Goal: Task Accomplishment & Management: Use online tool/utility

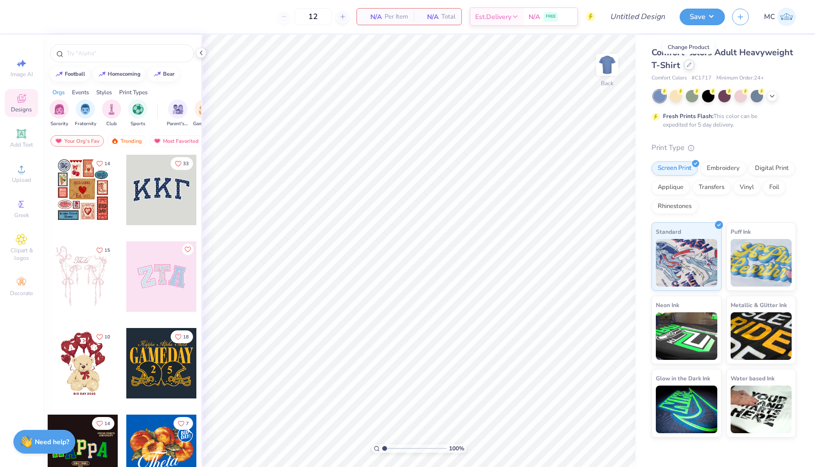
click at [690, 64] on icon at bounding box center [688, 64] width 5 height 5
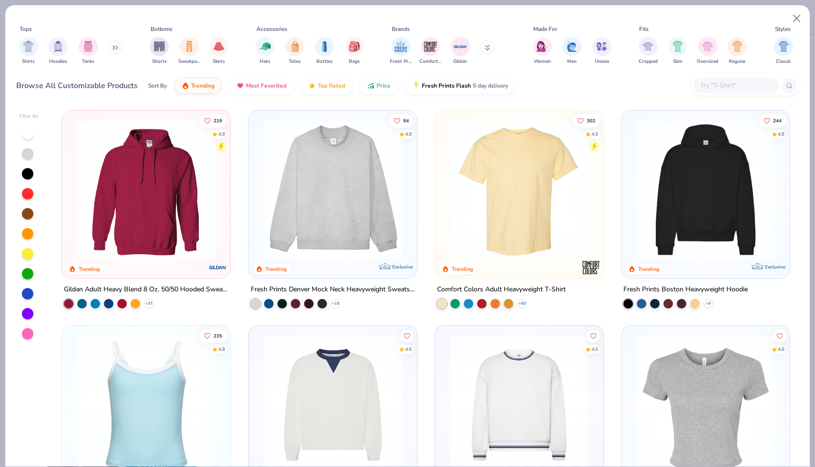
click at [716, 87] on input "text" at bounding box center [735, 85] width 73 height 11
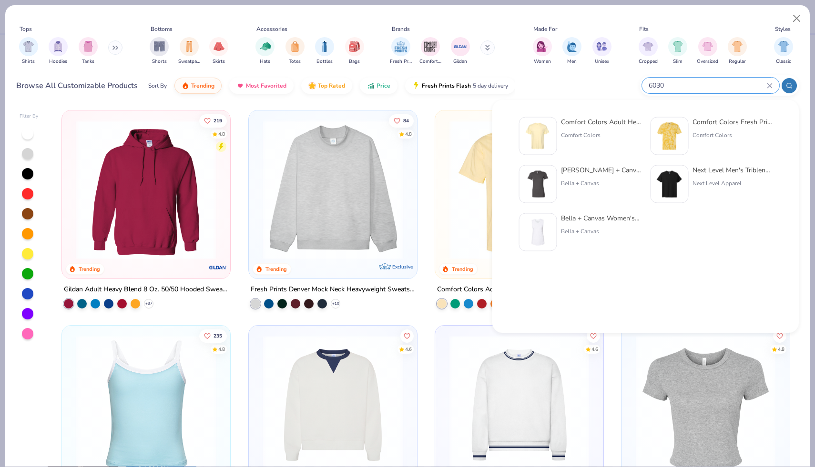
type input "6030"
click at [575, 126] on div "Comfort Colors Adult Heavyweight RS Pocket T-Shirt" at bounding box center [601, 122] width 80 height 10
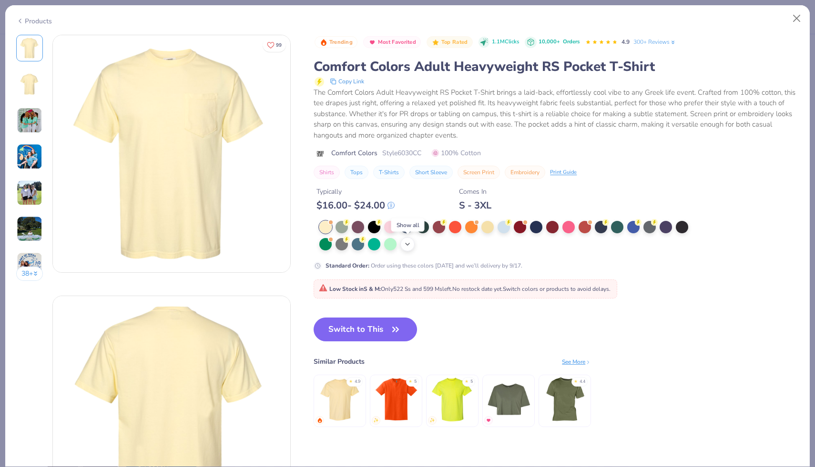
click at [408, 243] on icon at bounding box center [407, 245] width 8 height 8
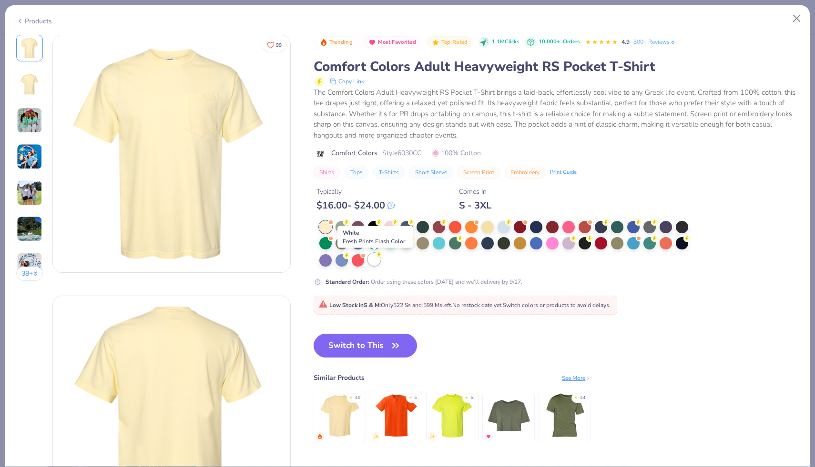
click at [376, 260] on div at bounding box center [374, 259] width 12 height 12
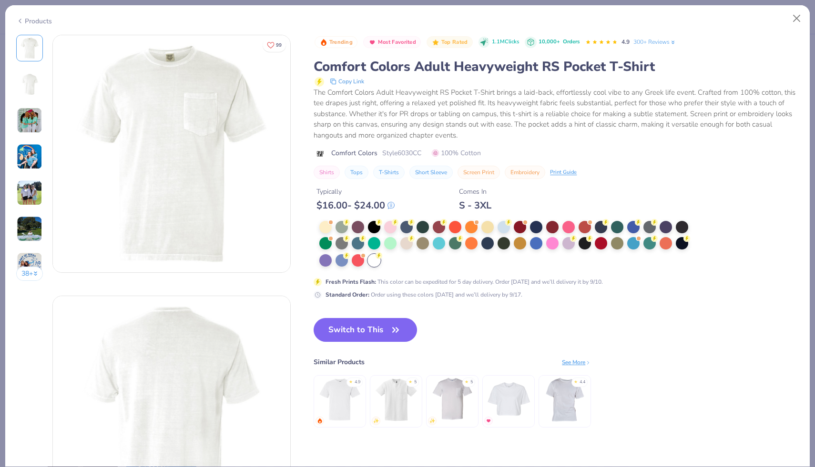
click at [392, 261] on div at bounding box center [506, 244] width 375 height 47
click at [197, 115] on img at bounding box center [171, 153] width 237 height 237
click at [372, 342] on div "Switch to This Similar Products See More ★ 4.9 ★ 5 ★ 5 ★ 4.4" at bounding box center [451, 382] width 277 height 129
click at [379, 327] on button "Switch to This" at bounding box center [364, 330] width 103 height 24
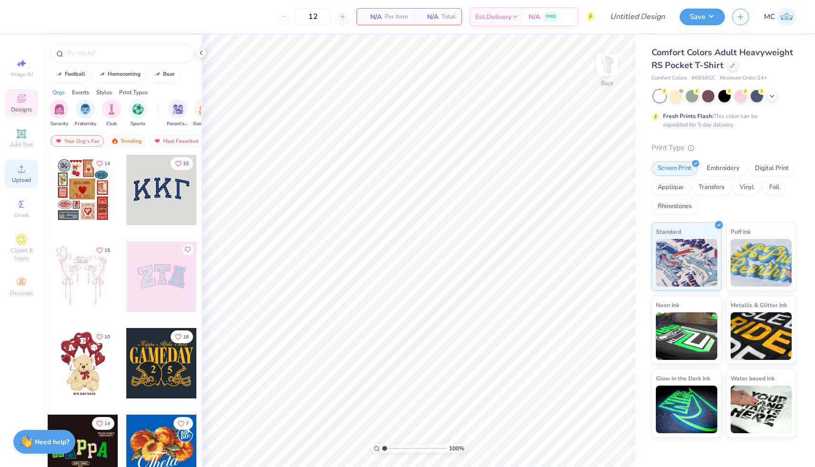
click at [22, 164] on icon at bounding box center [21, 168] width 11 height 11
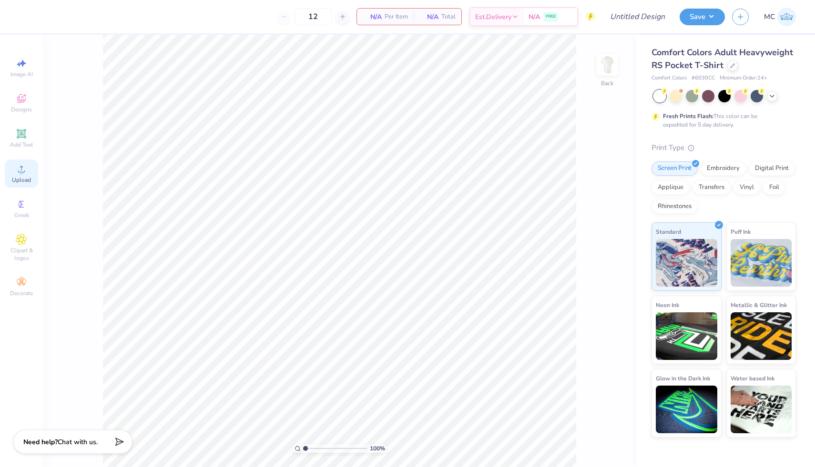
click at [24, 166] on icon at bounding box center [21, 168] width 11 height 11
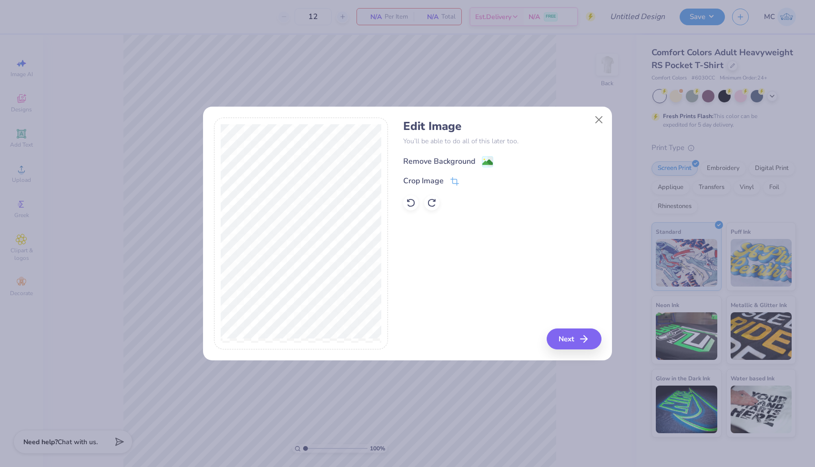
click at [482, 161] on icon at bounding box center [487, 161] width 11 height 11
click at [567, 339] on button "Next" at bounding box center [575, 339] width 55 height 21
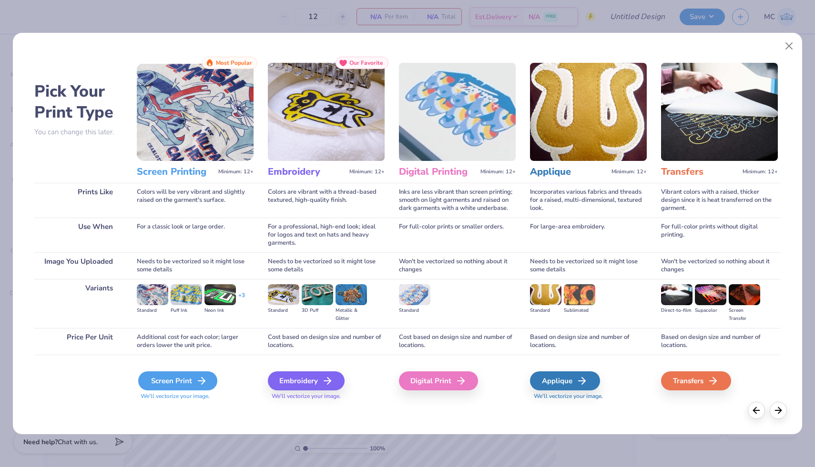
click at [166, 387] on div "Screen Print" at bounding box center [177, 381] width 79 height 19
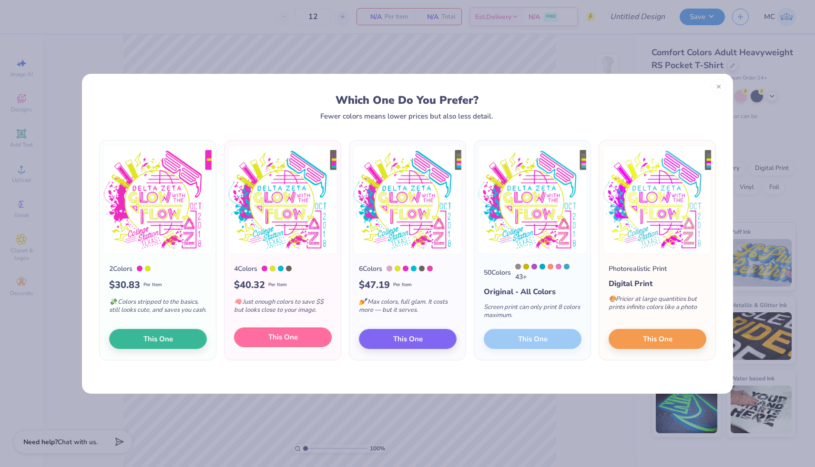
click at [277, 343] on span "This One" at bounding box center [283, 337] width 30 height 11
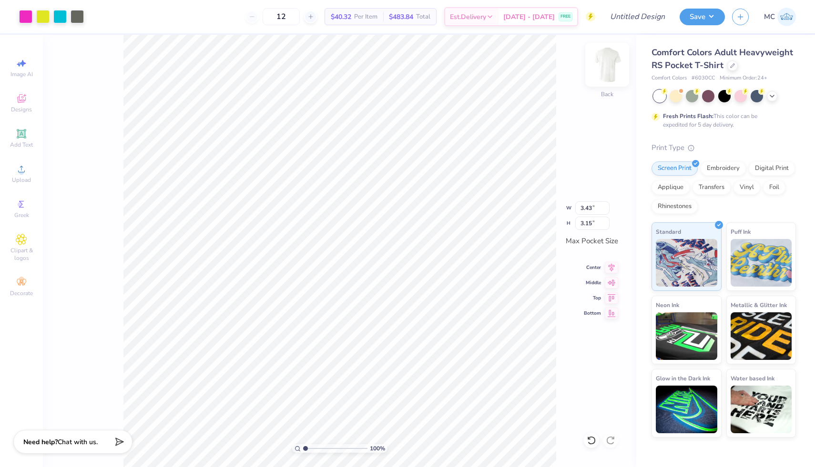
click at [611, 65] on img at bounding box center [607, 65] width 38 height 38
type input "4.78"
type input "10.82"
type input "9.93"
type input "5.19"
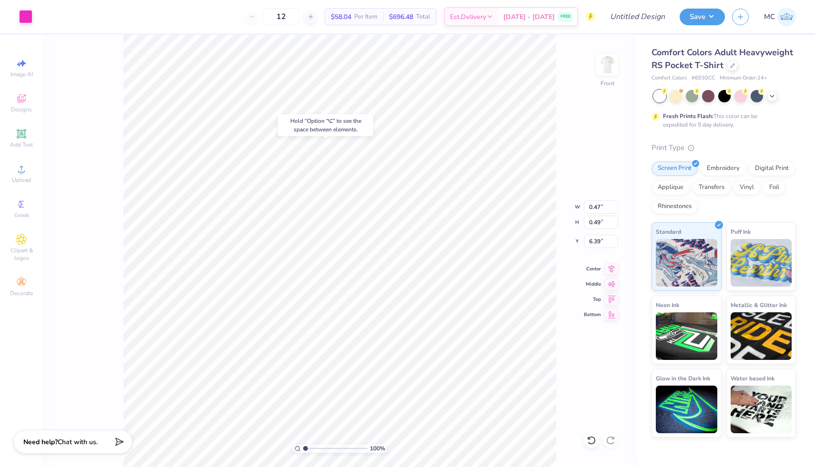
type input "0.64"
type input "1.99"
type input "5.19"
type input "7.06"
type input "6.47"
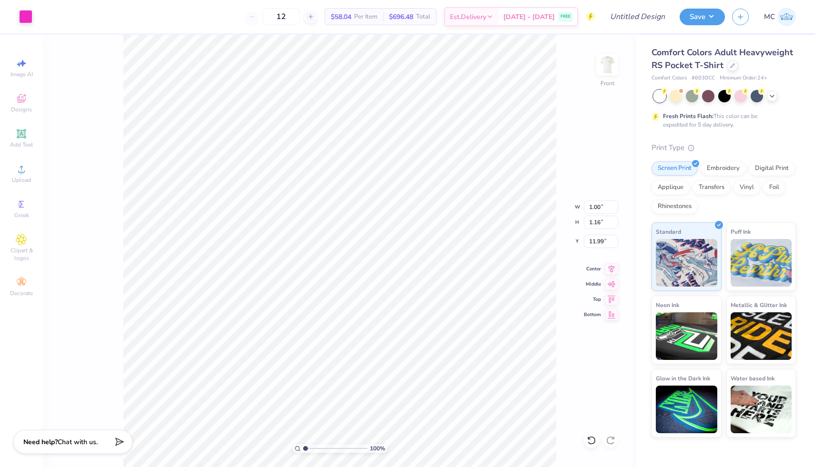
type input "11.91"
type input "13.46"
type input "11.34"
type input "13.60"
type input "13.51"
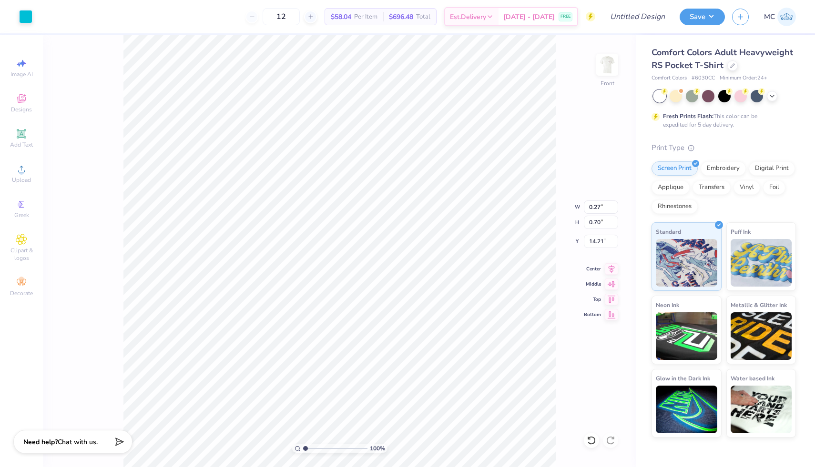
type input "0.26"
type input "0.68"
type input "14.23"
type input "4.07"
type input "4.69"
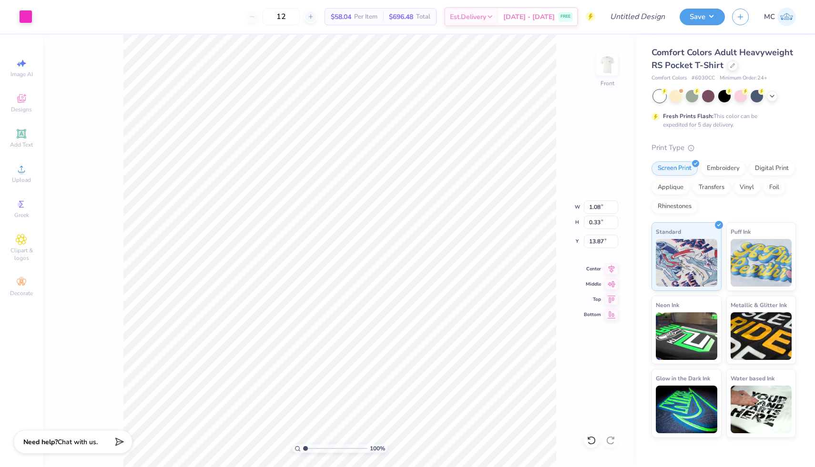
type input "5.28"
type input "4.78"
type input "6.91"
type input "6.13"
type input "4.78"
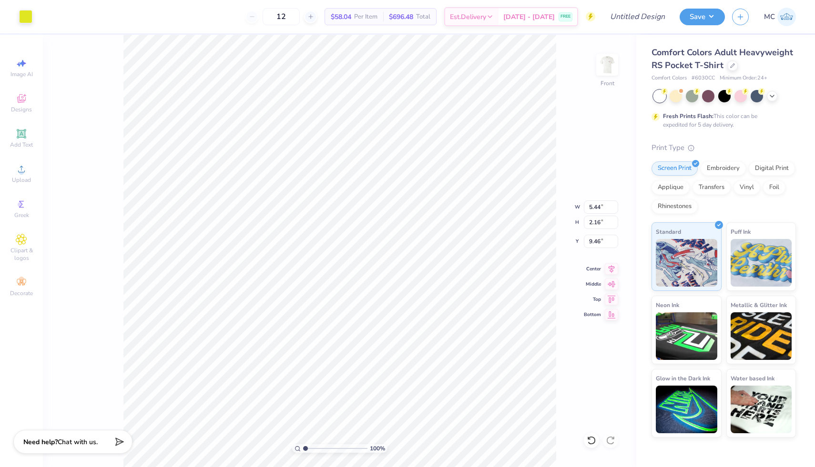
type input "6.91"
type input "6.21"
type input "5.15"
type input "8.55"
type input "6.21"
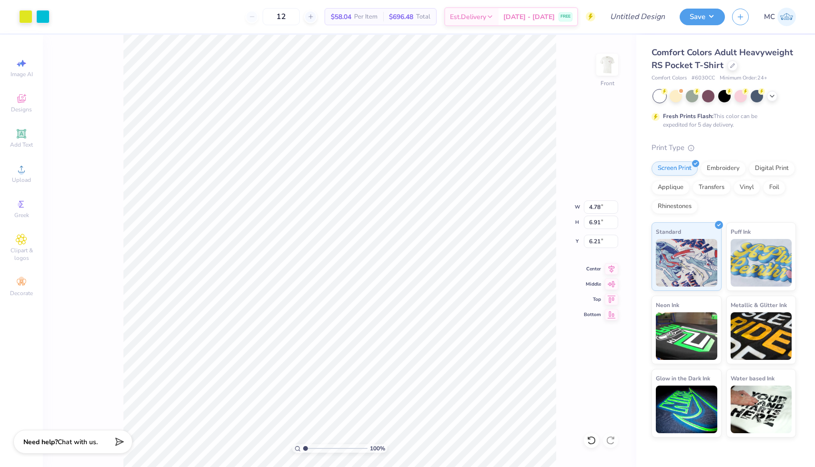
type input "4.56"
type input "0.86"
type input "9.94"
type input "9.36"
type input "10.03"
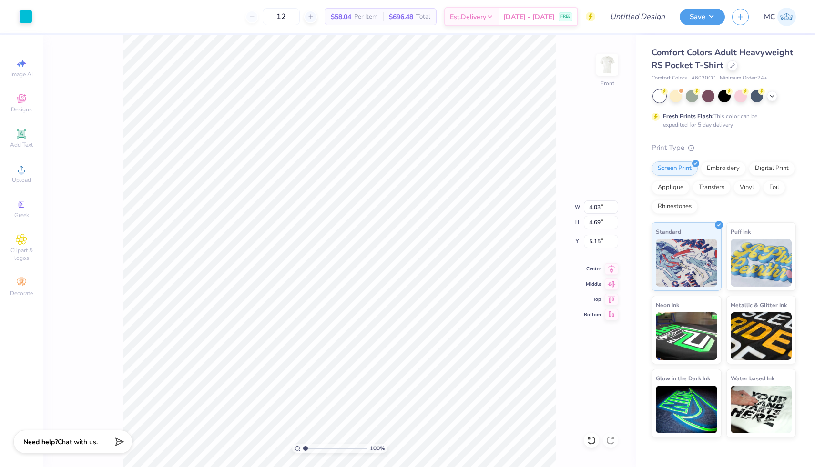
type input "0.32"
type input "0.37"
type input "9.57"
type input "4.03"
type input "4.69"
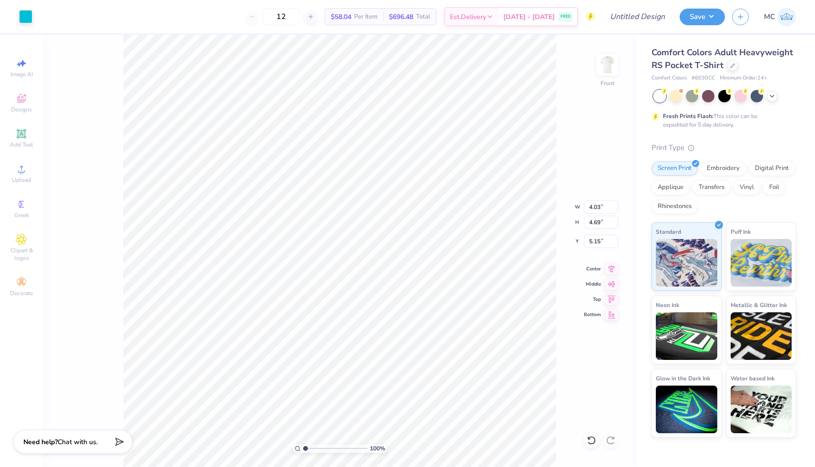
type input "5.15"
type input "0.05"
type input "0.38"
type input "9.58"
type input "9.43"
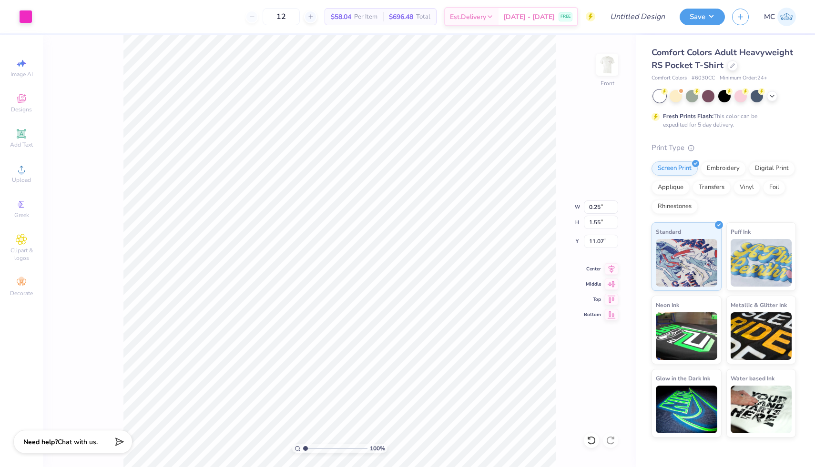
type input "11.18"
type input "11.17"
click at [588, 438] on icon at bounding box center [591, 440] width 8 height 9
type input "9.61"
type input "8.55"
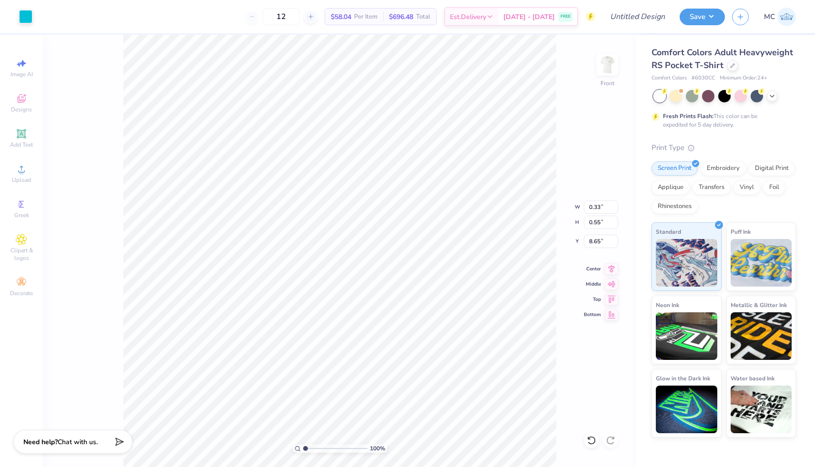
type input "8.55"
click at [591, 440] on icon at bounding box center [591, 441] width 10 height 10
click at [613, 444] on icon at bounding box center [610, 441] width 10 height 10
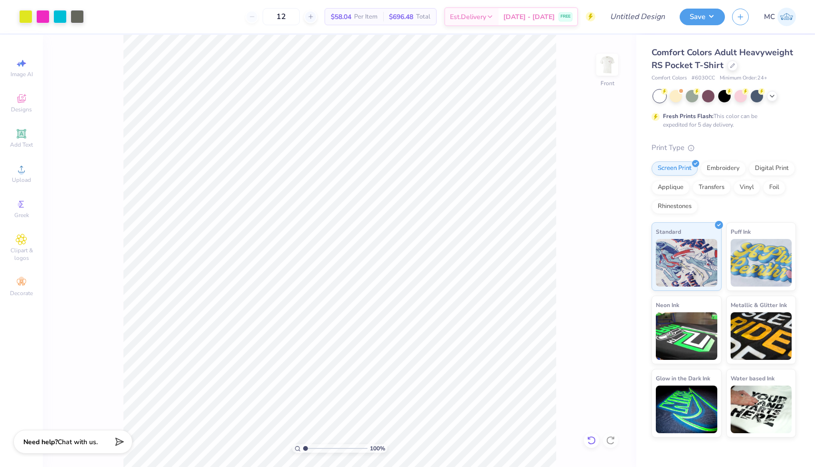
click at [592, 438] on icon at bounding box center [591, 441] width 10 height 10
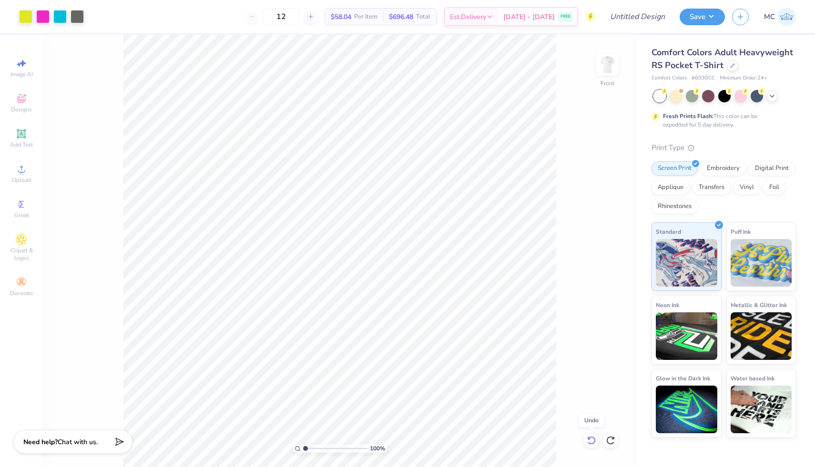
click at [592, 438] on icon at bounding box center [591, 441] width 10 height 10
click at [591, 438] on icon at bounding box center [591, 441] width 10 height 10
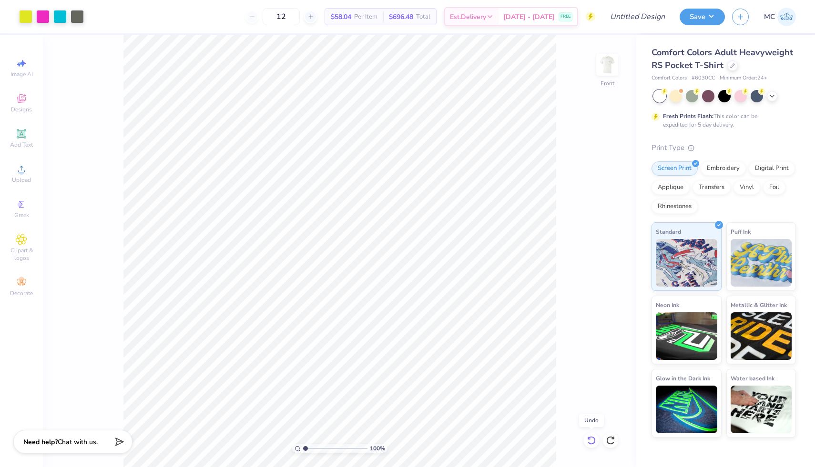
click at [591, 438] on icon at bounding box center [591, 441] width 10 height 10
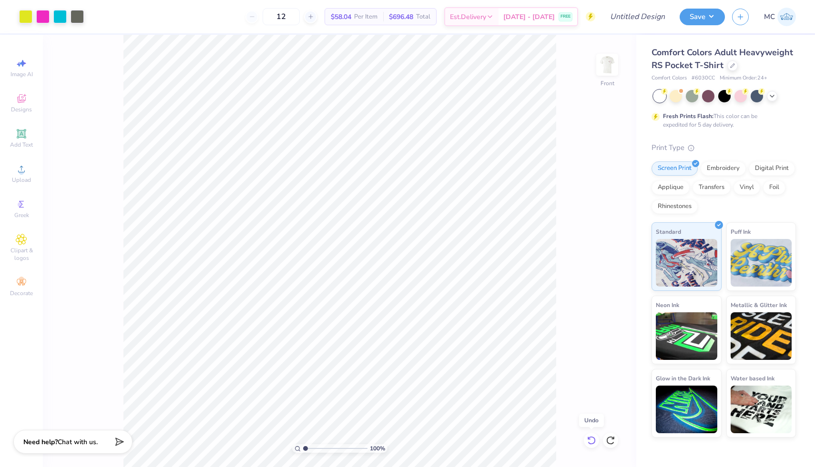
click at [591, 438] on icon at bounding box center [591, 441] width 10 height 10
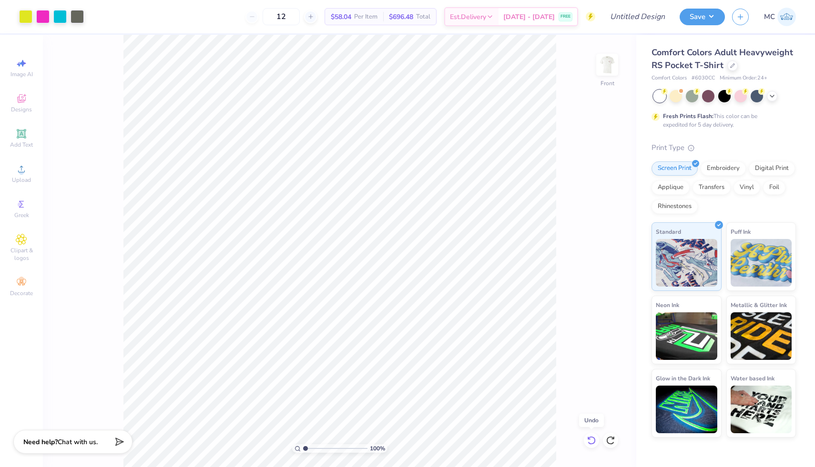
click at [591, 438] on icon at bounding box center [591, 441] width 10 height 10
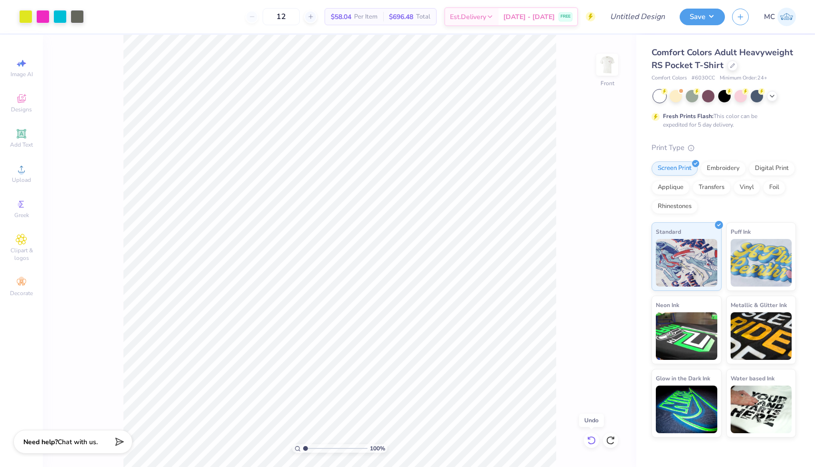
click at [591, 438] on icon at bounding box center [591, 441] width 10 height 10
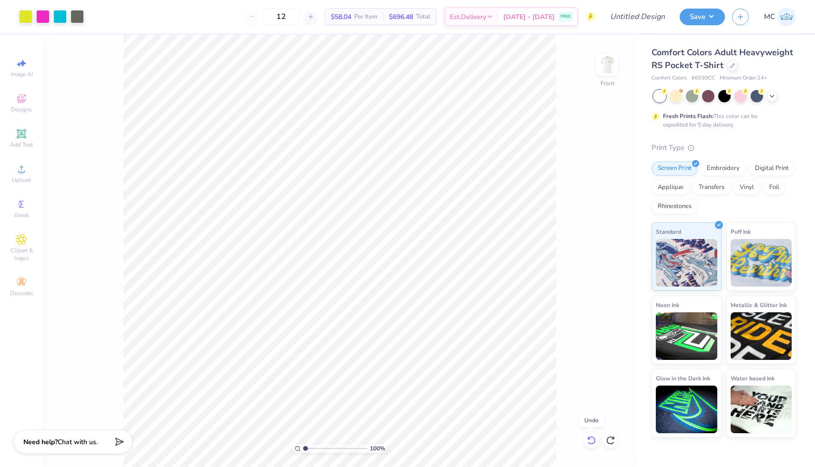
click at [591, 438] on icon at bounding box center [591, 441] width 10 height 10
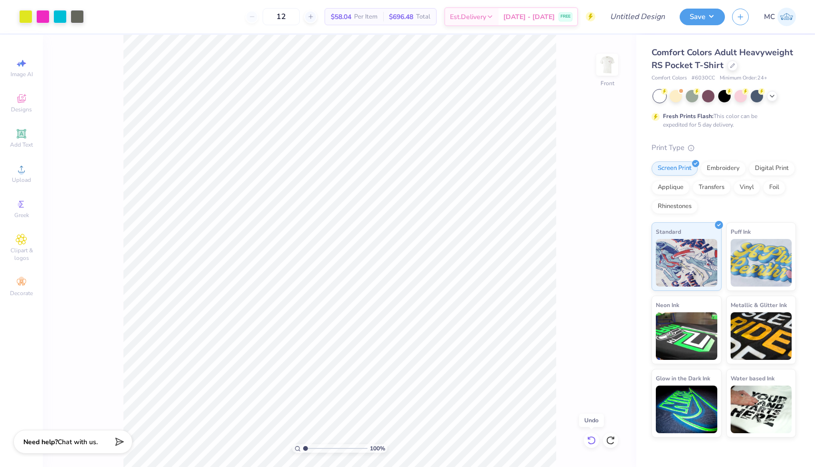
click at [591, 438] on icon at bounding box center [591, 441] width 10 height 10
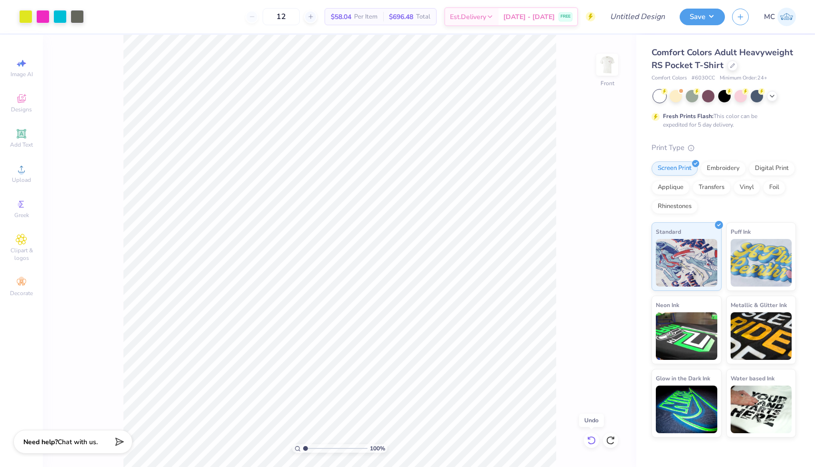
click at [591, 438] on icon at bounding box center [591, 441] width 10 height 10
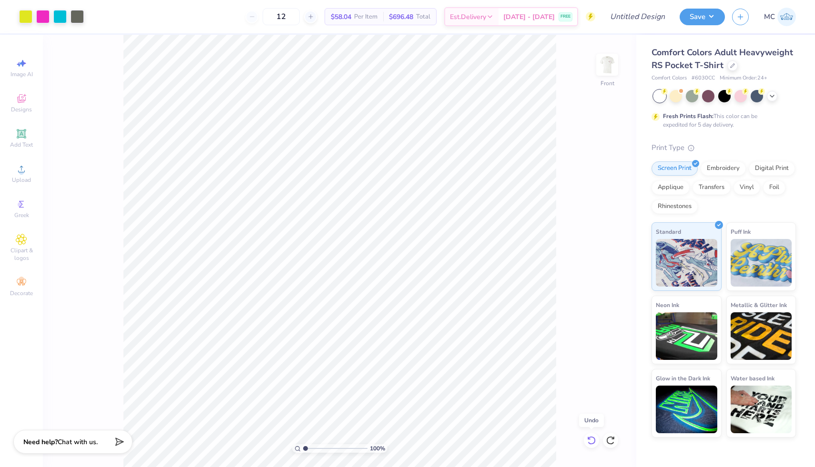
click at [591, 438] on icon at bounding box center [591, 441] width 10 height 10
click at [591, 437] on icon at bounding box center [591, 440] width 8 height 9
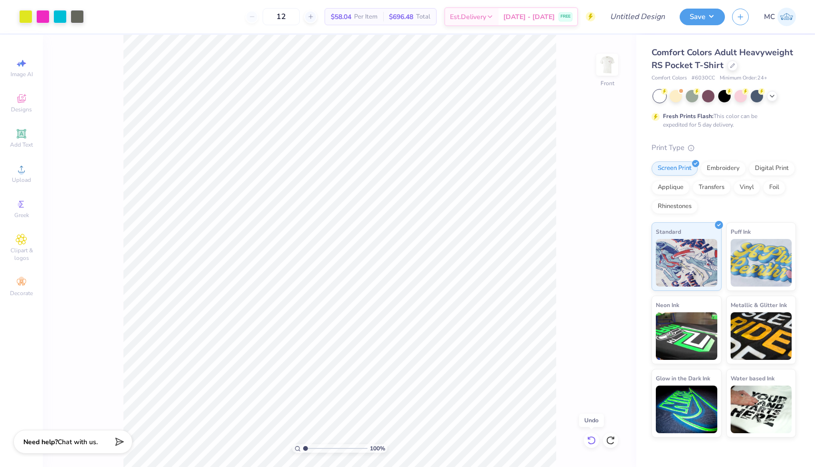
click at [591, 437] on icon at bounding box center [591, 440] width 8 height 9
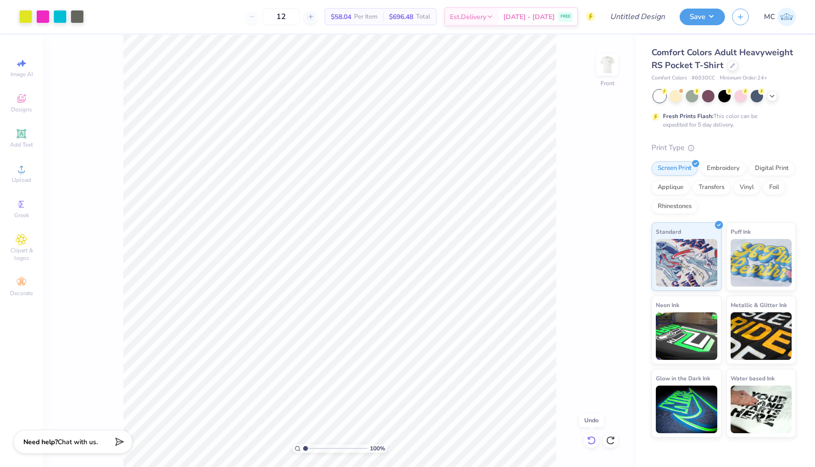
click at [591, 437] on icon at bounding box center [591, 440] width 8 height 9
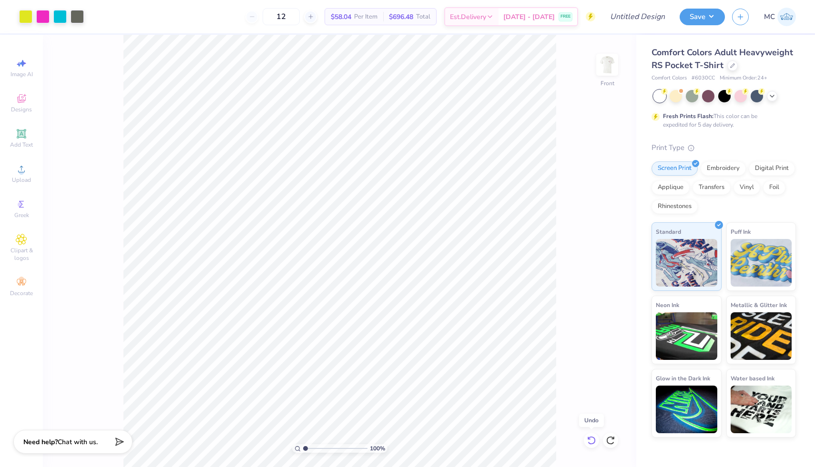
click at [591, 437] on icon at bounding box center [591, 440] width 8 height 9
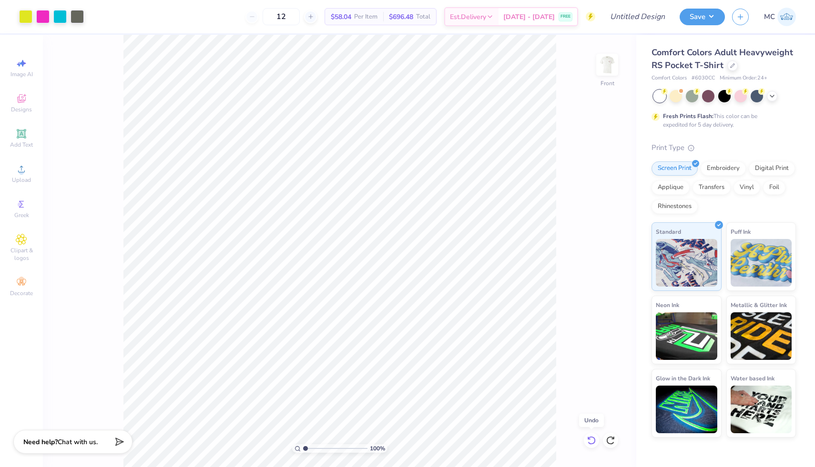
click at [591, 437] on icon at bounding box center [591, 440] width 8 height 9
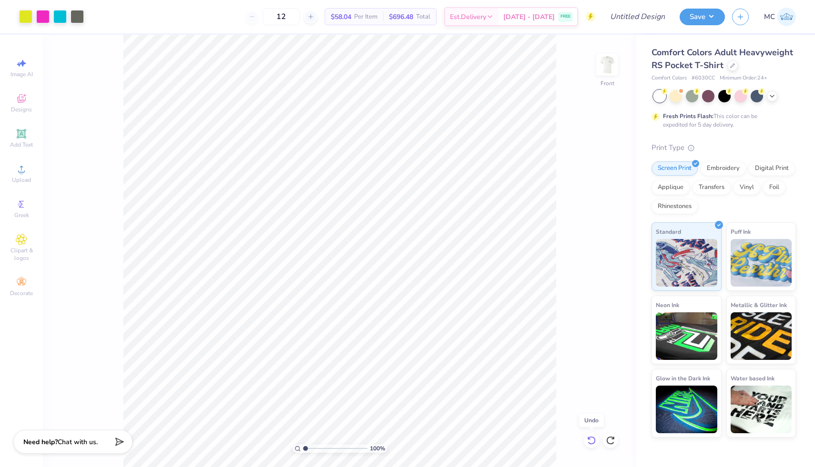
click at [591, 437] on icon at bounding box center [591, 440] width 8 height 9
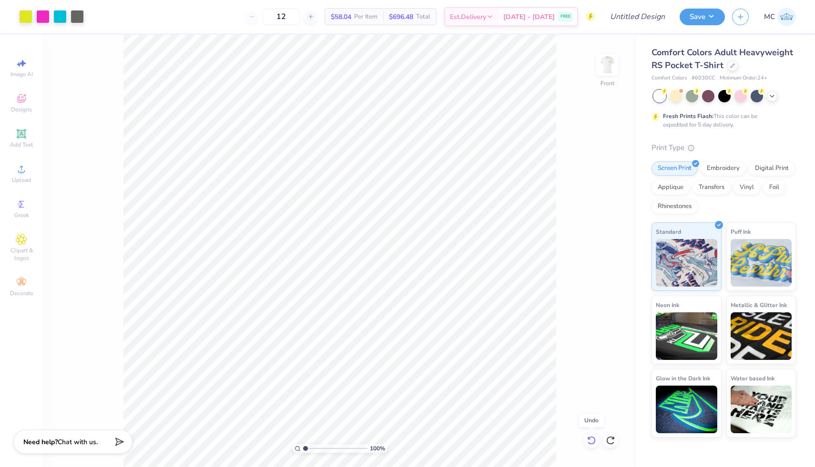
click at [591, 437] on icon at bounding box center [591, 440] width 8 height 9
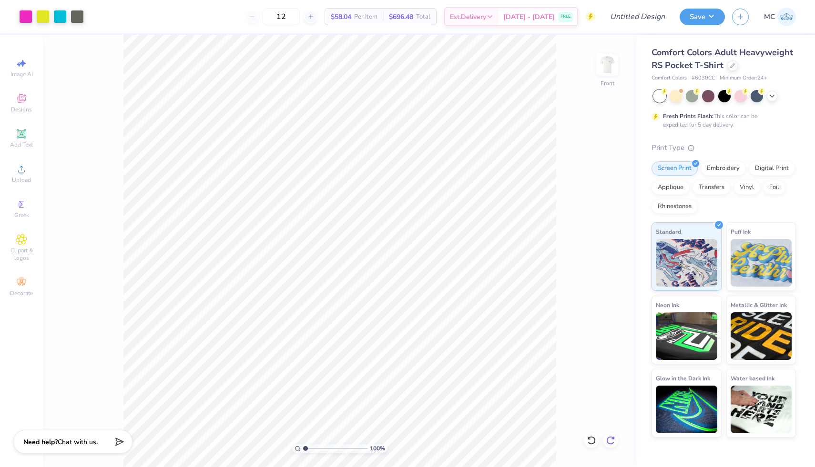
click at [607, 441] on icon at bounding box center [610, 441] width 10 height 10
click at [607, 442] on icon at bounding box center [610, 441] width 10 height 10
type input "4.97"
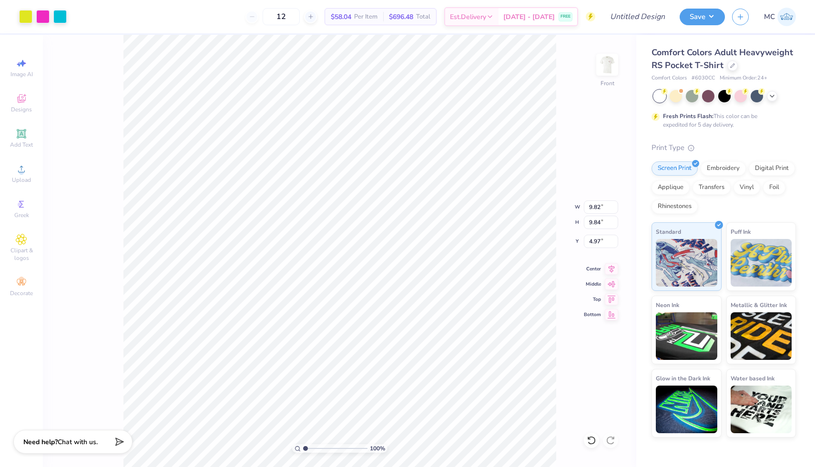
type input "11.09"
type input "11.11"
type input "4.94"
click at [606, 64] on img at bounding box center [607, 65] width 38 height 38
click at [712, 17] on button "Save" at bounding box center [701, 15] width 45 height 17
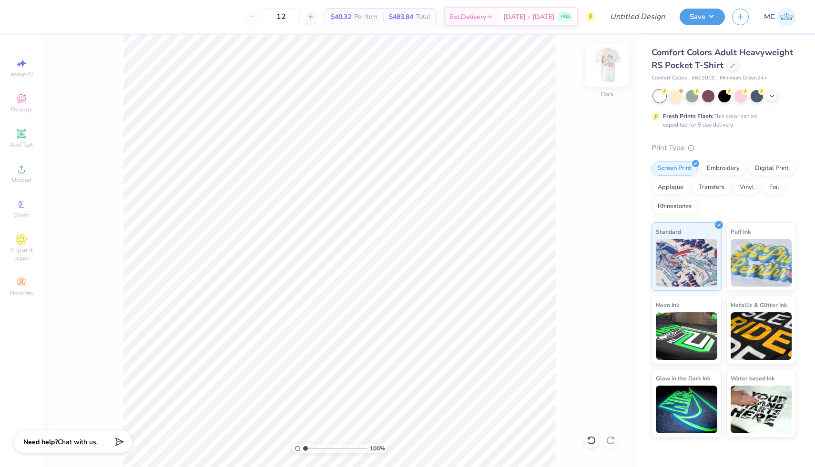
click at [606, 67] on img at bounding box center [607, 65] width 38 height 38
click at [603, 65] on img at bounding box center [607, 65] width 38 height 38
click at [599, 70] on img at bounding box center [607, 65] width 38 height 38
click at [687, 338] on img at bounding box center [685, 335] width 61 height 48
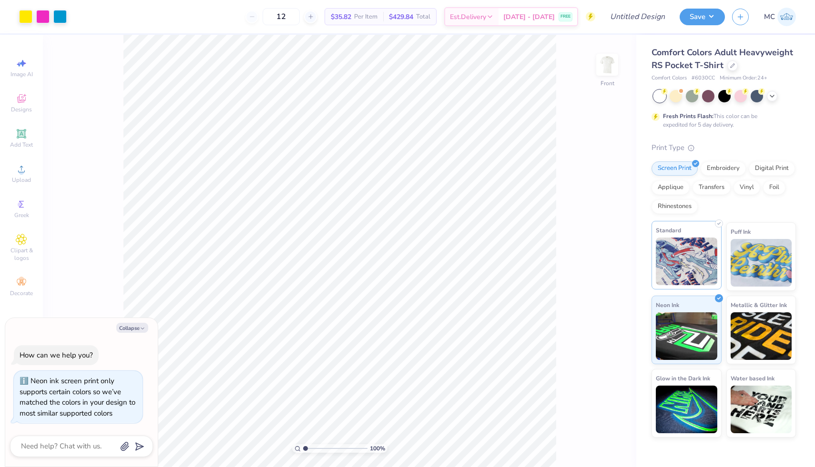
click at [680, 269] on img at bounding box center [685, 262] width 61 height 48
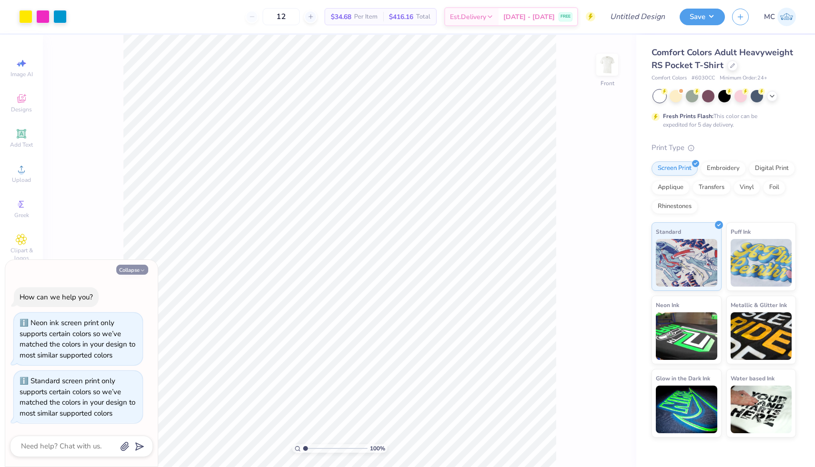
click at [140, 268] on icon "button" at bounding box center [143, 271] width 6 height 6
type textarea "x"
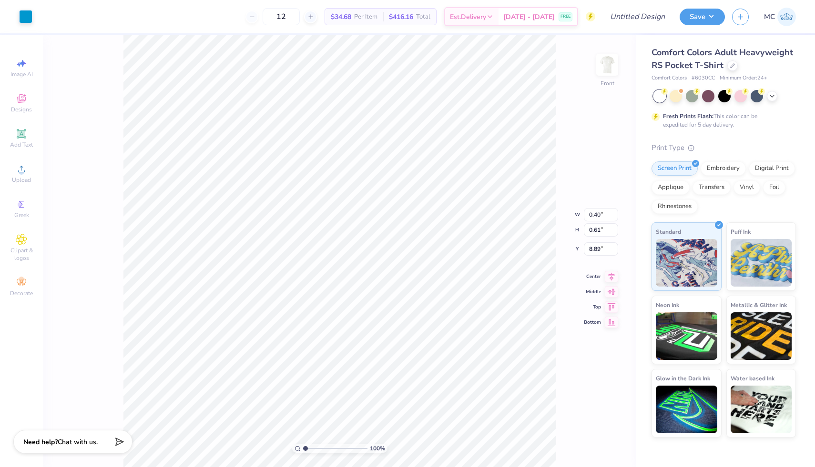
type input "8.88"
type input "8.73"
type input "8.90"
click at [589, 437] on icon at bounding box center [591, 441] width 10 height 10
type input "4.92"
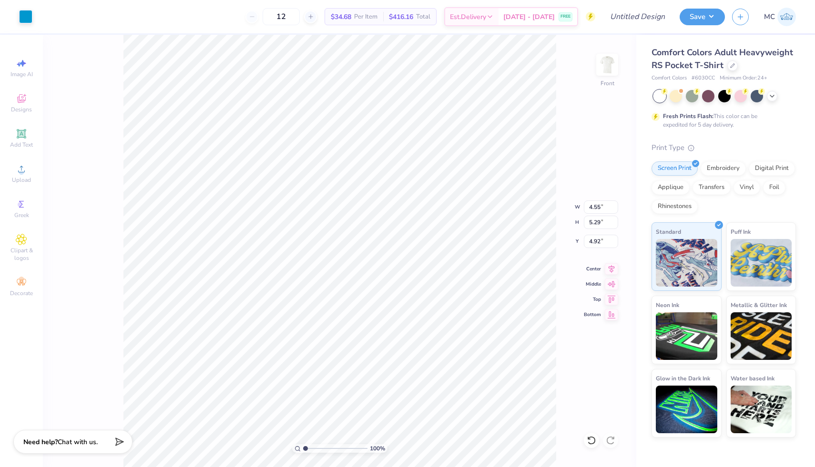
type input "0.46"
type input "0.57"
type input "8.90"
type input "8.88"
type input "9.87"
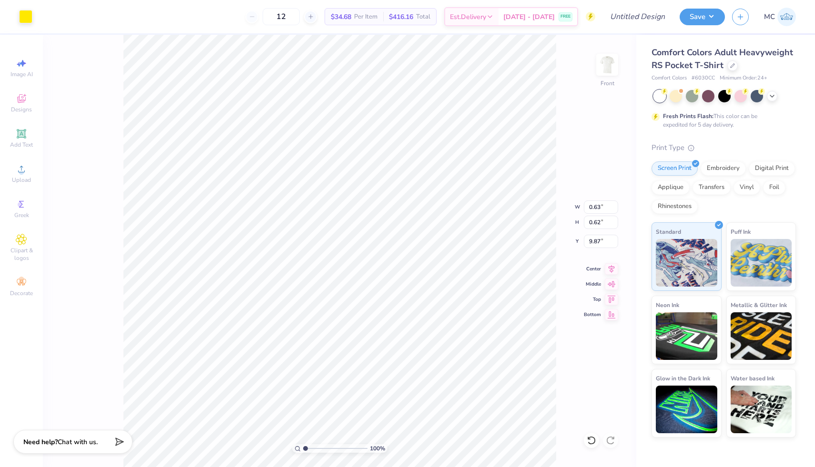
type input "6.14"
type input "2.44"
type input "9.57"
click at [593, 440] on icon at bounding box center [591, 441] width 10 height 10
click at [593, 441] on icon at bounding box center [591, 441] width 10 height 10
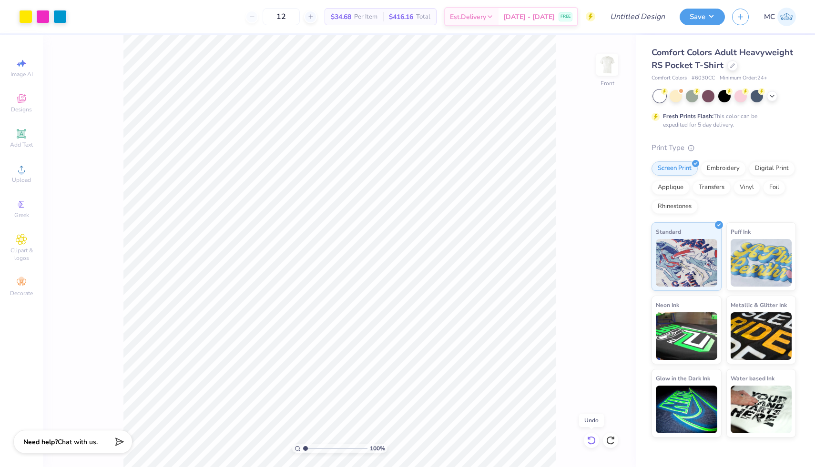
click at [593, 441] on icon at bounding box center [591, 441] width 10 height 10
type input "9.56"
type input "4.85"
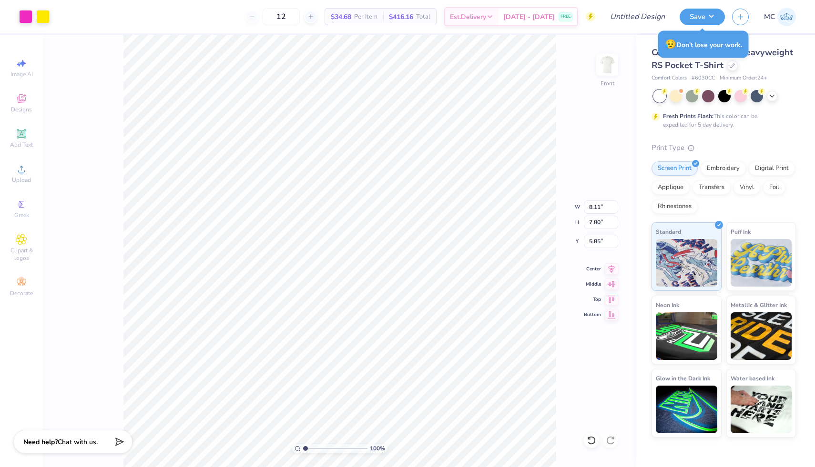
type input "5.96"
type input "9.81"
type input "9.82"
type input "10.47"
type input "4.89"
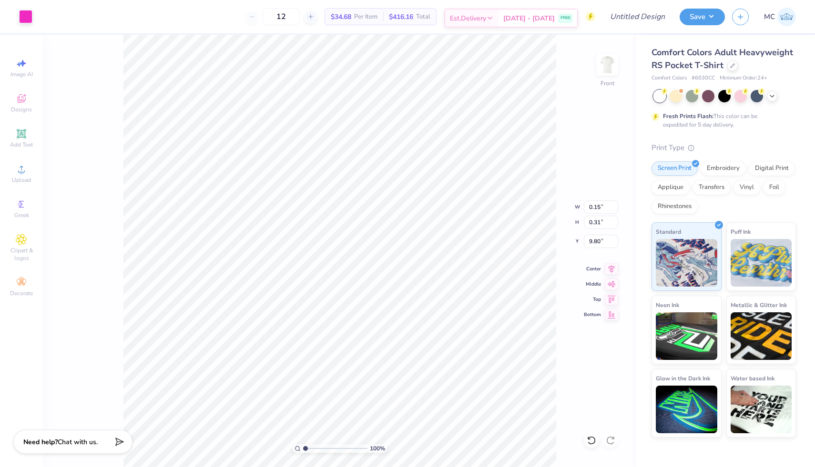
type input "9.76"
type input "8.59"
type input "9.65"
type input "11.29"
type input "8.77"
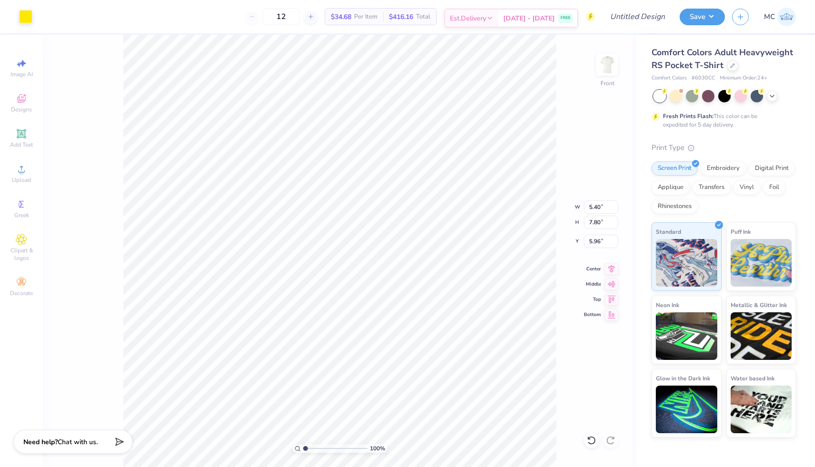
type input "0.94"
type input "1.27"
type input "11.48"
type input "4.55"
type input "5.29"
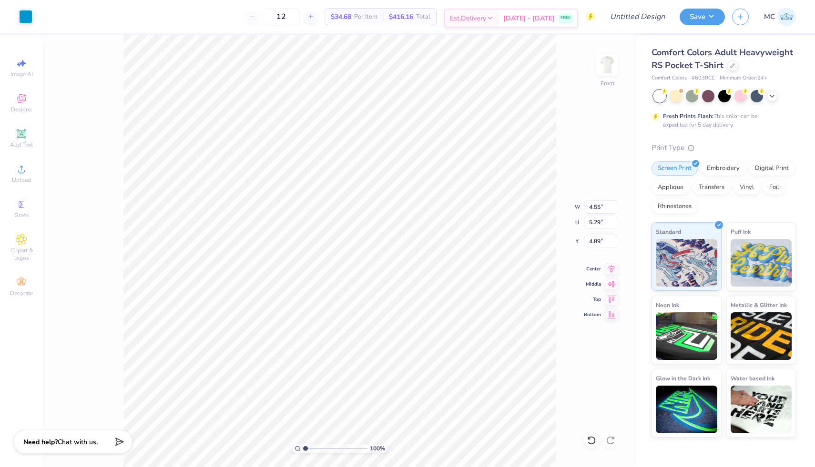
type input "4.89"
type input "11.26"
click at [586, 441] on div at bounding box center [591, 440] width 15 height 15
click at [21, 148] on span "Add Text" at bounding box center [21, 145] width 23 height 8
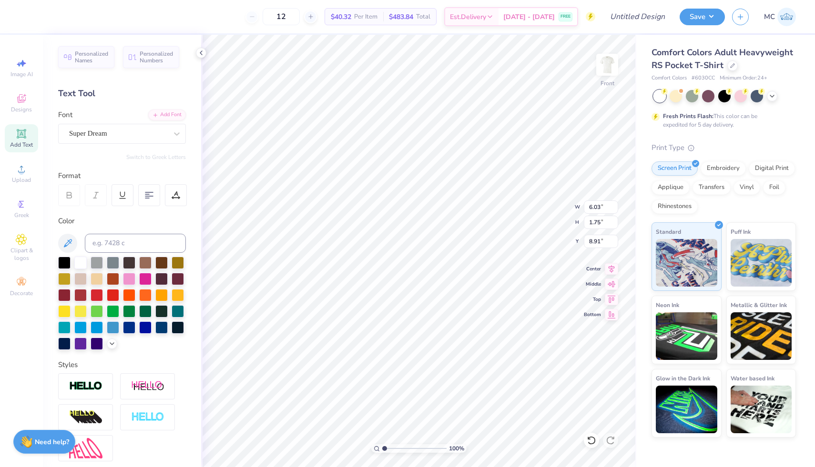
type input "8.91"
click at [112, 135] on div "Super Dream" at bounding box center [118, 133] width 100 height 15
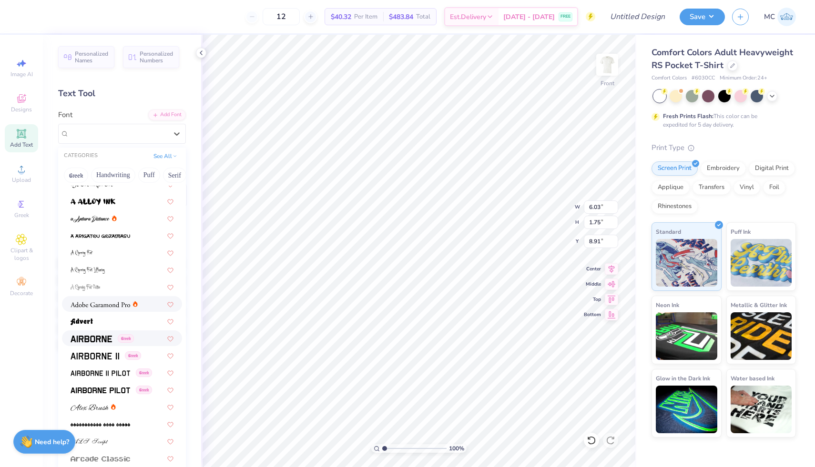
scroll to position [72, 0]
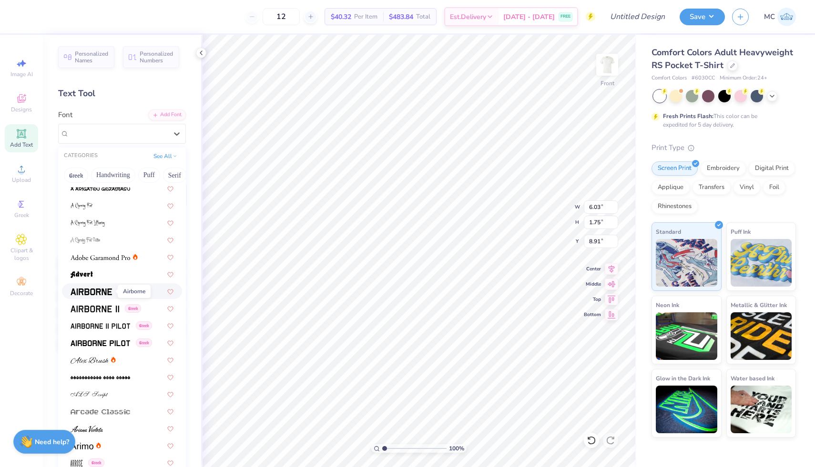
click at [97, 290] on img at bounding box center [90, 292] width 41 height 7
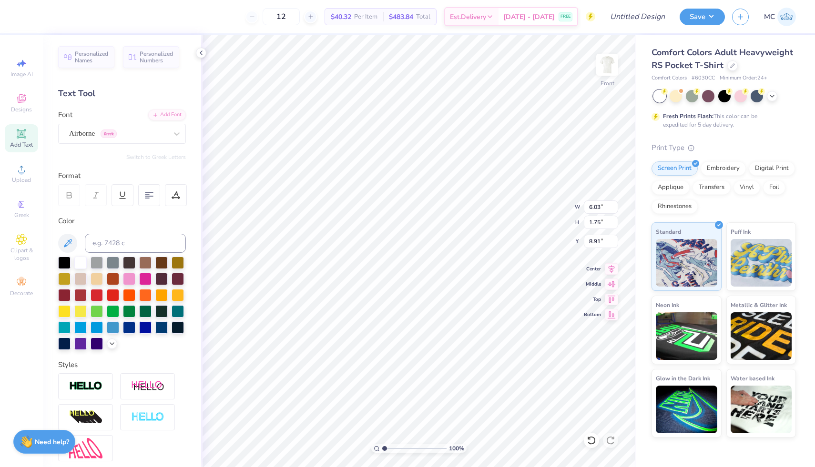
type input "5.77"
type input "1.82"
type input "8.88"
type textarea "Theta X Sigma pi"
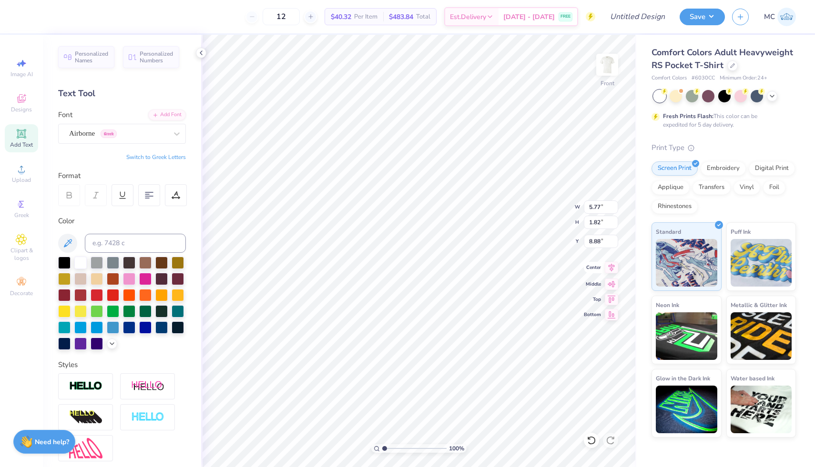
click at [610, 271] on icon at bounding box center [610, 267] width 13 height 11
type input "10.08"
type input "7.80"
type input "5.89"
click at [150, 190] on div at bounding box center [149, 195] width 22 height 22
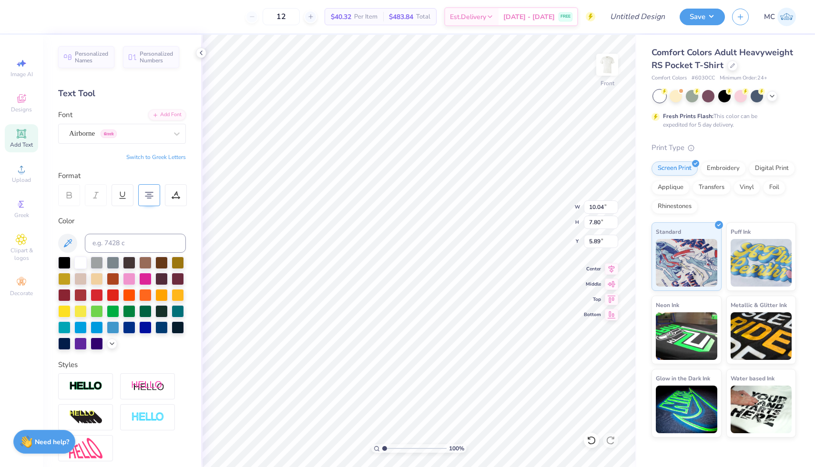
click at [150, 198] on 379 at bounding box center [149, 198] width 4 height 0
click at [150, 198] on 379 at bounding box center [151, 198] width 4 height 0
click at [150, 198] on icon at bounding box center [149, 195] width 9 height 9
click at [145, 419] on img at bounding box center [147, 417] width 33 height 11
type input "10.07"
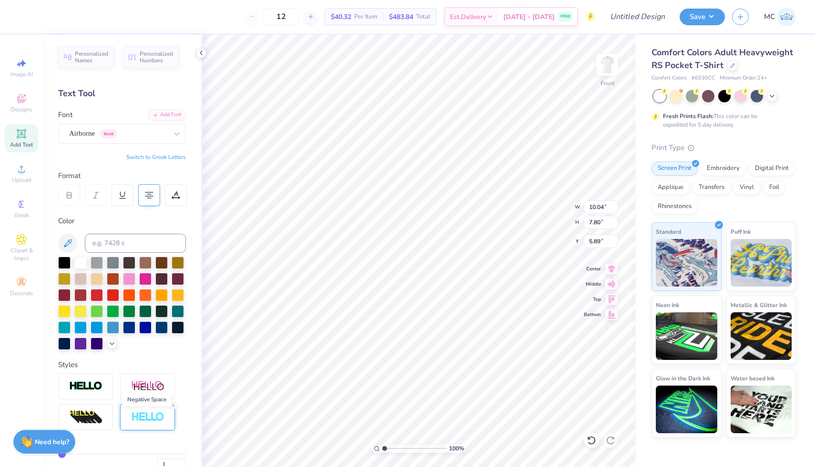
type input "7.84"
type input "5.87"
click at [146, 281] on div at bounding box center [145, 278] width 12 height 12
click at [200, 55] on icon at bounding box center [201, 53] width 8 height 8
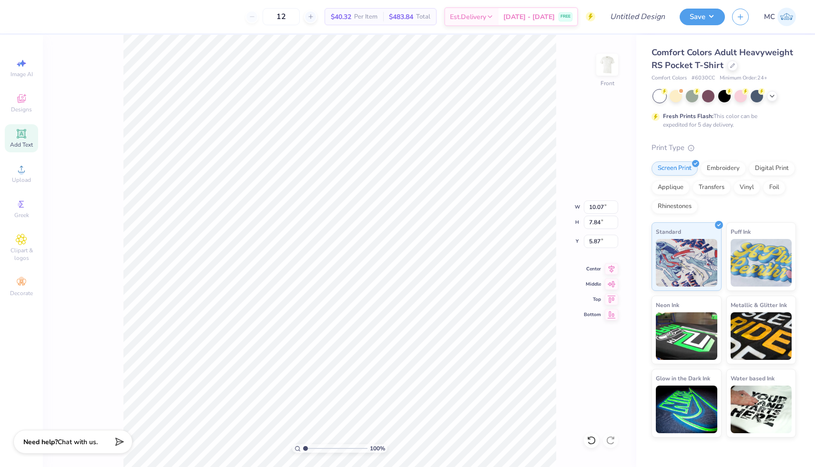
type input "4.47"
type input "3.48"
type input "9.16"
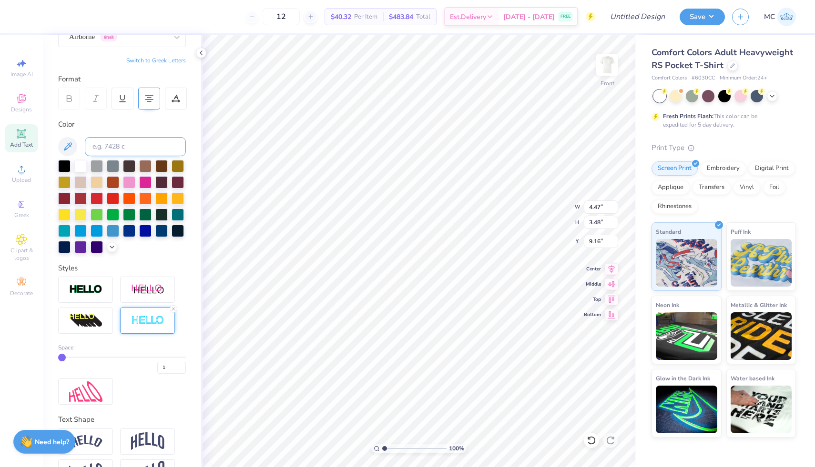
scroll to position [126, 0]
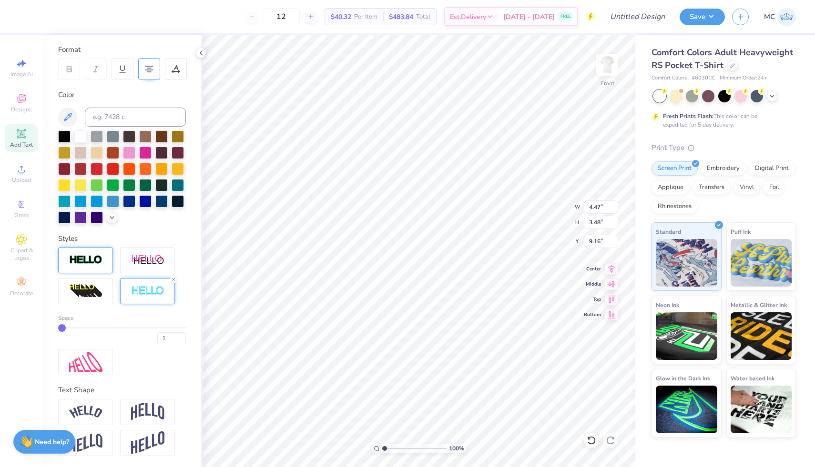
click at [95, 260] on img at bounding box center [85, 260] width 33 height 11
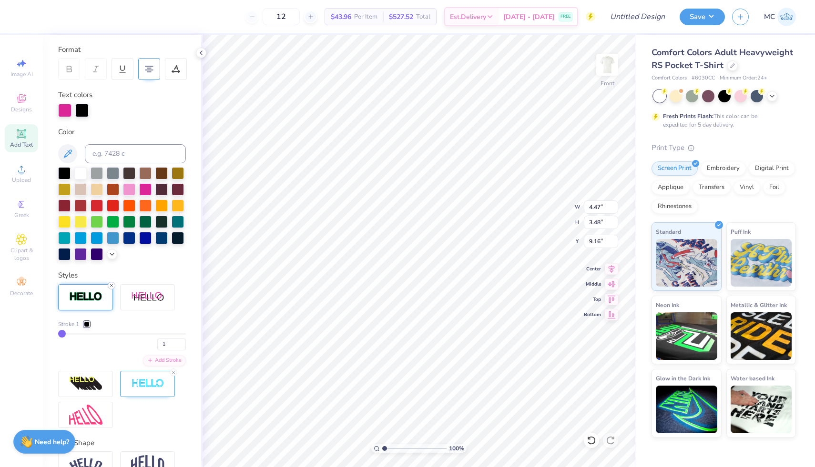
click at [111, 284] on icon at bounding box center [112, 286] width 6 height 6
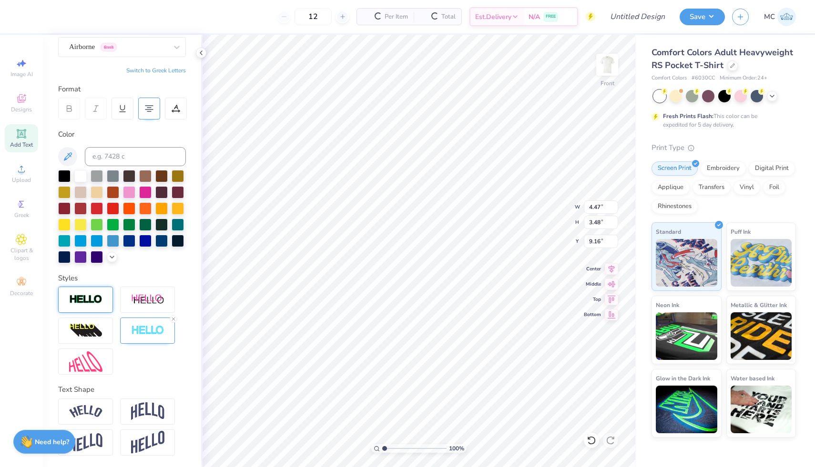
scroll to position [86, 0]
click at [151, 329] on img at bounding box center [147, 331] width 33 height 11
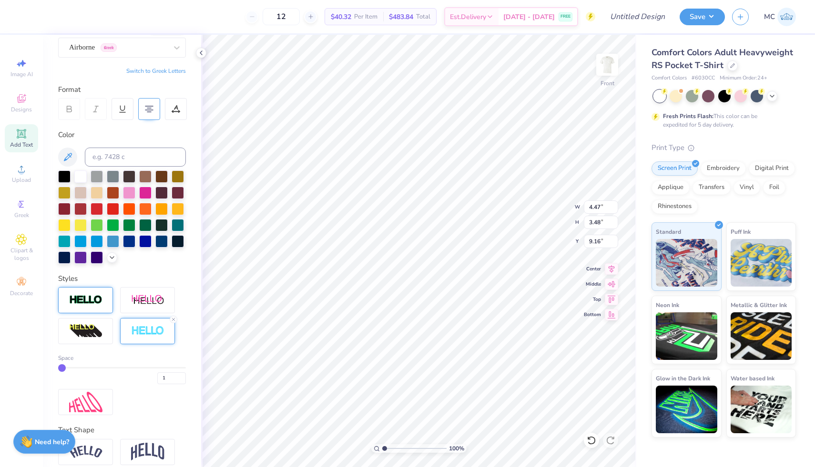
type input "2"
type input "3"
type input "4"
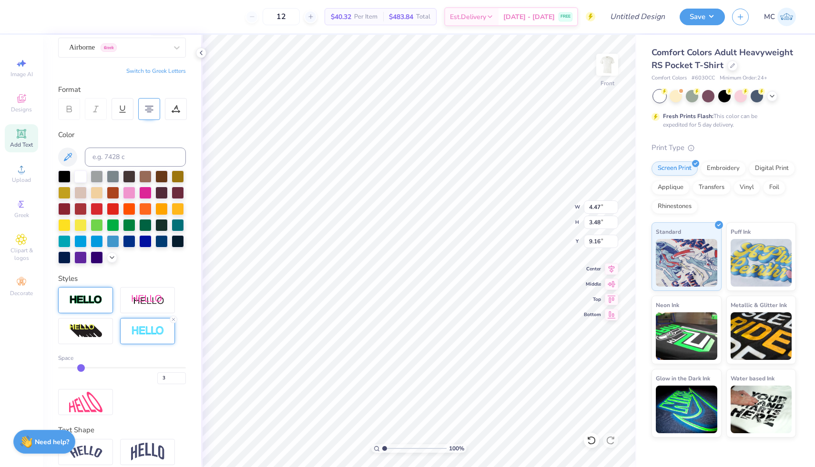
type input "4"
type input "5"
type input "6"
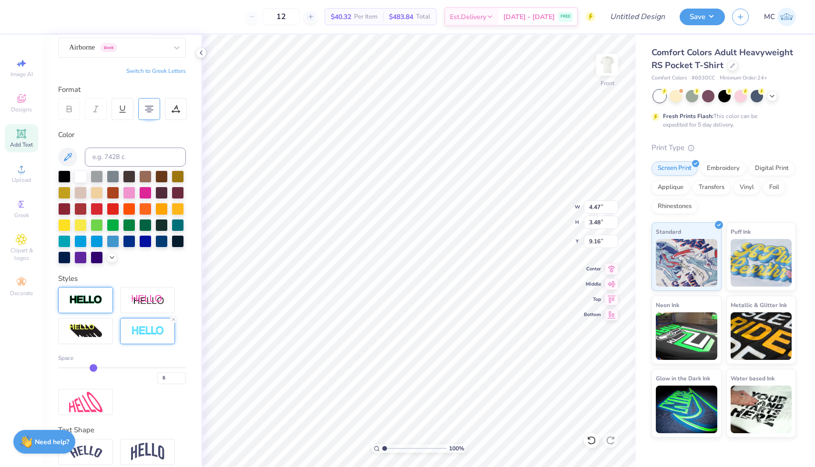
type input "7"
type input "8"
type input "9"
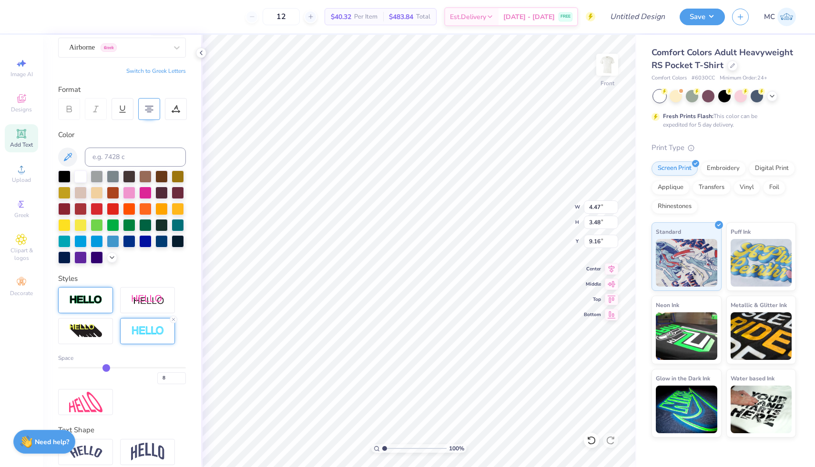
type input "9"
type input "10"
type input "12"
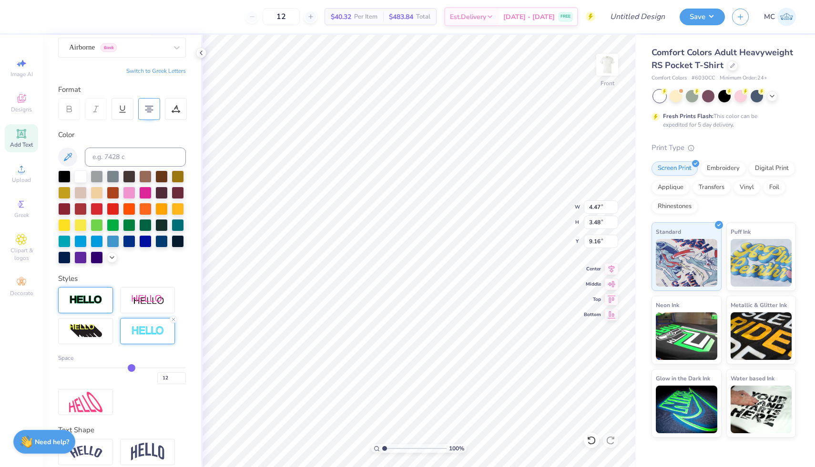
type input "13"
type input "14"
type input "16"
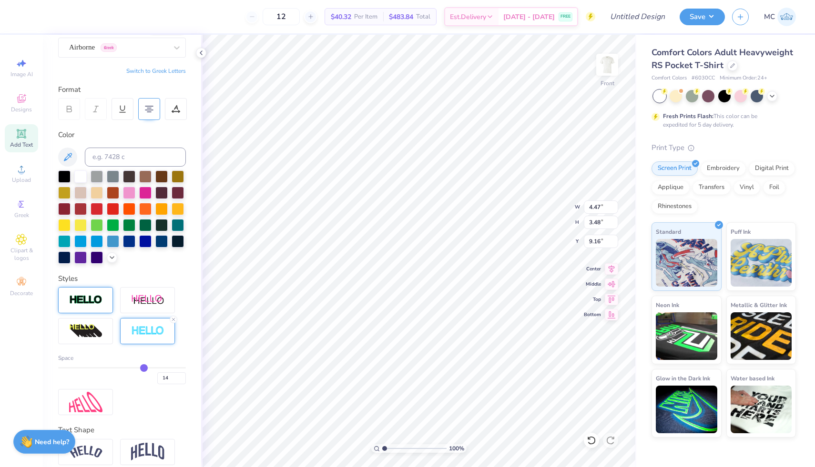
type input "16"
type input "17"
type input "18"
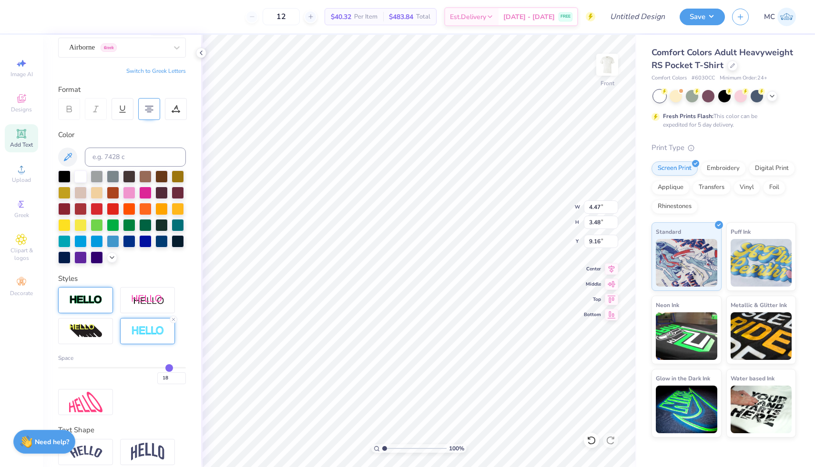
type input "17"
type input "16"
type input "15"
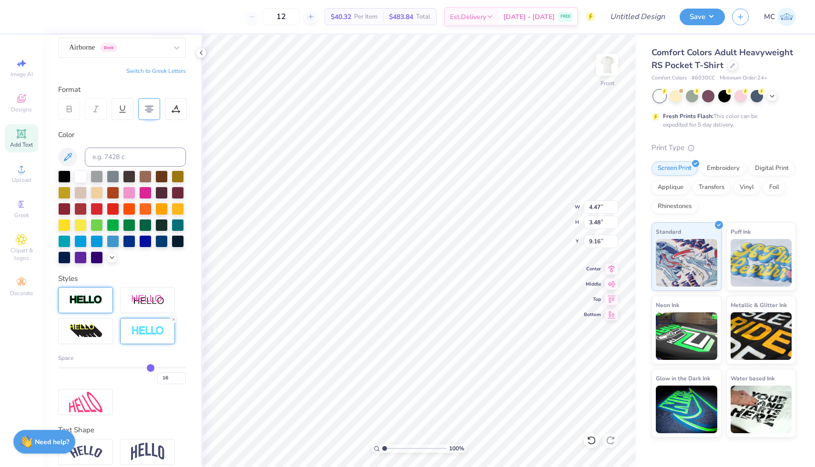
type input "15"
type input "14"
type input "13"
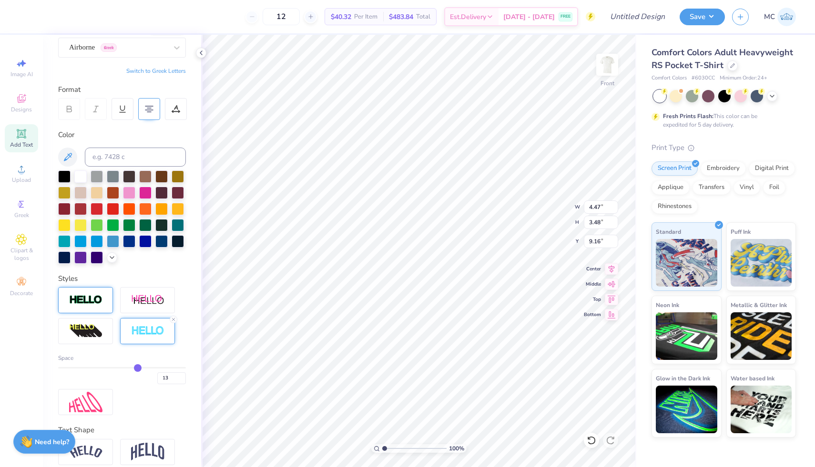
type input "12"
type input "11"
type input "10"
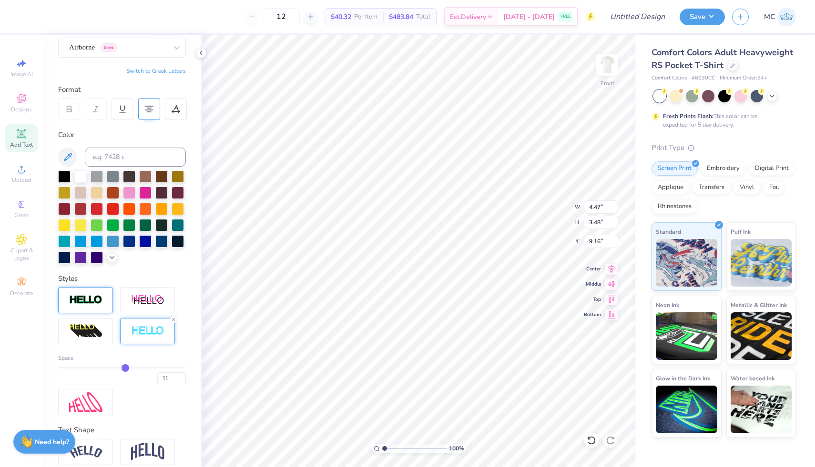
type input "10"
drag, startPoint x: 63, startPoint y: 364, endPoint x: 121, endPoint y: 373, distance: 58.7
type input "10"
click at [121, 369] on input "range" at bounding box center [122, 367] width 128 height 1
type input "4.60"
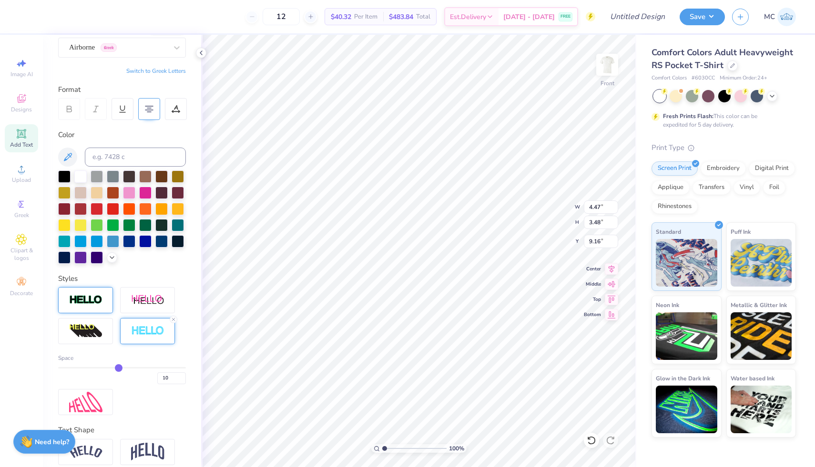
type input "3.61"
type input "9.10"
type input "9"
type input "8"
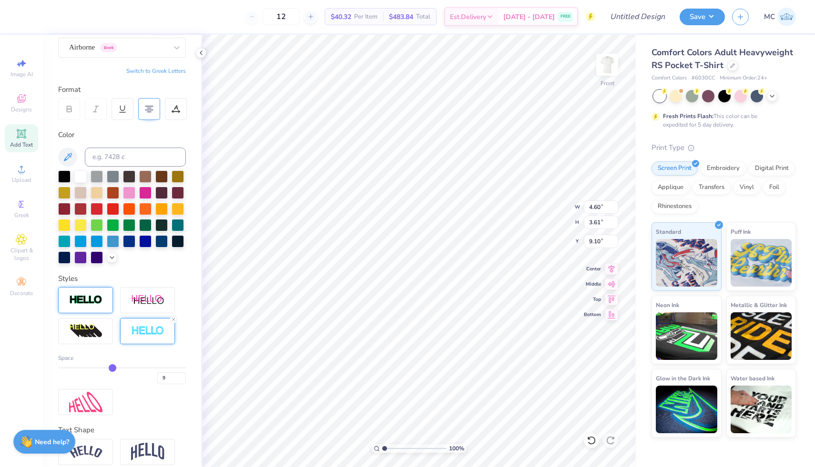
type input "8"
type input "7"
type input "6"
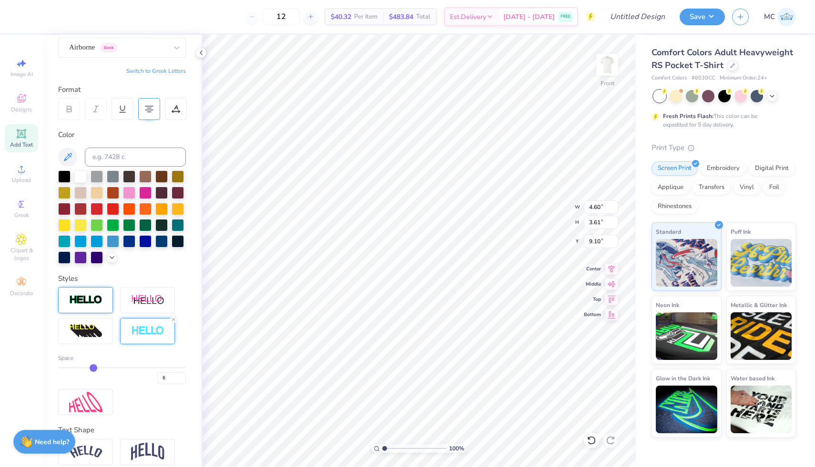
drag, startPoint x: 118, startPoint y: 367, endPoint x: 95, endPoint y: 367, distance: 23.3
type input "6"
click at [95, 367] on input "range" at bounding box center [122, 367] width 128 height 1
type input "4.54"
type input "3.55"
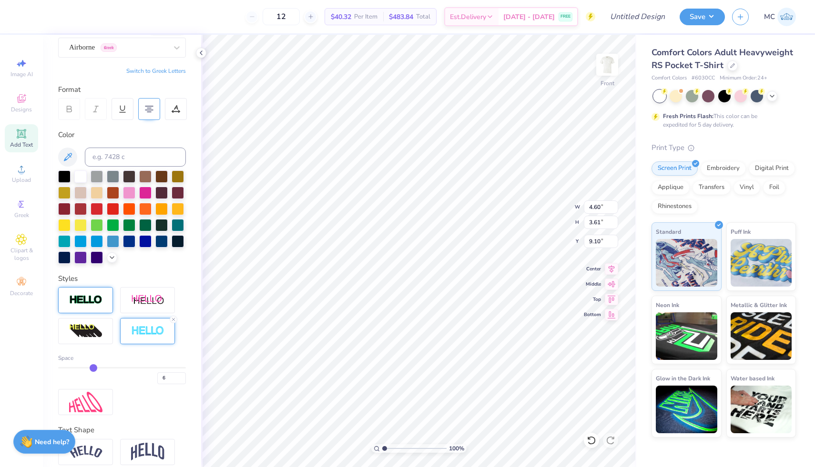
type input "9.13"
drag, startPoint x: 77, startPoint y: 12, endPoint x: 74, endPoint y: 17, distance: 4.9
click at [74, 17] on div at bounding box center [76, 15] width 13 height 13
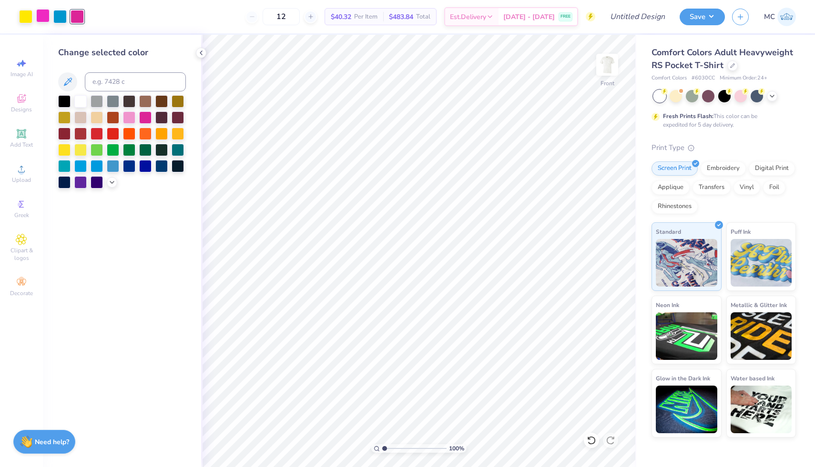
click at [44, 17] on div at bounding box center [42, 15] width 13 height 13
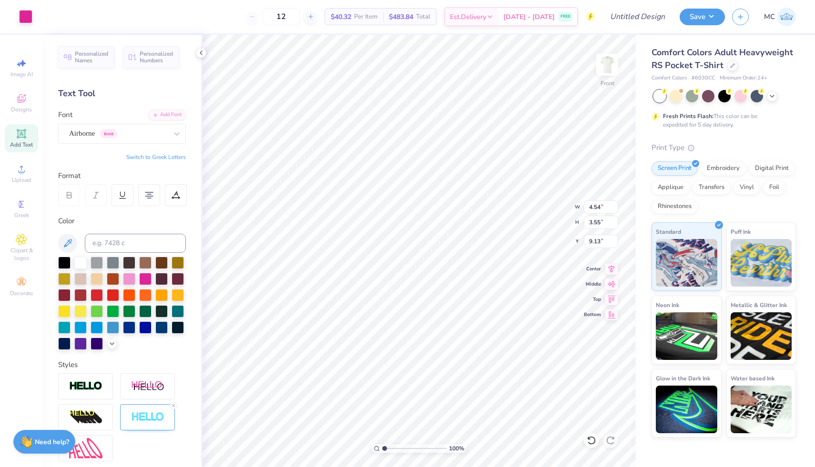
type input "4.54"
type input "3.55"
type input "9.13"
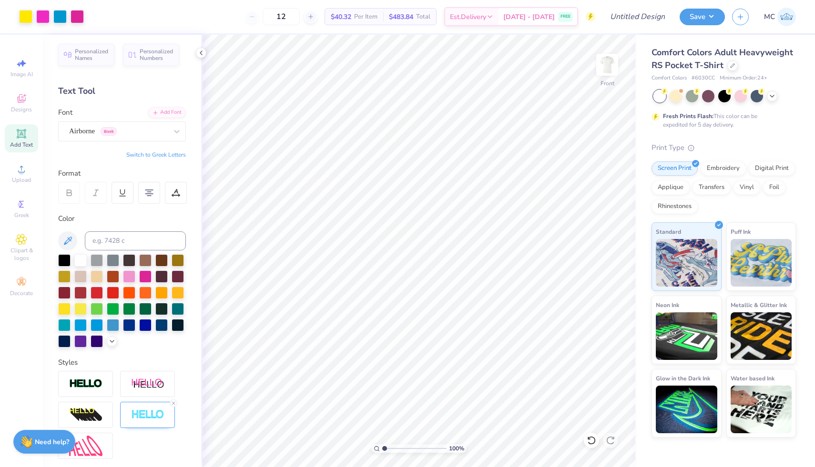
scroll to position [0, 0]
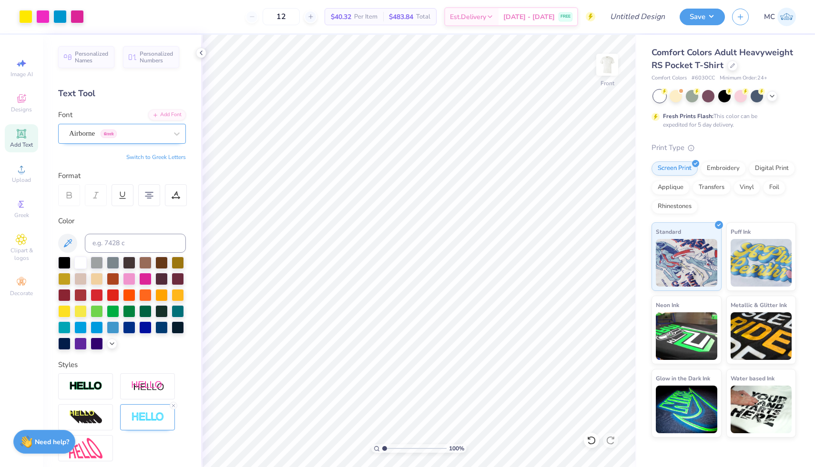
click at [146, 134] on div "Airborne Greek" at bounding box center [118, 133] width 100 height 15
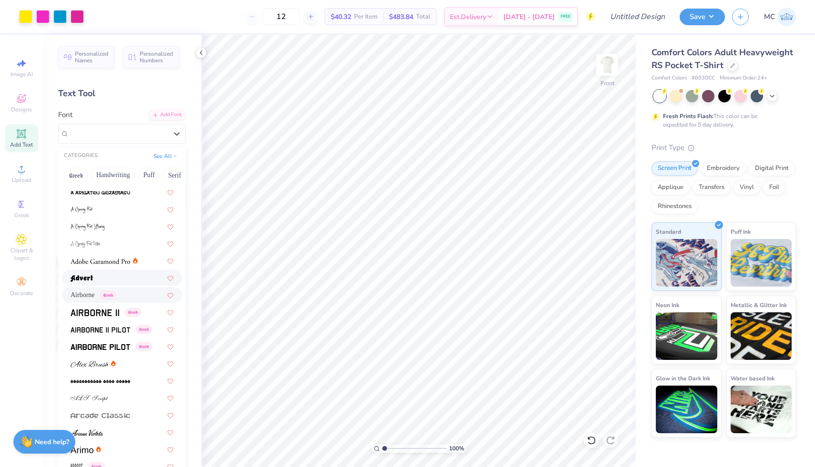
scroll to position [80, 0]
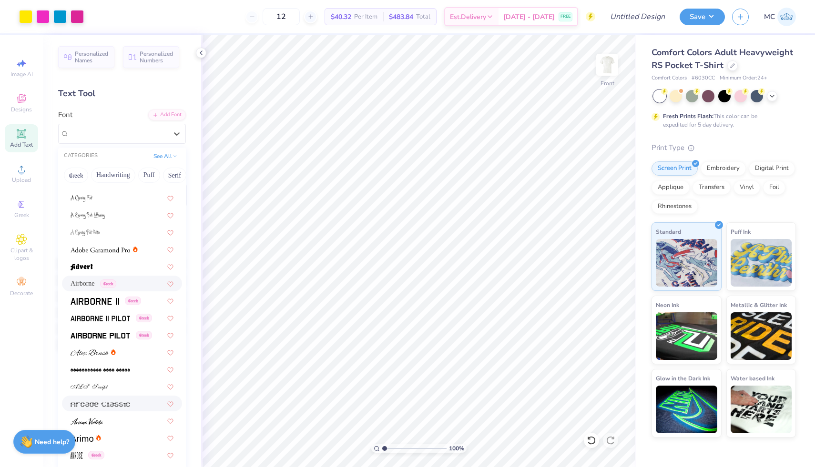
click at [123, 404] on img at bounding box center [100, 404] width 60 height 7
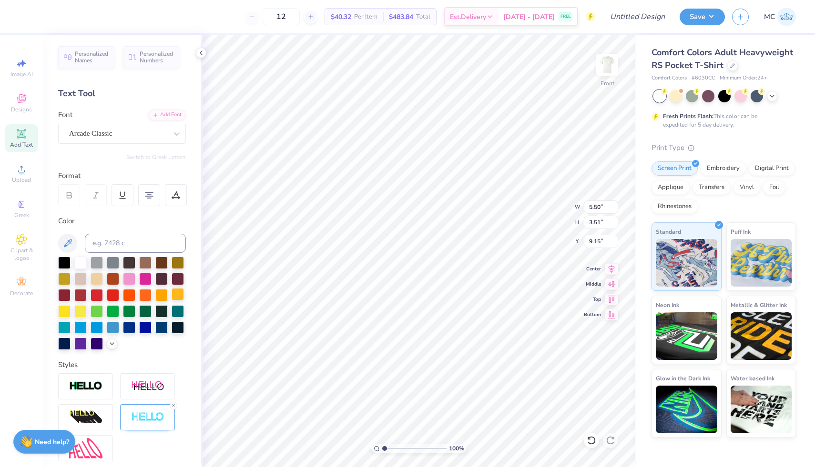
type input "8.97"
click at [150, 134] on div "Arcade Classic" at bounding box center [118, 133] width 100 height 15
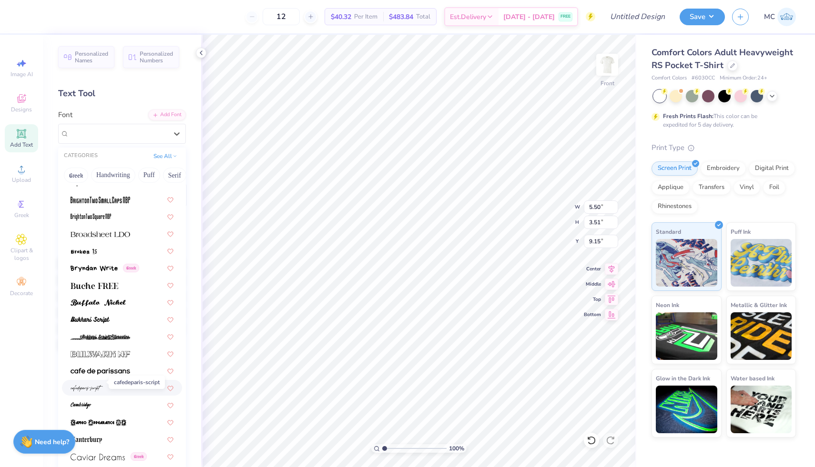
scroll to position [796, 0]
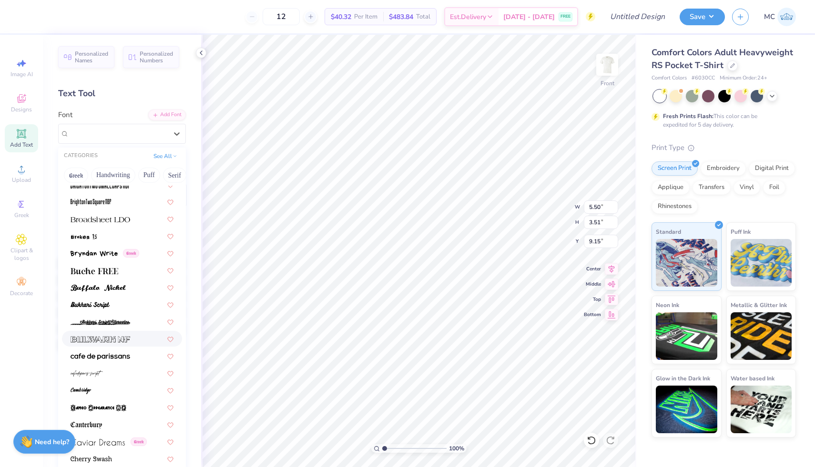
click at [101, 342] on img at bounding box center [100, 339] width 60 height 7
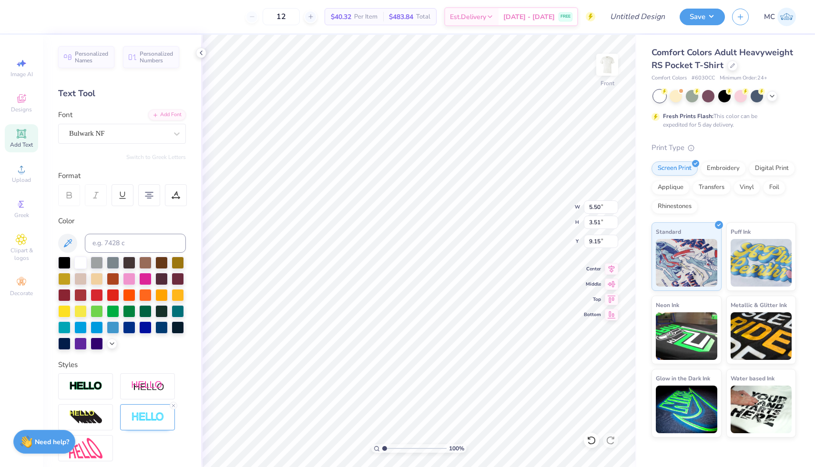
type input "6.50"
type input "3.64"
type input "9.08"
click at [125, 132] on div "Bulwark NF" at bounding box center [118, 133] width 100 height 15
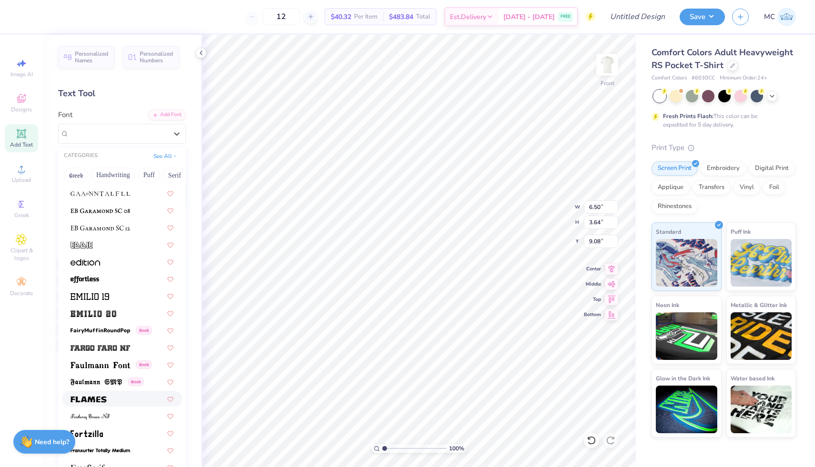
scroll to position [1851, 0]
click at [89, 312] on img at bounding box center [93, 313] width 46 height 7
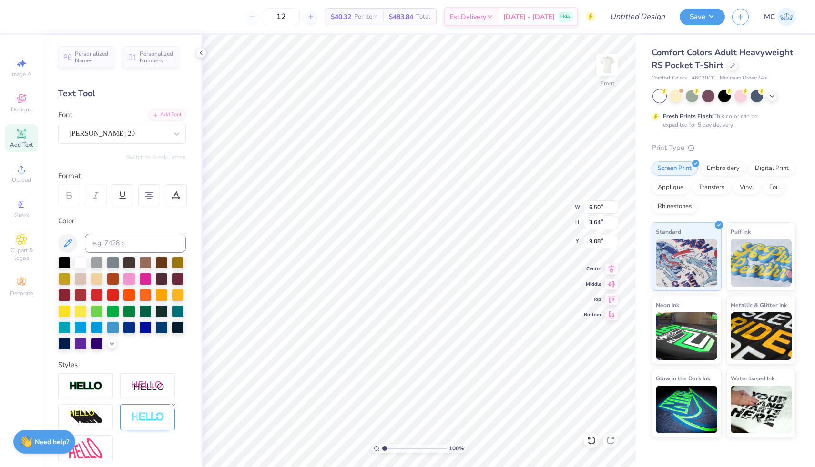
type input "6.41"
type input "3.76"
type input "9.02"
type input "6.27"
type input "3.68"
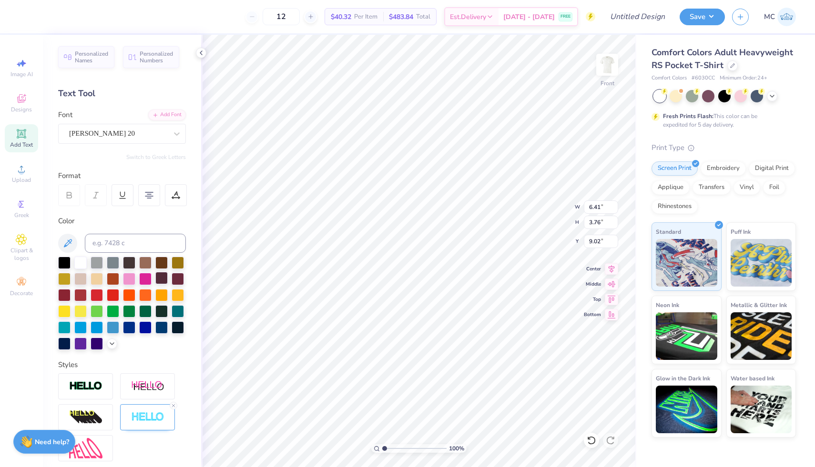
type input "9.10"
type input "9.06"
type input "0.34"
type input "0.73"
type input "10.90"
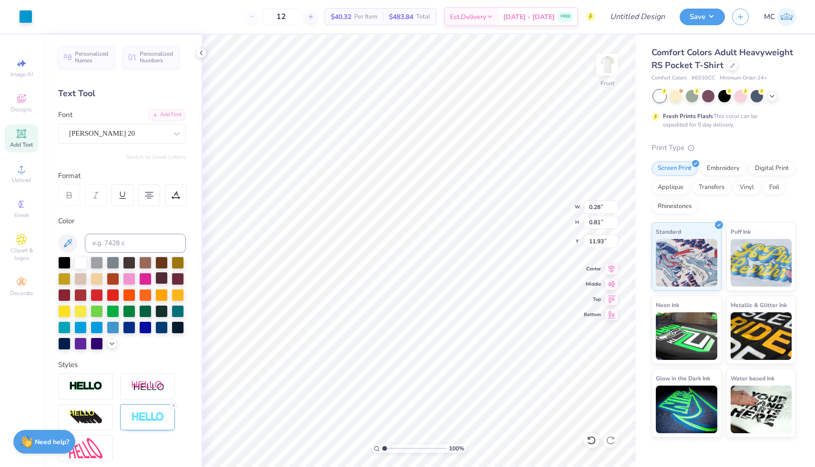
type input "0.77"
type input "12.99"
click at [114, 130] on div "[PERSON_NAME] 20" at bounding box center [118, 133] width 100 height 15
click at [201, 56] on icon at bounding box center [201, 53] width 8 height 8
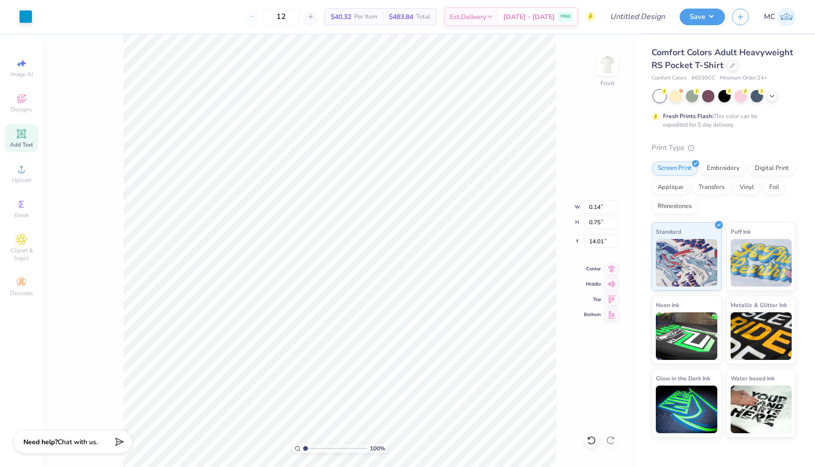
type input "13.88"
click at [23, 136] on icon at bounding box center [21, 133] width 7 height 7
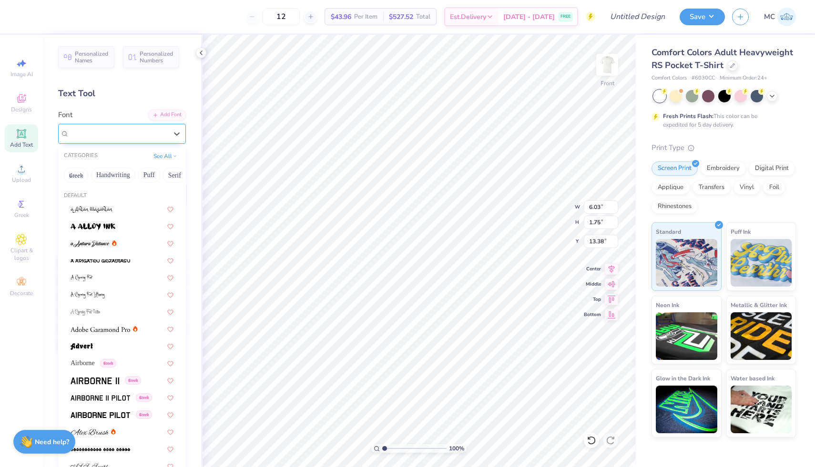
click at [162, 133] on div "Super Dream" at bounding box center [118, 133] width 100 height 15
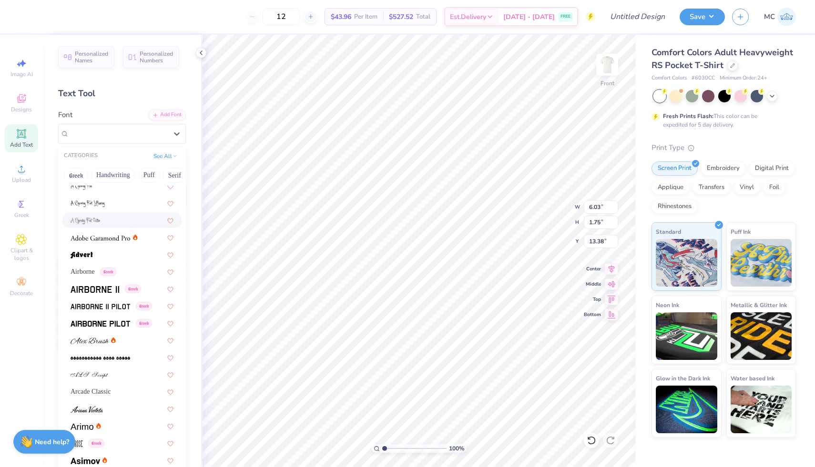
scroll to position [90, 0]
click at [93, 325] on img at bounding box center [100, 325] width 60 height 7
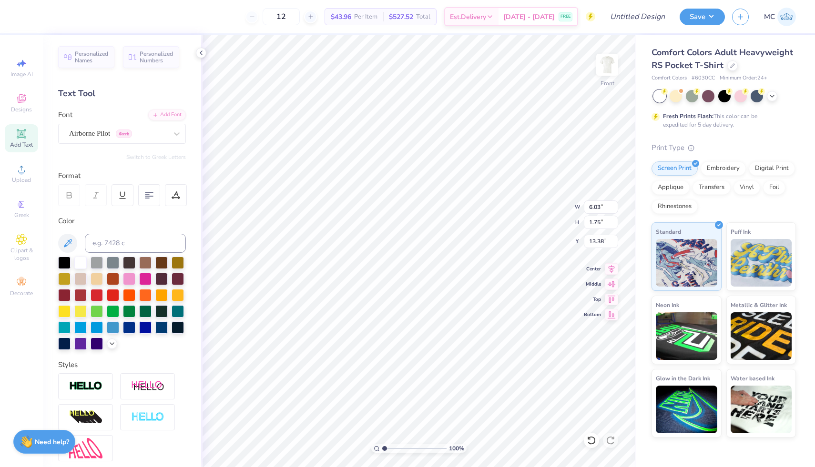
type input "5.77"
type input "1.82"
type input "13.34"
type textarea "X"
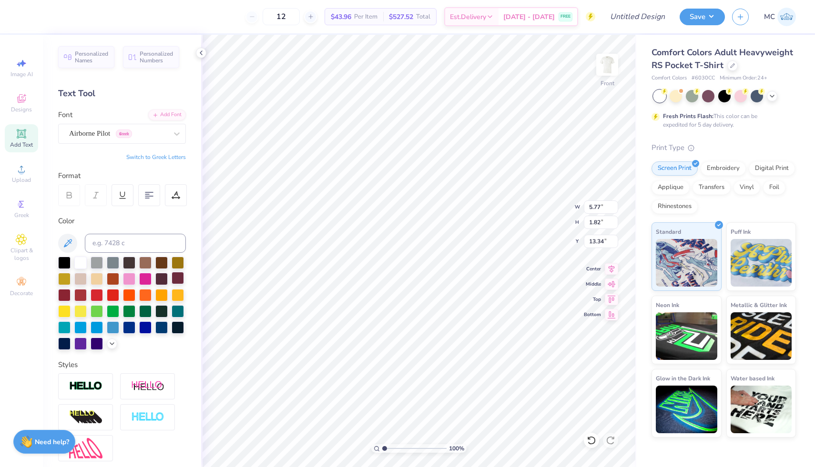
scroll to position [2, 0]
type textarea "2 0 2 5"
click at [68, 240] on icon at bounding box center [67, 243] width 11 height 11
type input "1.31"
type input "10.79"
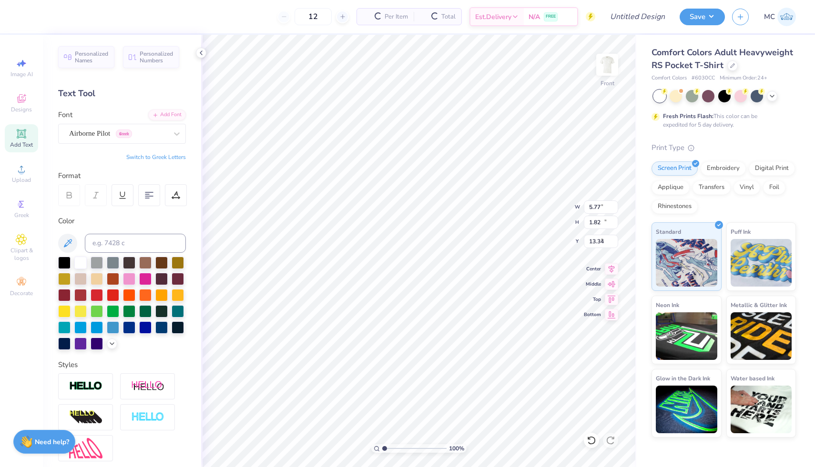
type input "8.85"
type input "3.77"
type input "1.41"
click at [591, 437] on icon at bounding box center [591, 441] width 10 height 10
type input "13.09"
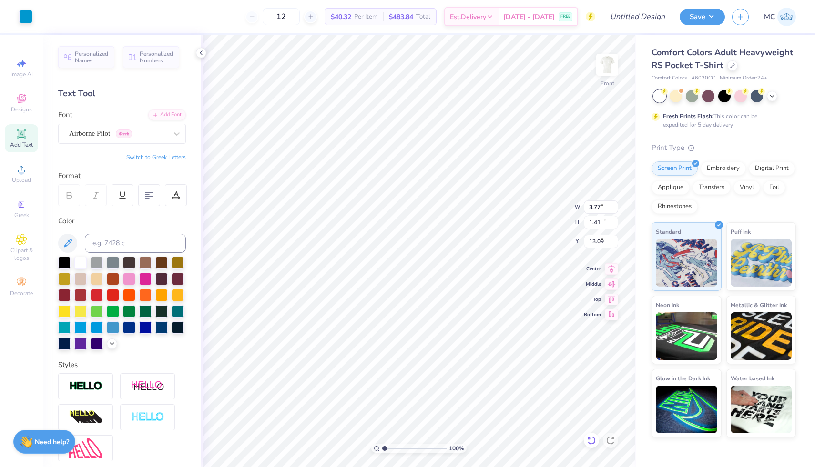
type input "1.32"
type input "10.79"
type input "11.56"
type input "0.50"
type input "4.10"
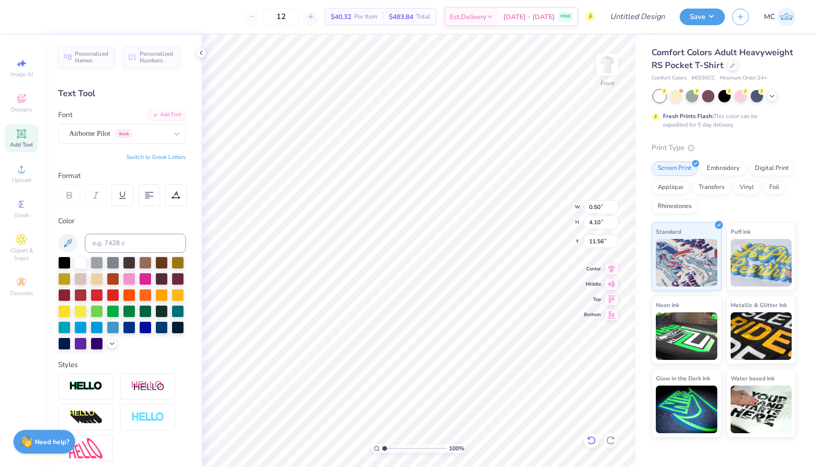
type input "11.88"
click at [22, 19] on div at bounding box center [25, 15] width 13 height 13
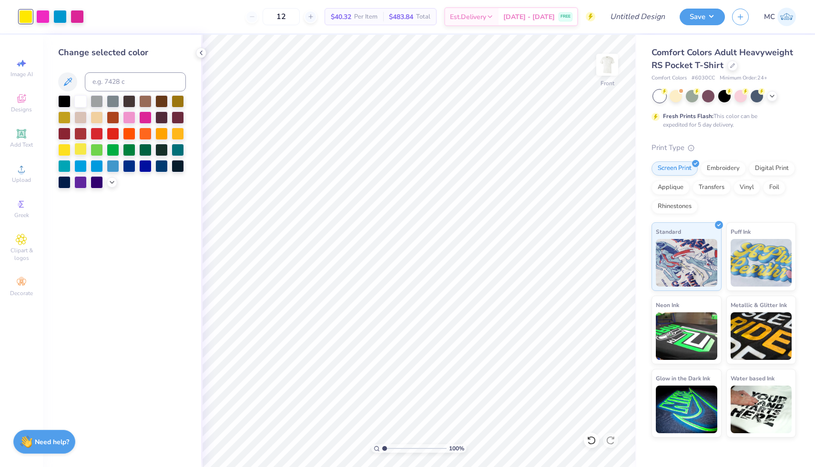
click at [82, 149] on div at bounding box center [80, 149] width 12 height 12
click at [46, 13] on div at bounding box center [42, 15] width 13 height 13
click at [62, 15] on div at bounding box center [59, 15] width 13 height 13
click at [82, 14] on div at bounding box center [76, 15] width 13 height 13
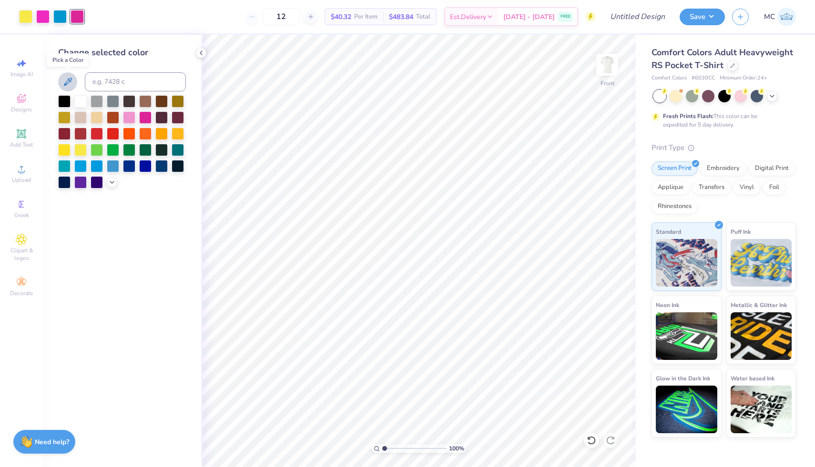
click at [69, 81] on icon at bounding box center [67, 81] width 11 height 11
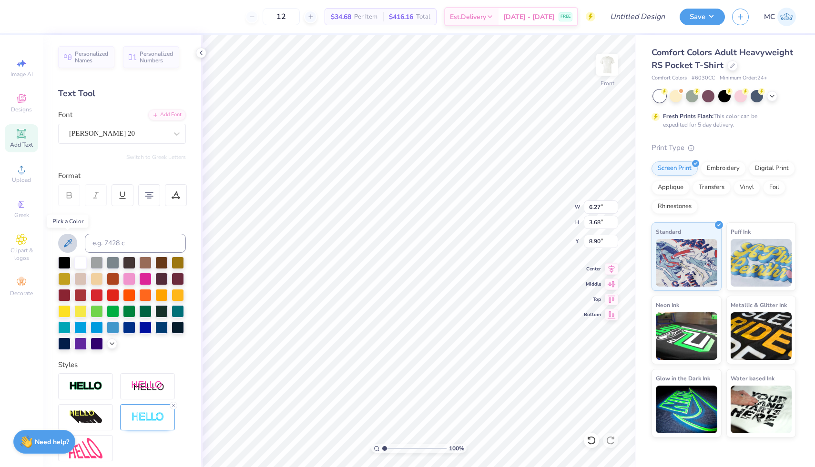
click at [71, 240] on icon at bounding box center [68, 243] width 8 height 8
click at [71, 245] on icon at bounding box center [67, 243] width 11 height 11
click at [592, 440] on icon at bounding box center [591, 441] width 10 height 10
click at [590, 440] on icon at bounding box center [591, 441] width 10 height 10
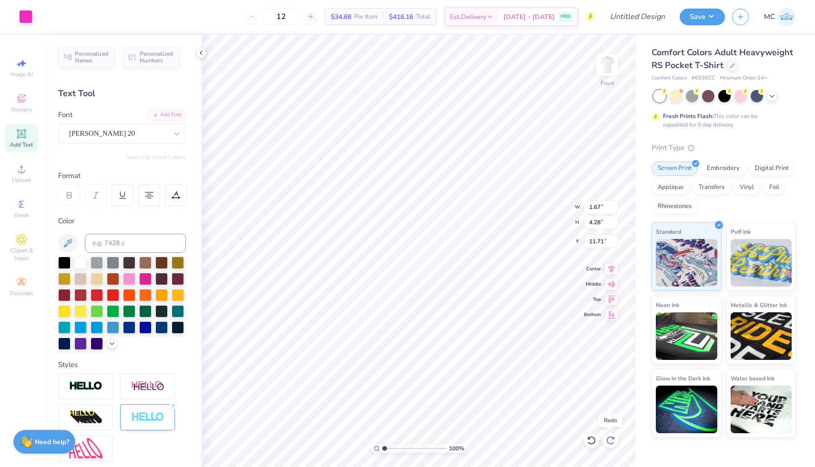
click at [612, 440] on icon at bounding box center [610, 441] width 10 height 10
click at [588, 441] on icon at bounding box center [591, 441] width 10 height 10
click at [593, 442] on icon at bounding box center [591, 441] width 10 height 10
click at [594, 442] on icon at bounding box center [591, 441] width 10 height 10
click at [614, 441] on icon at bounding box center [610, 441] width 10 height 10
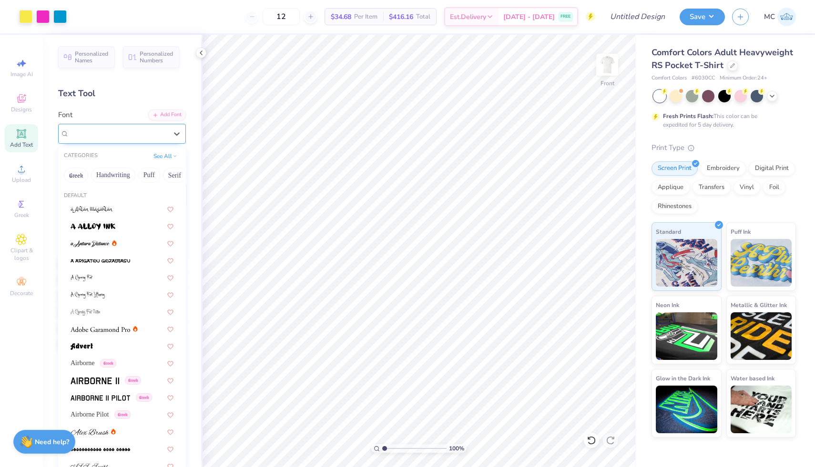
click at [118, 134] on div "[PERSON_NAME] 20" at bounding box center [118, 133] width 100 height 15
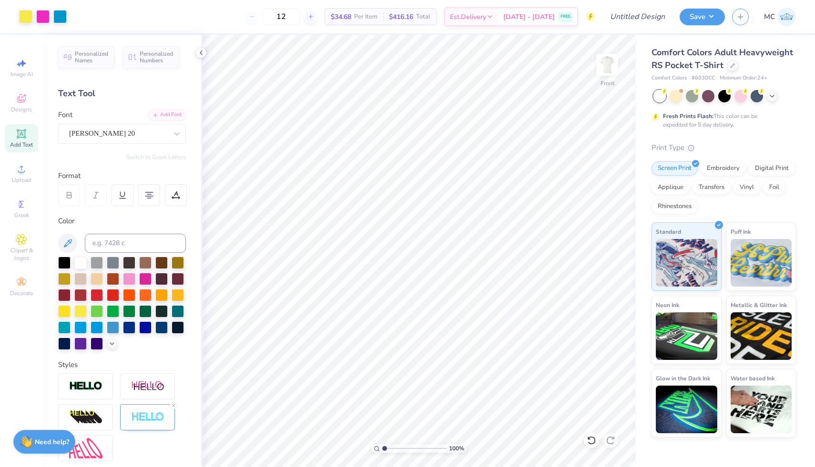
click at [28, 139] on div "Add Text" at bounding box center [21, 138] width 33 height 28
click at [172, 133] on icon at bounding box center [177, 134] width 10 height 10
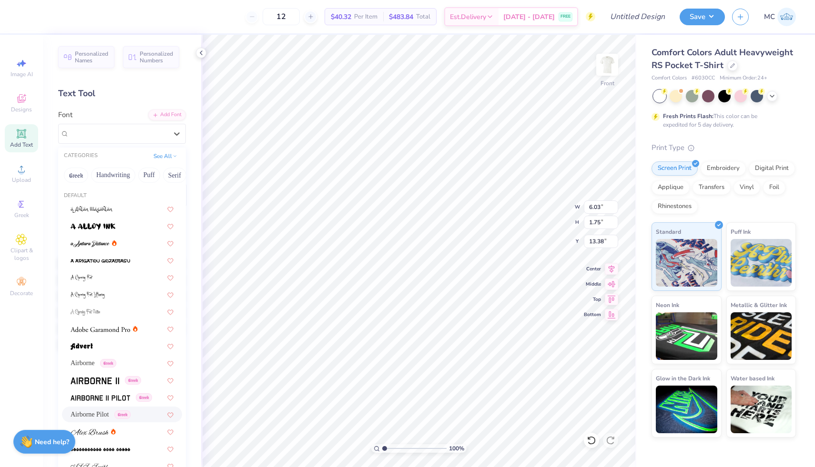
click at [109, 410] on span "Airborne Pilot" at bounding box center [89, 415] width 39 height 10
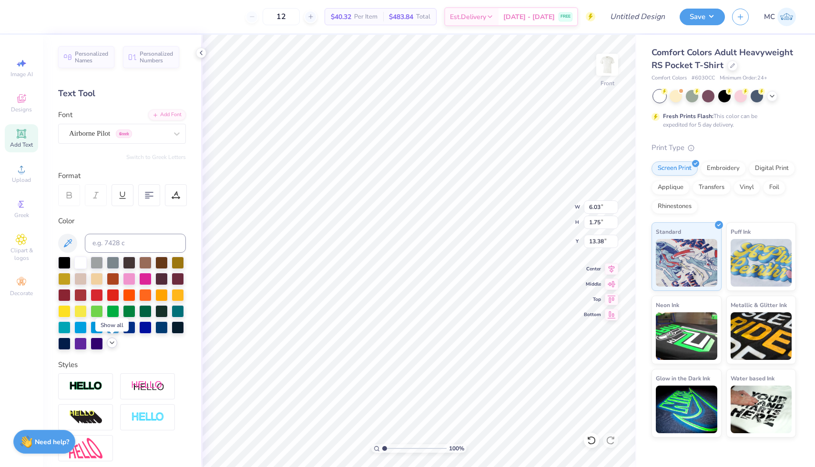
click at [112, 343] on polyline at bounding box center [112, 343] width 4 height 2
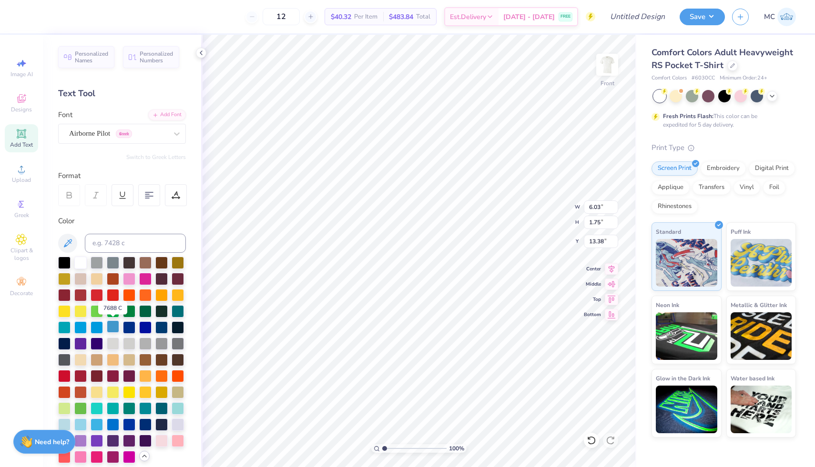
click at [114, 327] on div at bounding box center [113, 327] width 12 height 12
click at [587, 439] on icon at bounding box center [591, 441] width 10 height 10
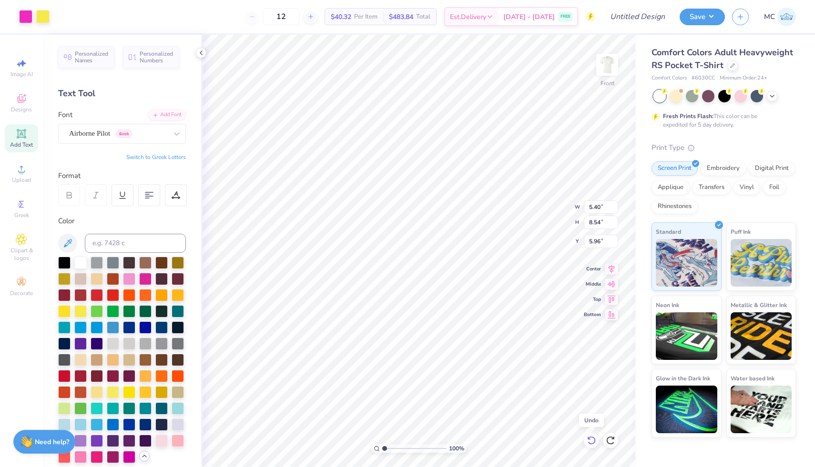
click at [588, 439] on icon at bounding box center [589, 438] width 2 height 2
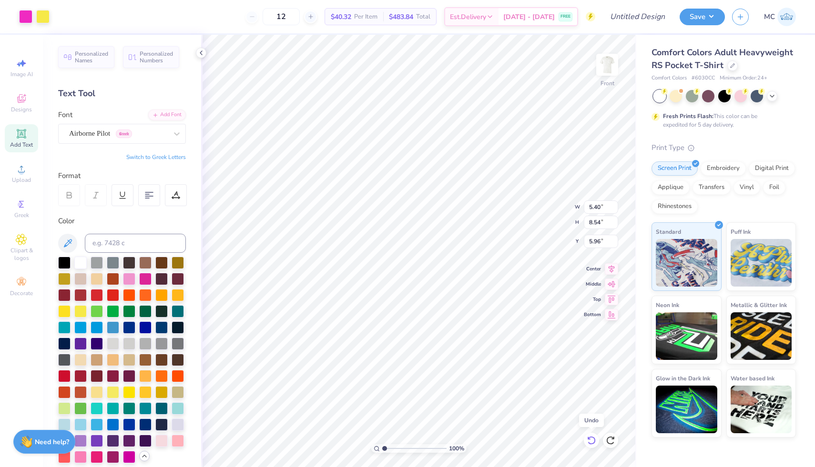
click at [588, 439] on icon at bounding box center [589, 438] width 2 height 2
click at [589, 439] on icon at bounding box center [589, 438] width 2 height 2
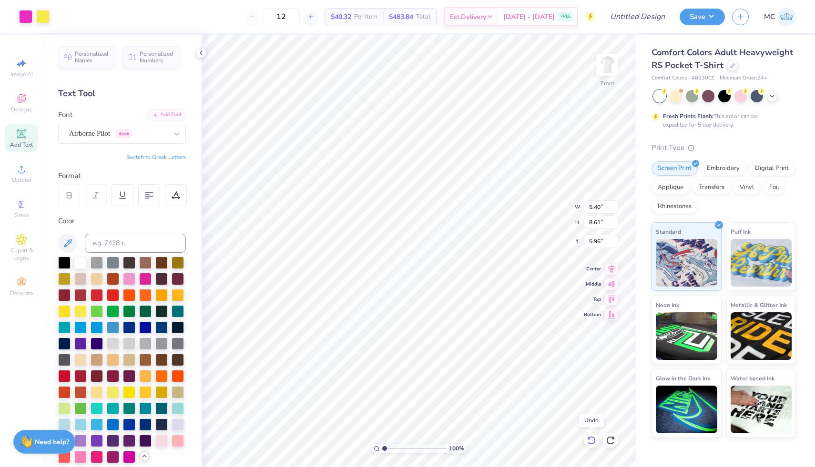
click at [590, 440] on icon at bounding box center [591, 441] width 10 height 10
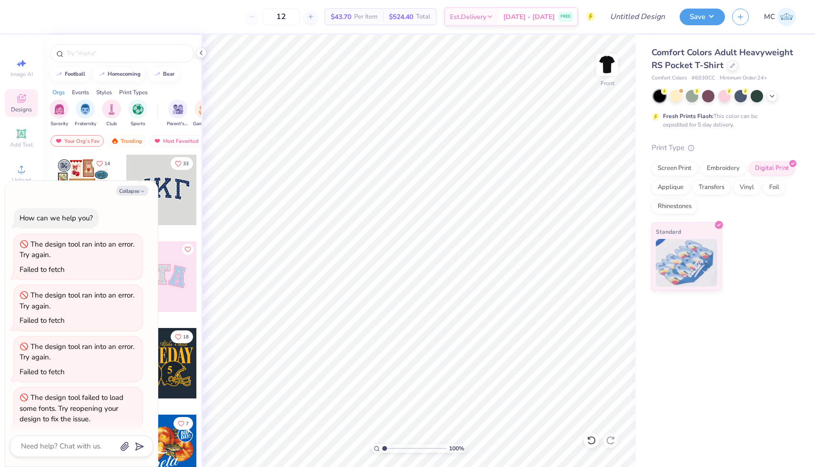
scroll to position [57, 0]
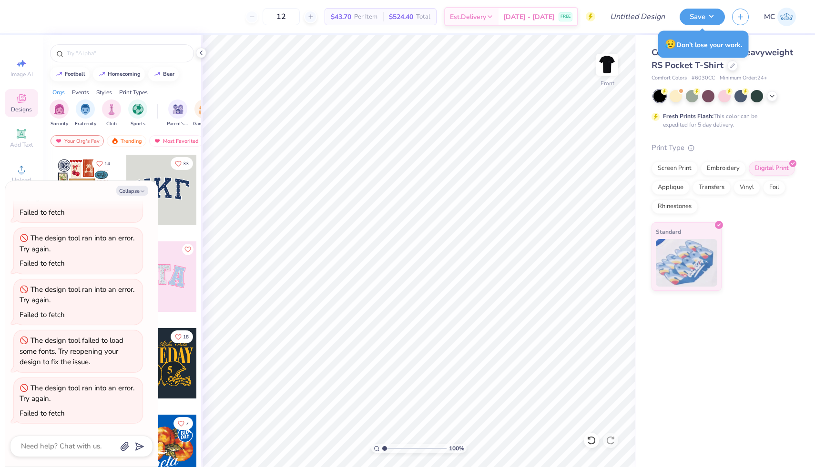
type textarea "x"
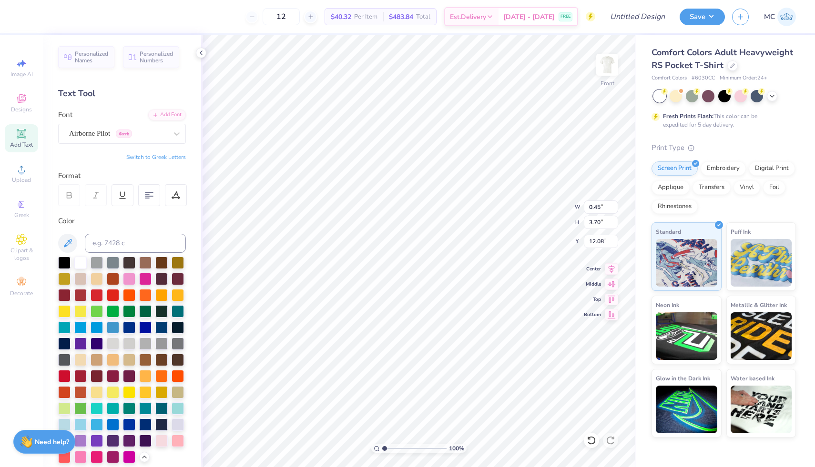
type input "12.08"
click at [600, 207] on input "0.45" at bounding box center [601, 207] width 34 height 13
type input "0.55"
type input "4.50"
type input "11.68"
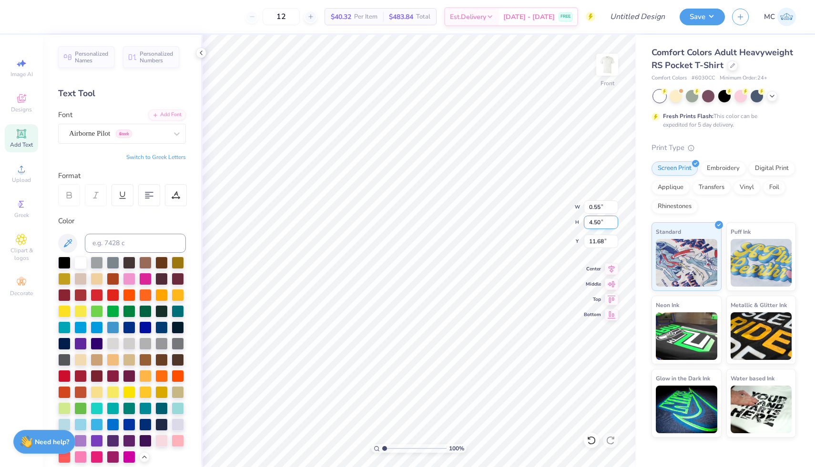
click at [600, 223] on input "4.50" at bounding box center [601, 222] width 34 height 13
type input "4.0"
type input "0.49"
type input "4.00"
type input "11.93"
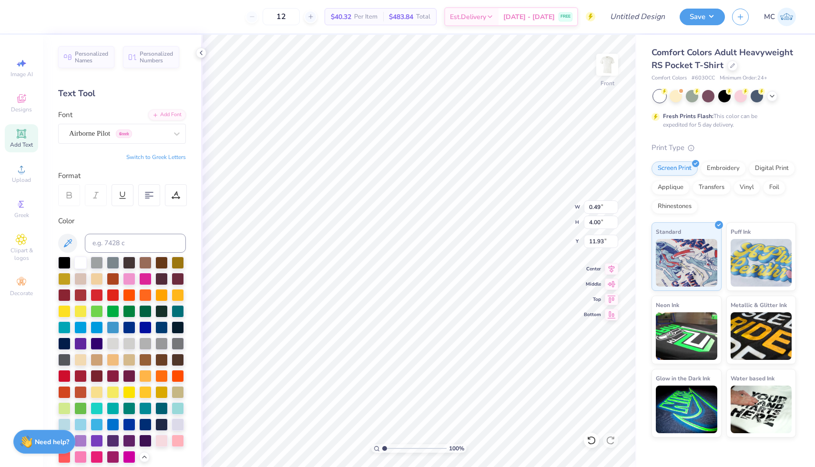
type input "1.67"
type input "4.28"
type input "11.71"
type input "1.72"
type input "4.41"
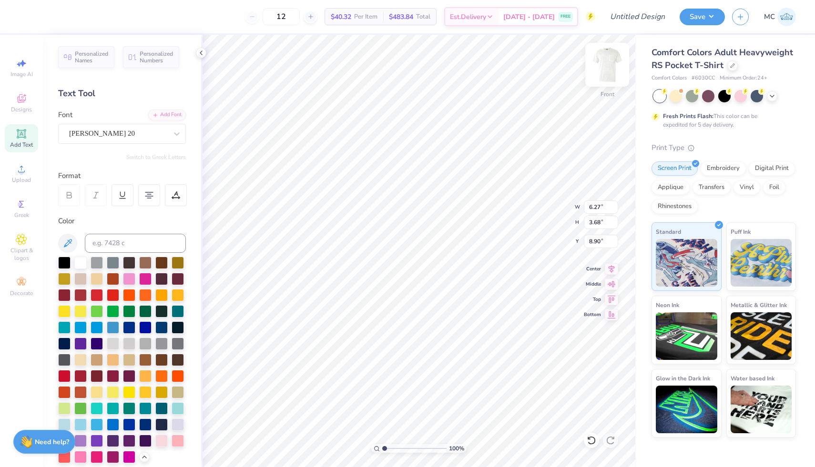
click at [612, 65] on img at bounding box center [607, 65] width 38 height 38
click at [605, 62] on img at bounding box center [607, 65] width 38 height 38
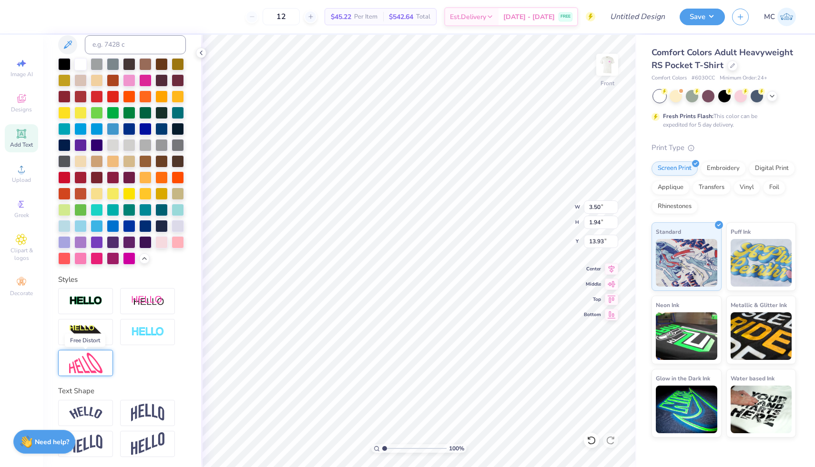
scroll to position [200, 0]
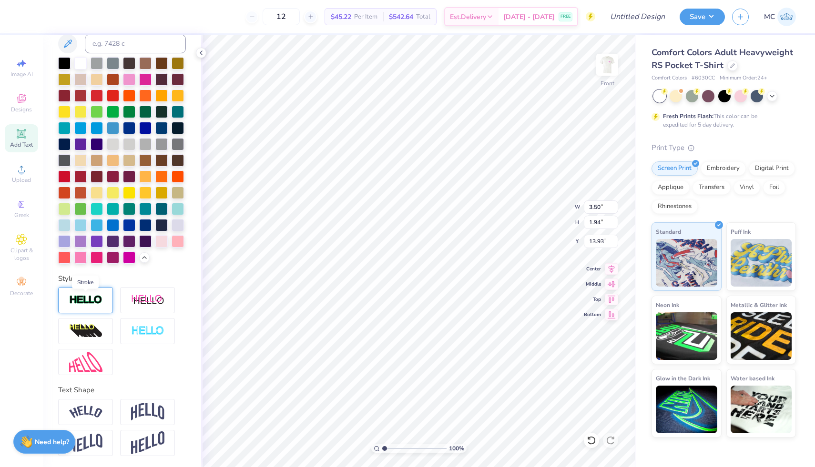
click at [87, 296] on img at bounding box center [85, 300] width 33 height 11
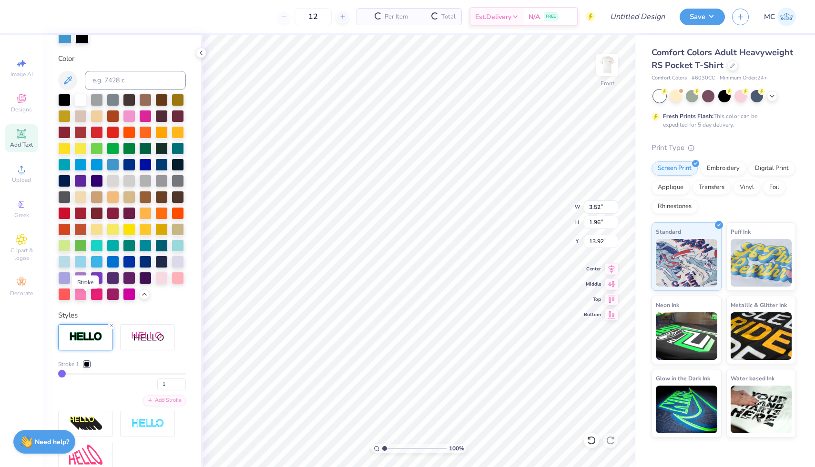
type input "3.52"
type input "1.96"
type input "13.92"
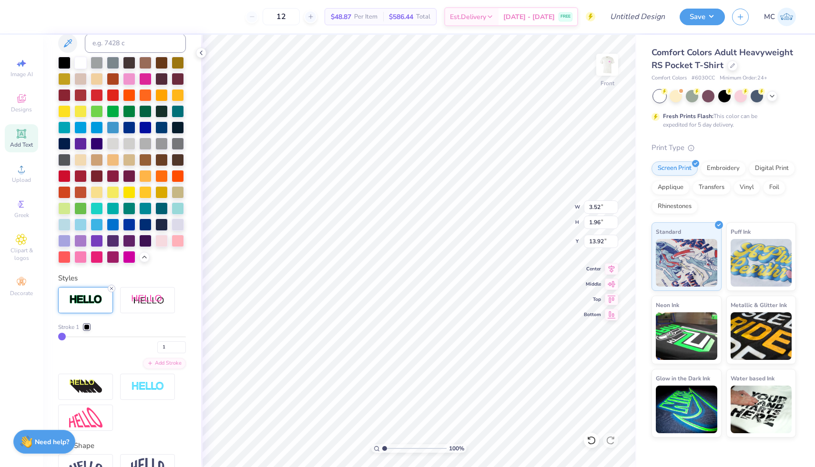
click at [112, 287] on icon at bounding box center [112, 289] width 6 height 6
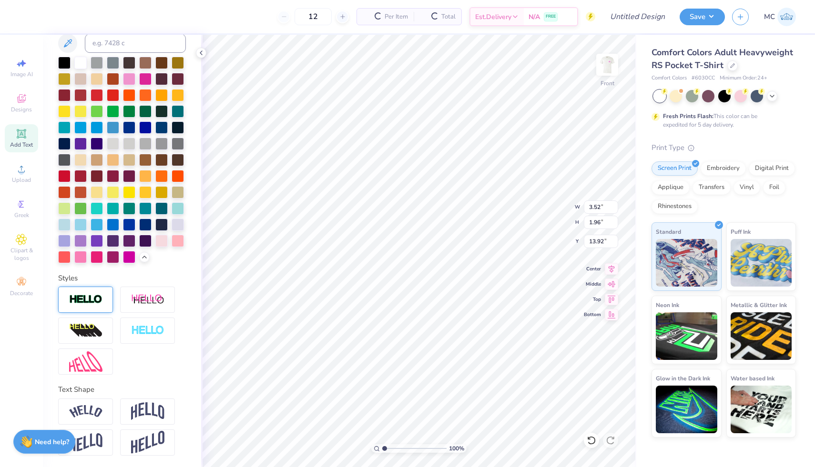
type input "3.50"
type input "1.94"
type input "13.93"
click at [96, 337] on img at bounding box center [85, 331] width 33 height 15
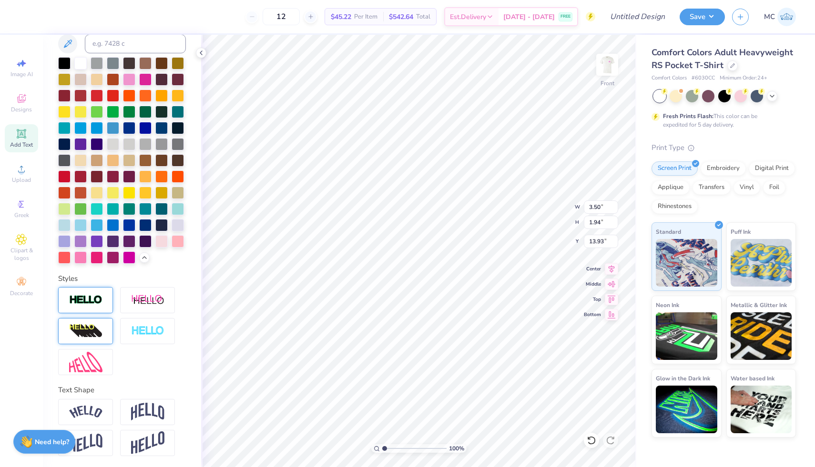
type input "4.62"
type input "1.97"
type input "13.90"
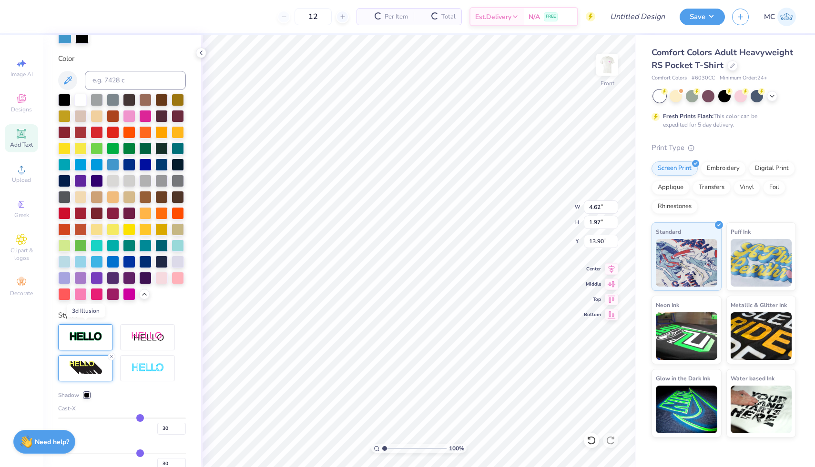
scroll to position [237, 0]
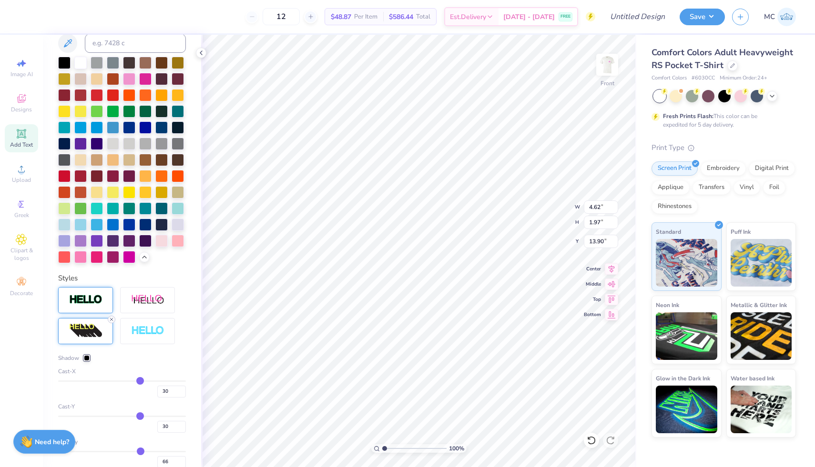
click at [112, 318] on line at bounding box center [111, 319] width 3 height 3
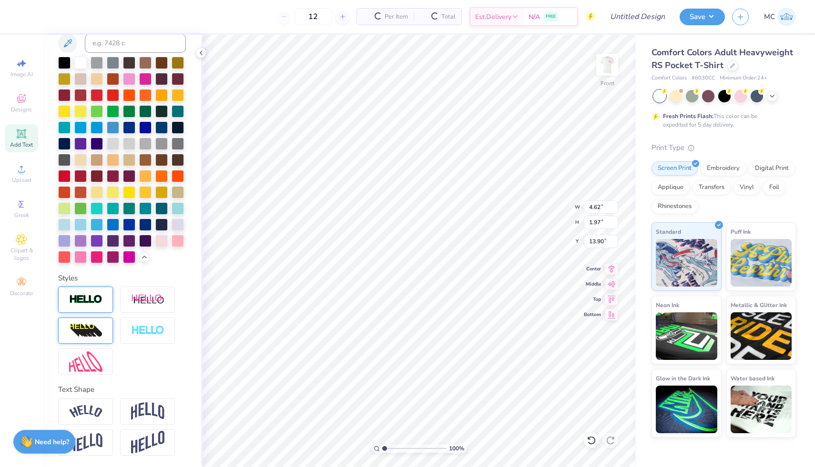
type input "3.50"
type input "1.94"
type input "13.93"
click at [94, 359] on img at bounding box center [85, 362] width 33 height 20
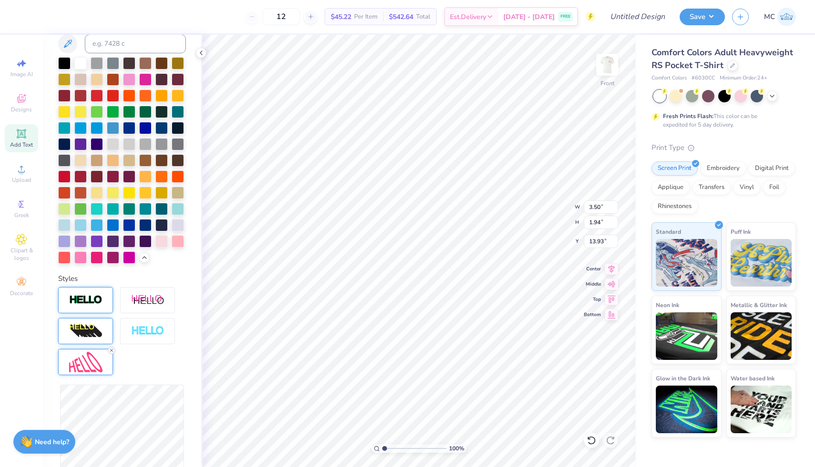
click at [114, 348] on div at bounding box center [112, 351] width 8 height 8
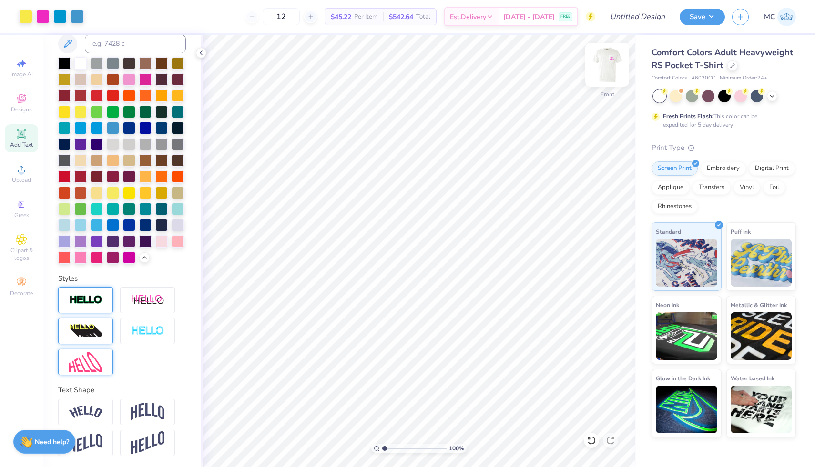
click at [606, 71] on img at bounding box center [607, 65] width 38 height 38
click at [607, 70] on img at bounding box center [607, 65] width 38 height 38
click at [63, 14] on div at bounding box center [59, 15] width 13 height 13
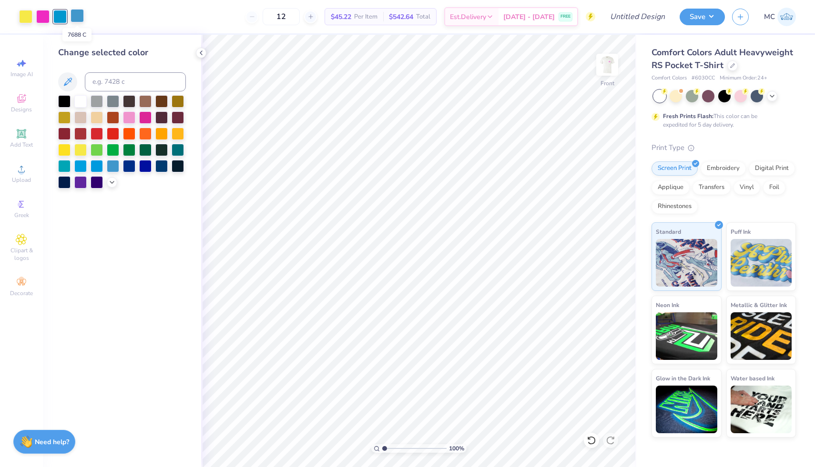
click at [78, 14] on div at bounding box center [76, 15] width 13 height 13
click at [69, 83] on icon at bounding box center [67, 81] width 11 height 11
click at [64, 90] on button at bounding box center [67, 81] width 19 height 19
click at [70, 79] on icon at bounding box center [68, 82] width 8 height 8
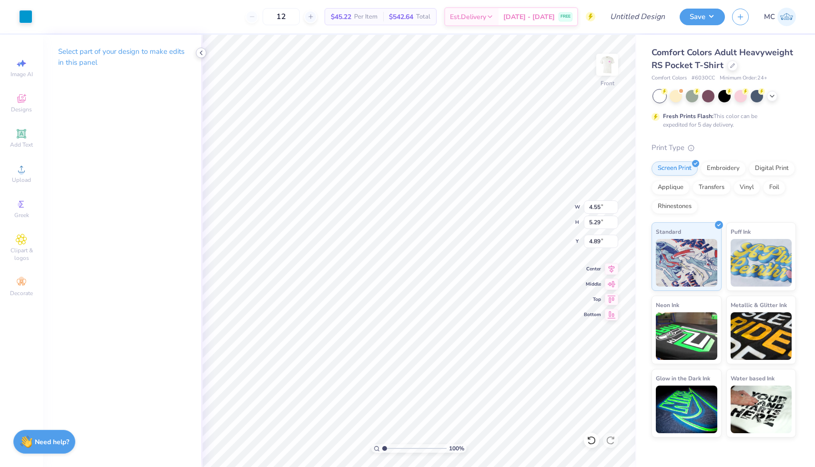
click at [202, 55] on icon at bounding box center [201, 53] width 8 height 8
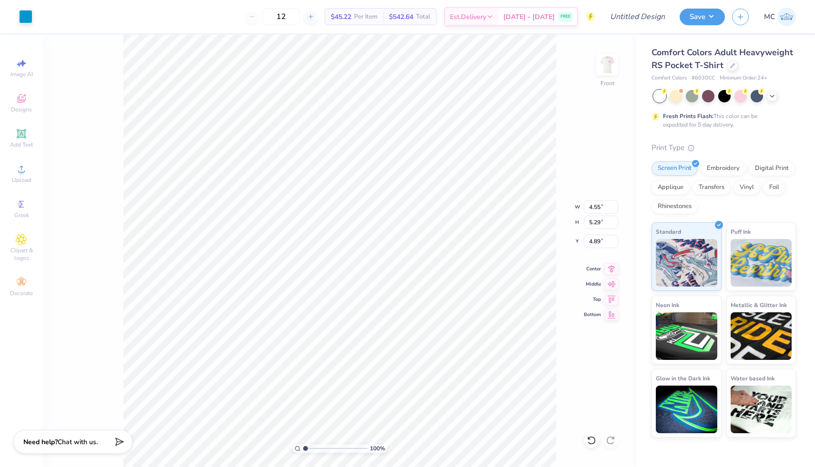
click at [121, 123] on div "100 % Front W 4.55 4.55 " H 5.29 5.29 " Y 4.89 4.89 " Center Middle Top Bottom" at bounding box center [339, 251] width 593 height 433
click at [77, 16] on div at bounding box center [76, 15] width 13 height 13
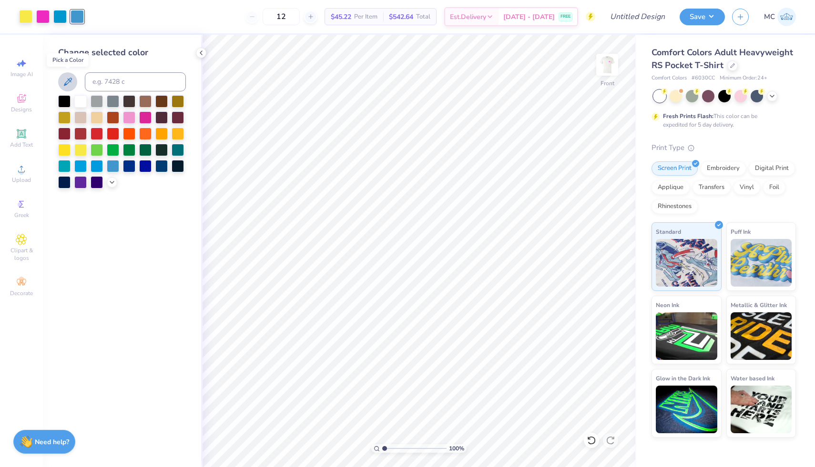
click at [67, 80] on icon at bounding box center [67, 81] width 11 height 11
click at [22, 22] on div at bounding box center [25, 15] width 13 height 13
click at [82, 150] on div at bounding box center [80, 149] width 12 height 12
click at [111, 183] on icon at bounding box center [112, 182] width 8 height 8
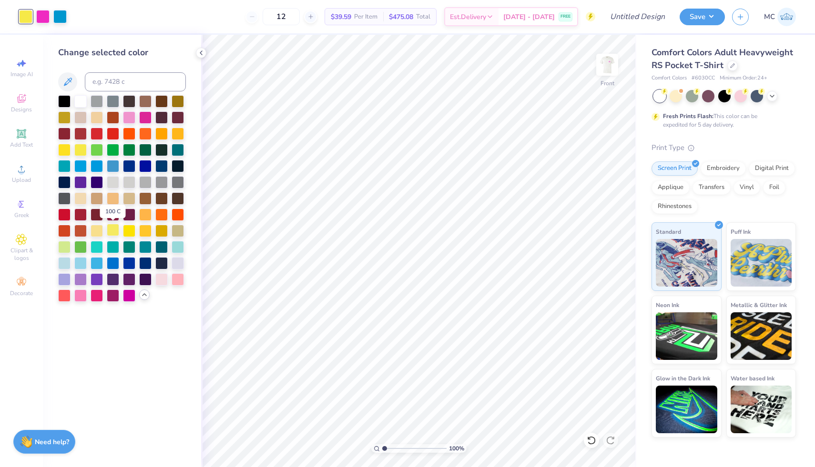
click at [112, 231] on div at bounding box center [113, 230] width 12 height 12
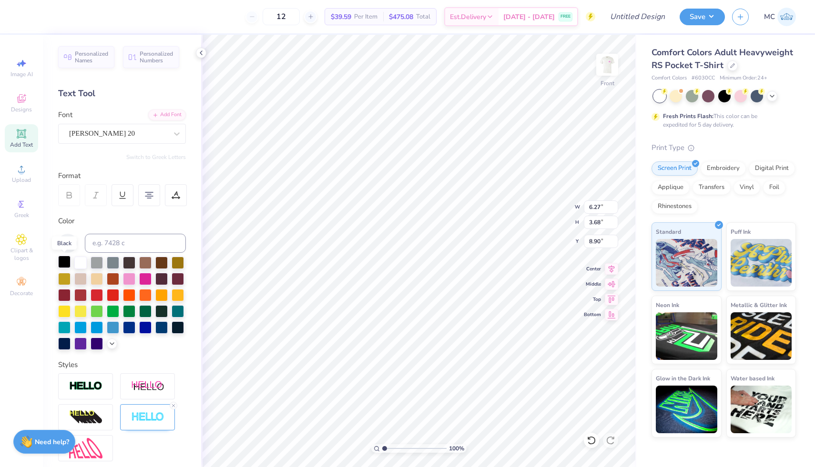
click at [63, 262] on div at bounding box center [64, 262] width 12 height 12
click at [132, 326] on div at bounding box center [129, 327] width 12 height 12
click at [148, 327] on div at bounding box center [145, 328] width 12 height 12
click at [113, 342] on icon at bounding box center [112, 343] width 8 height 8
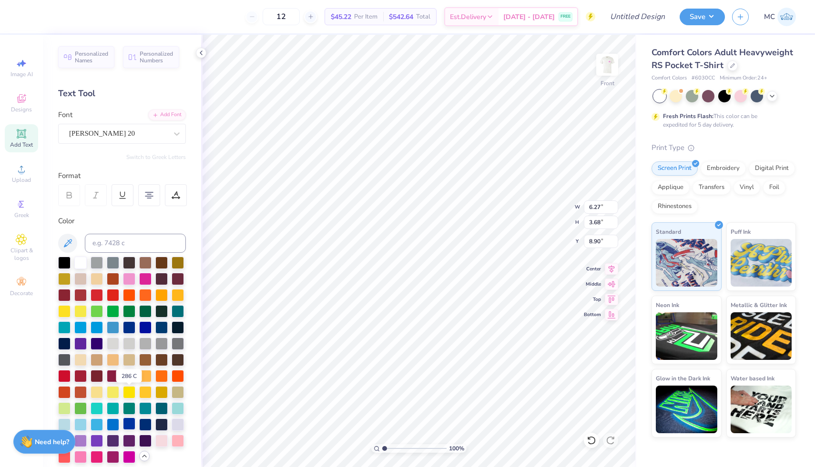
scroll to position [87, 0]
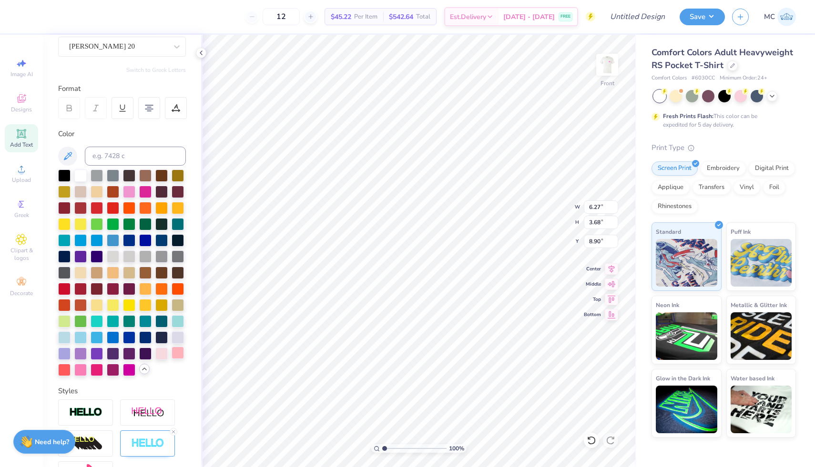
click at [179, 353] on div at bounding box center [177, 353] width 12 height 12
click at [112, 338] on div at bounding box center [113, 337] width 12 height 12
click at [146, 323] on div at bounding box center [145, 320] width 12 height 12
click at [161, 205] on div at bounding box center [161, 208] width 12 height 12
click at [148, 209] on div at bounding box center [145, 208] width 12 height 12
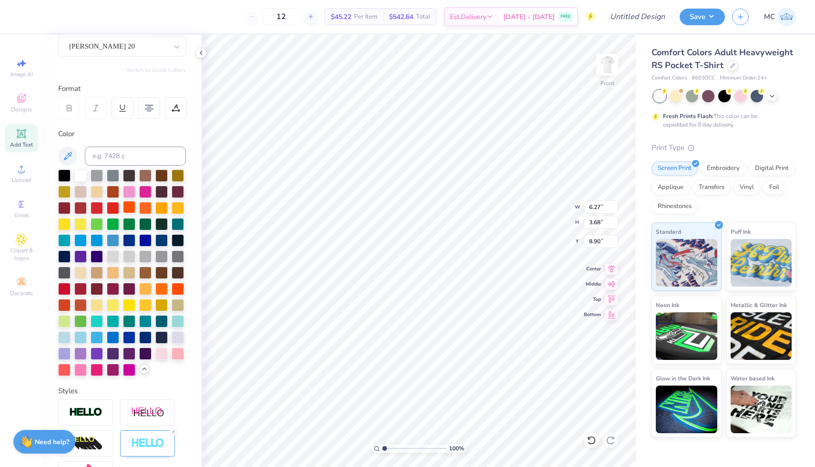
click at [126, 208] on div at bounding box center [129, 207] width 12 height 12
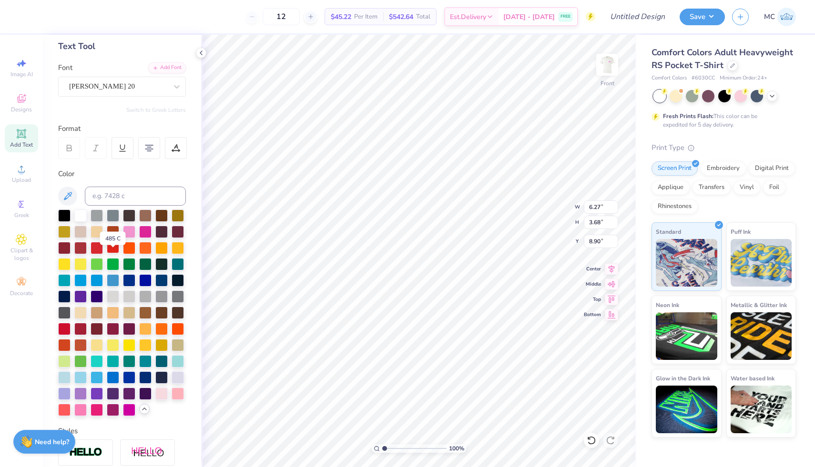
scroll to position [0, 0]
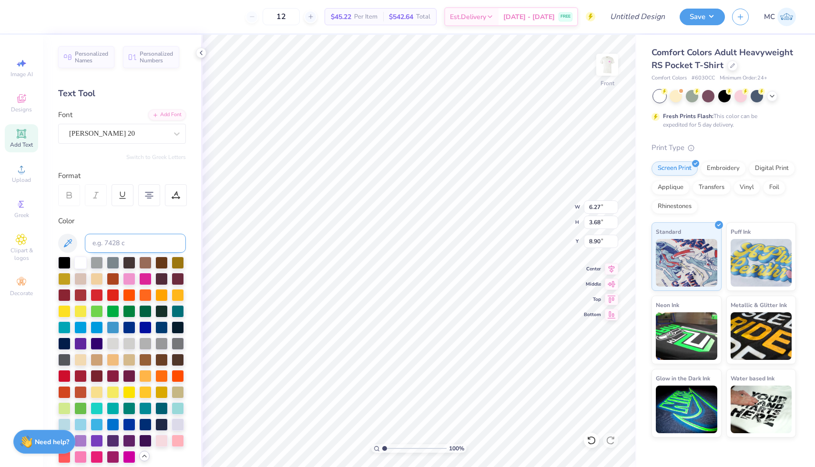
click at [70, 242] on icon at bounding box center [68, 243] width 8 height 8
type input "6.27"
type input "3.68"
type input "8.90"
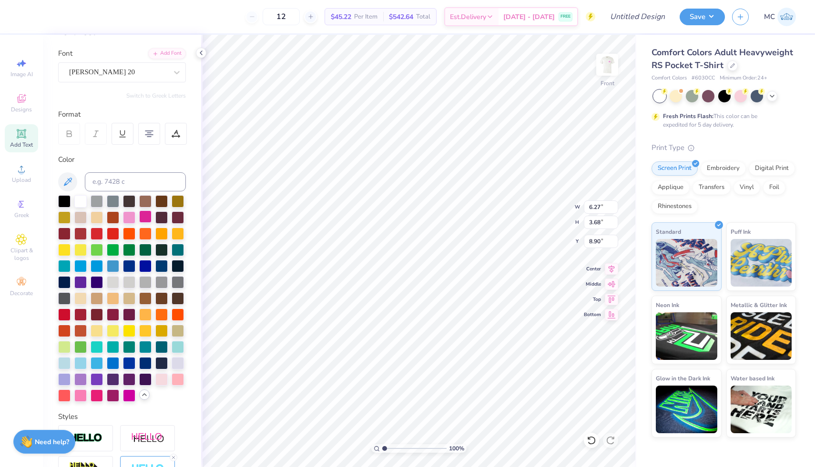
scroll to position [60, 0]
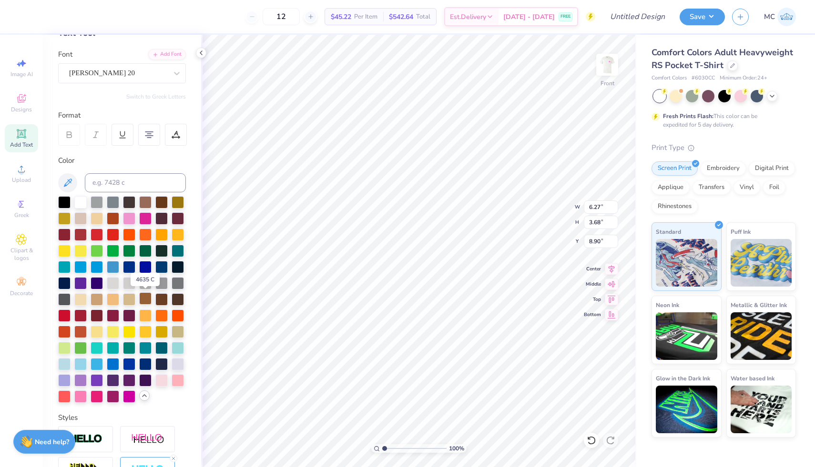
click at [146, 299] on div at bounding box center [145, 298] width 12 height 12
click at [180, 362] on div at bounding box center [177, 363] width 12 height 12
click at [76, 382] on div at bounding box center [80, 379] width 12 height 12
click at [64, 379] on div at bounding box center [64, 379] width 12 height 12
click at [82, 379] on div at bounding box center [80, 379] width 12 height 12
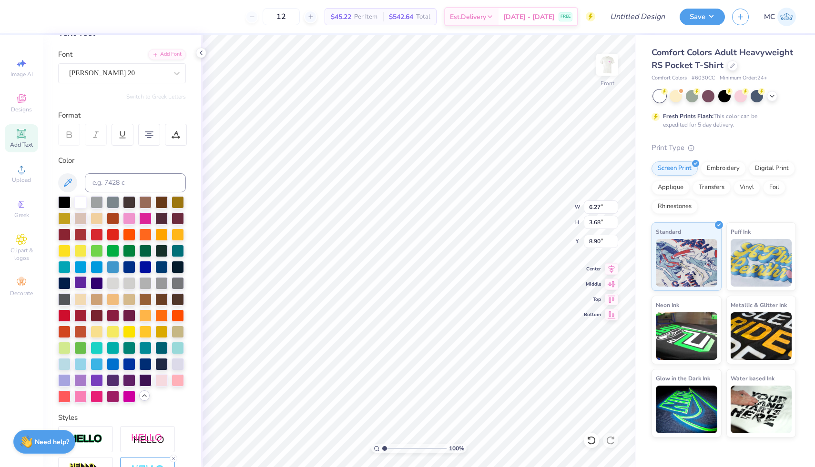
click at [77, 280] on div at bounding box center [80, 282] width 12 height 12
click at [97, 381] on div at bounding box center [97, 379] width 12 height 12
click at [84, 382] on div at bounding box center [80, 379] width 12 height 12
click at [591, 443] on icon at bounding box center [591, 440] width 8 height 9
click at [97, 250] on div at bounding box center [97, 250] width 12 height 12
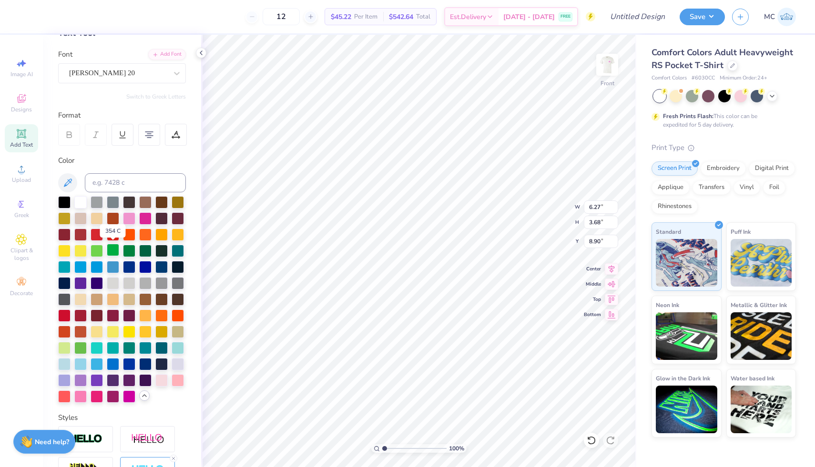
click at [111, 250] on div at bounding box center [113, 250] width 12 height 12
click at [100, 250] on div at bounding box center [97, 250] width 12 height 12
click at [80, 345] on div at bounding box center [80, 347] width 12 height 12
click at [95, 251] on div at bounding box center [97, 250] width 12 height 12
click at [143, 218] on div at bounding box center [145, 217] width 12 height 12
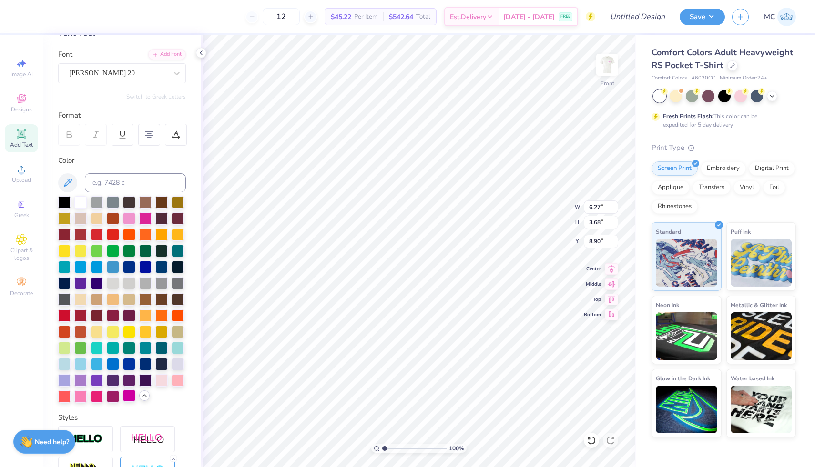
click at [131, 397] on div at bounding box center [129, 396] width 12 height 12
click at [94, 363] on div at bounding box center [97, 363] width 12 height 12
click at [80, 365] on div at bounding box center [80, 363] width 12 height 12
click at [65, 379] on div at bounding box center [64, 379] width 12 height 12
click at [80, 379] on div at bounding box center [80, 379] width 12 height 12
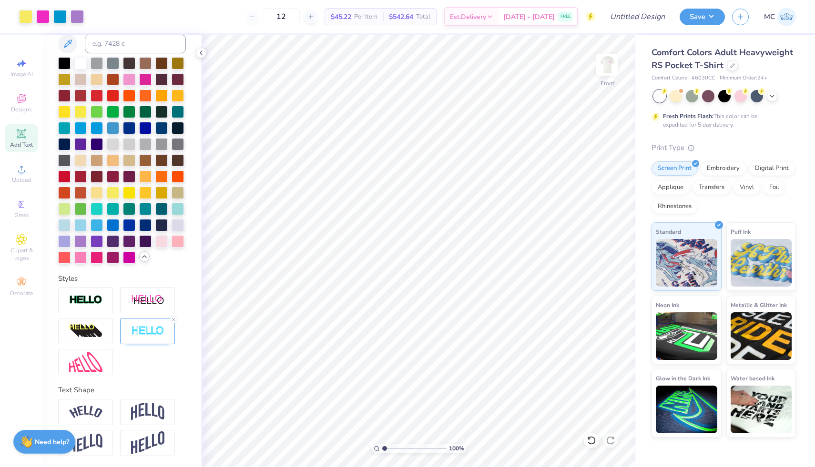
scroll to position [199, 0]
click at [146, 331] on img at bounding box center [147, 331] width 33 height 11
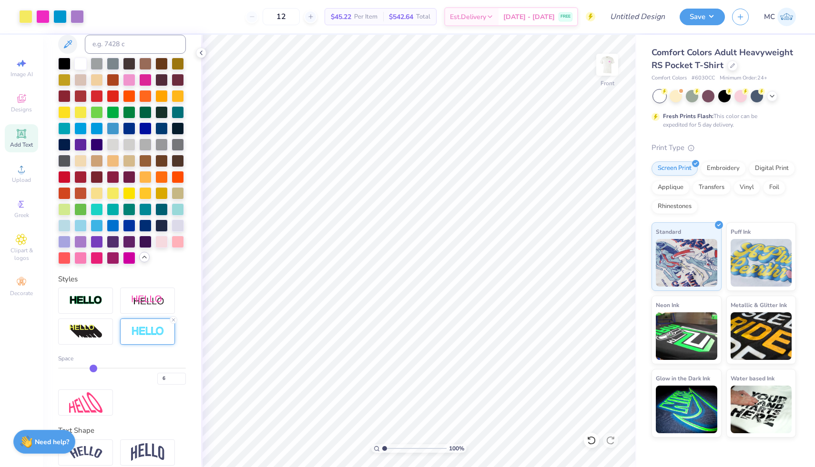
type input "5"
click at [88, 368] on input "range" at bounding box center [122, 368] width 128 height 1
click at [612, 66] on img at bounding box center [607, 65] width 38 height 38
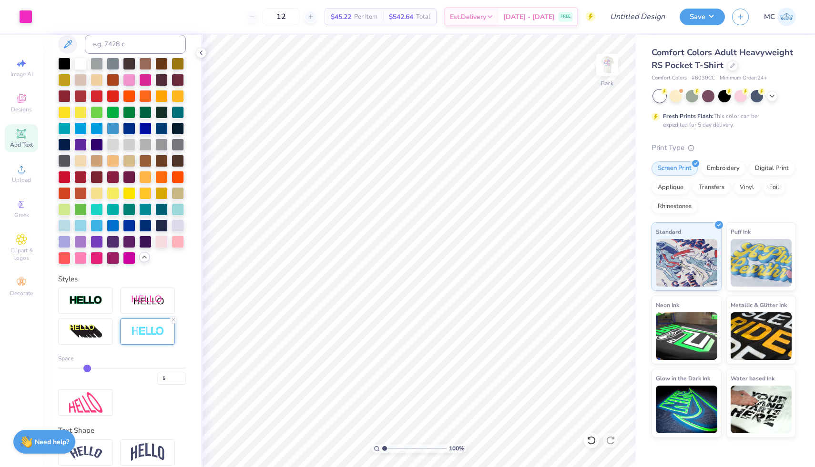
click at [607, 62] on img at bounding box center [606, 64] width 19 height 19
click at [608, 65] on img at bounding box center [607, 65] width 38 height 38
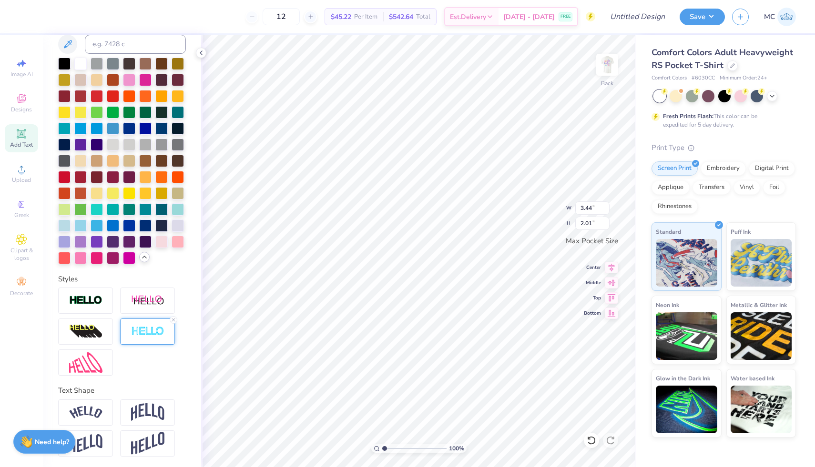
click at [142, 327] on img at bounding box center [147, 331] width 33 height 11
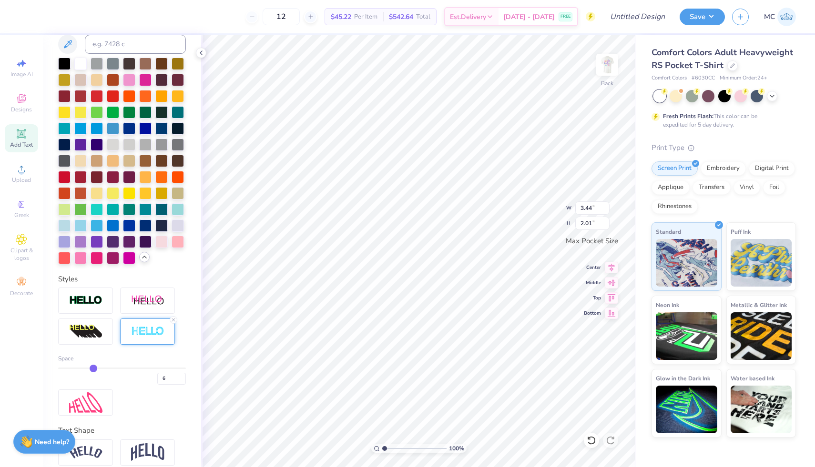
type input "5"
type input "4"
type input "3.42"
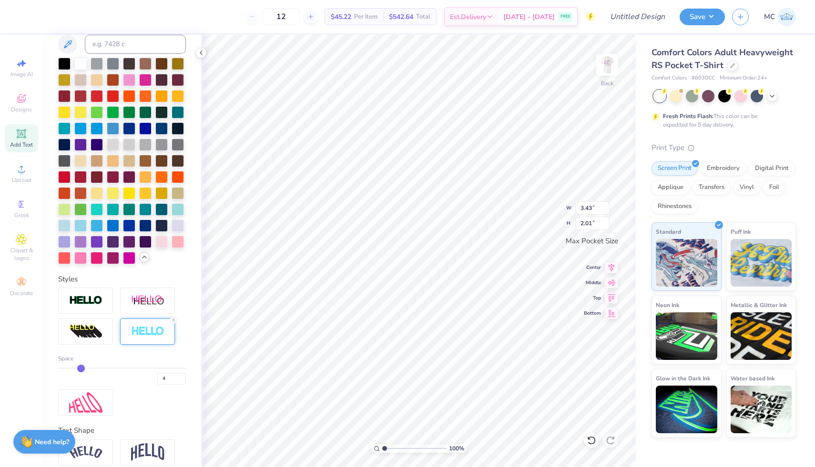
type input "2.00"
drag, startPoint x: 92, startPoint y: 367, endPoint x: 80, endPoint y: 368, distance: 11.9
click at [80, 368] on input "range" at bounding box center [122, 368] width 128 height 1
type input "3"
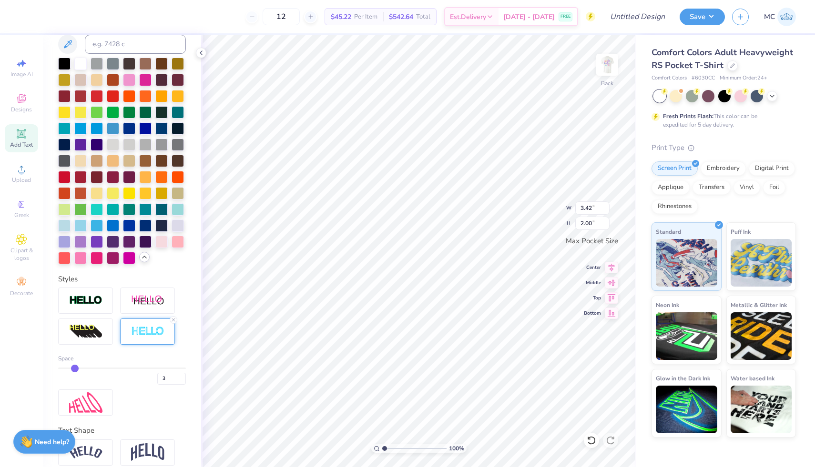
type input "3"
click at [77, 368] on input "range" at bounding box center [122, 368] width 128 height 1
type input "3.41"
type input "1.99"
type input "2"
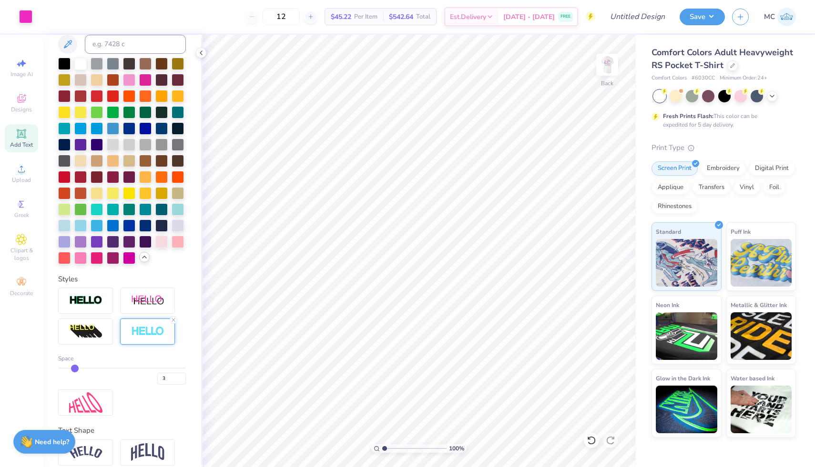
type input "2"
type input "3"
type input "4"
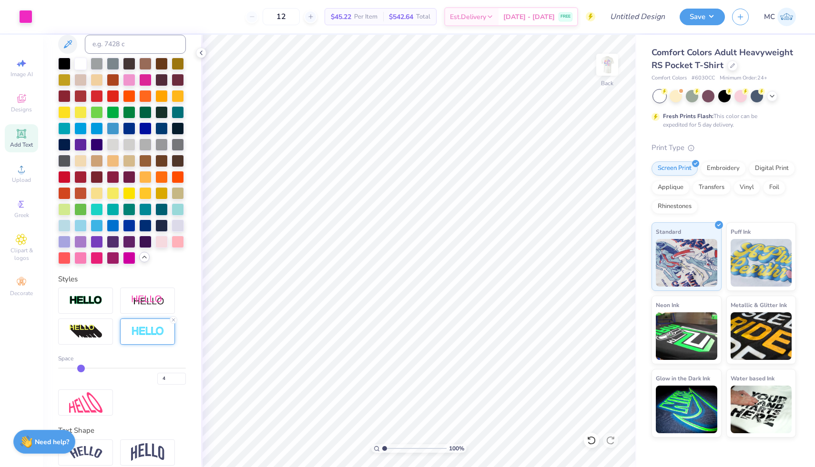
type input "5"
type input "6"
type input "7"
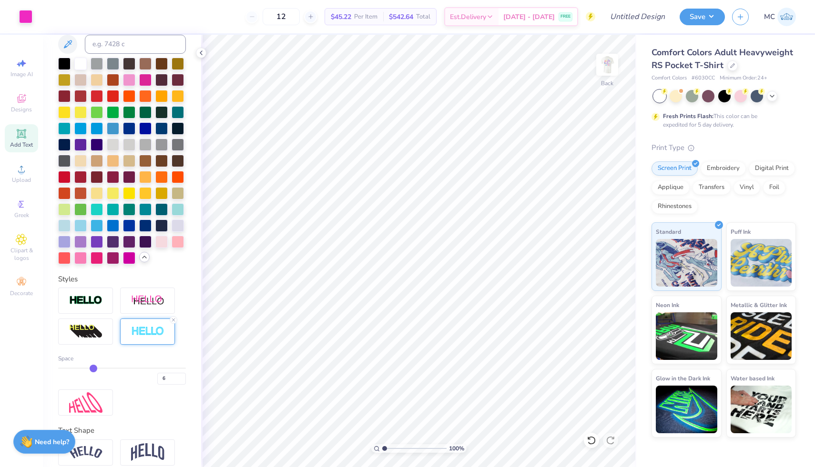
type input "7"
type input "9"
type input "10"
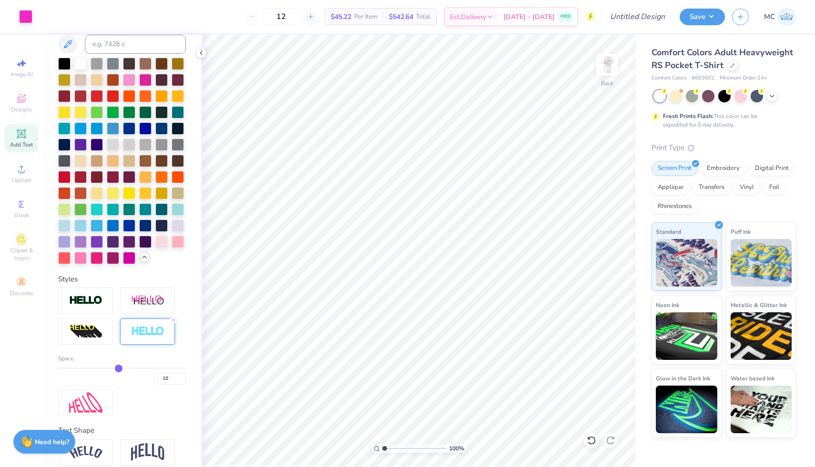
type input "11"
type input "12"
type input "13"
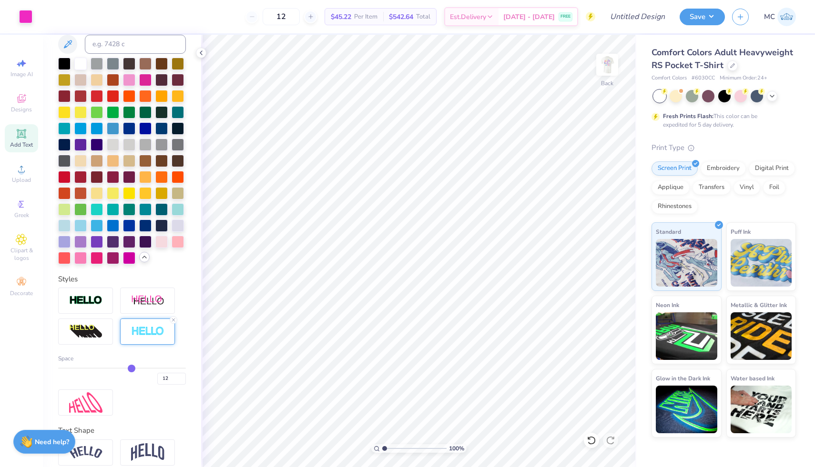
type input "13"
type input "15"
type input "16"
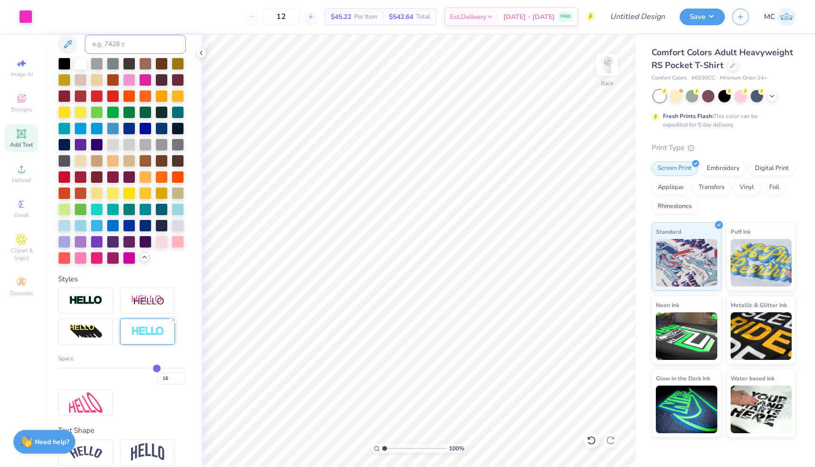
type input "17"
type input "18"
type input "19"
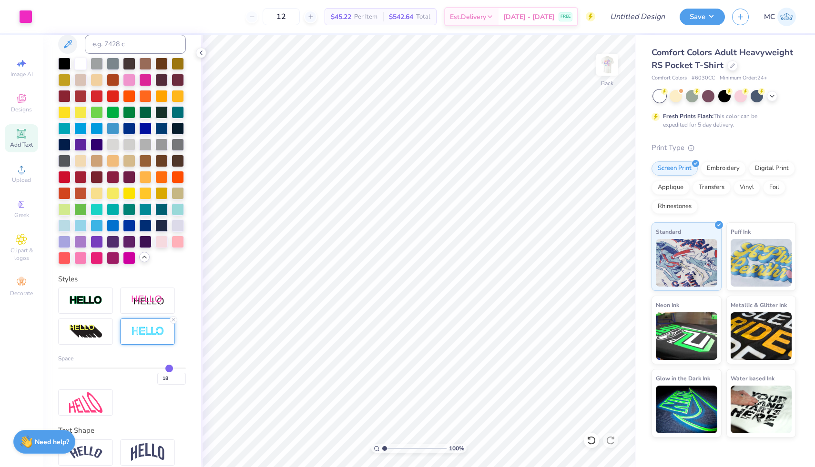
type input "19"
type input "20"
drag, startPoint x: 70, startPoint y: 367, endPoint x: 228, endPoint y: 393, distance: 160.3
click at [186, 369] on input "range" at bounding box center [122, 368] width 128 height 1
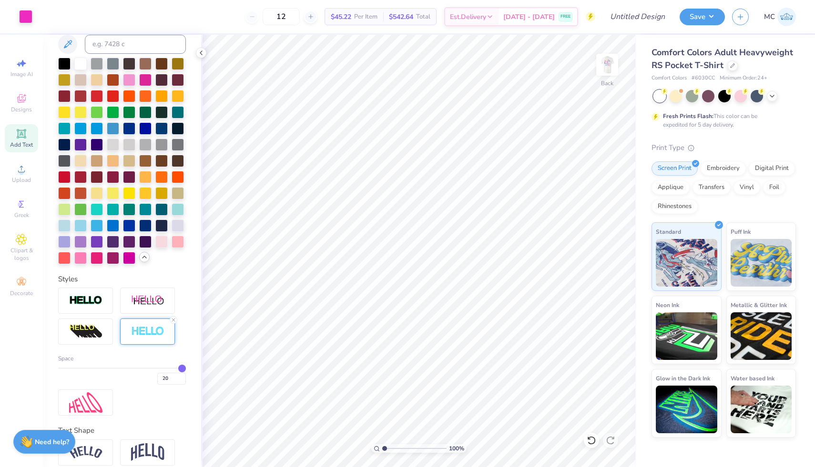
type input "19"
type input "18"
type input "17"
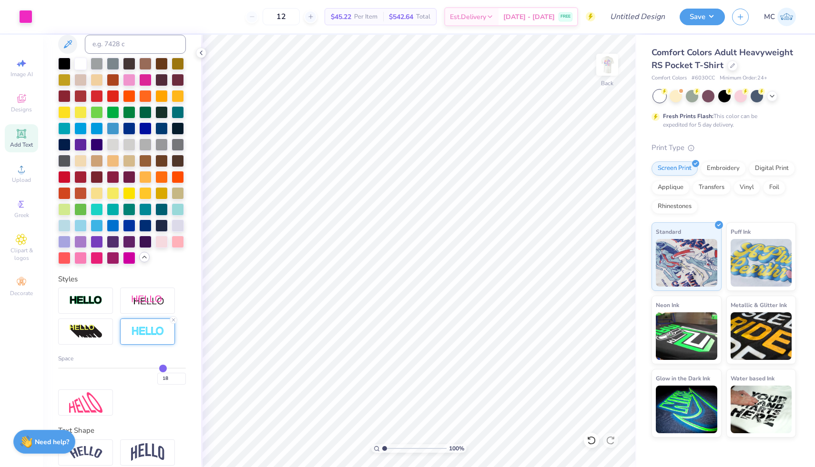
type input "17"
type input "16"
type input "15"
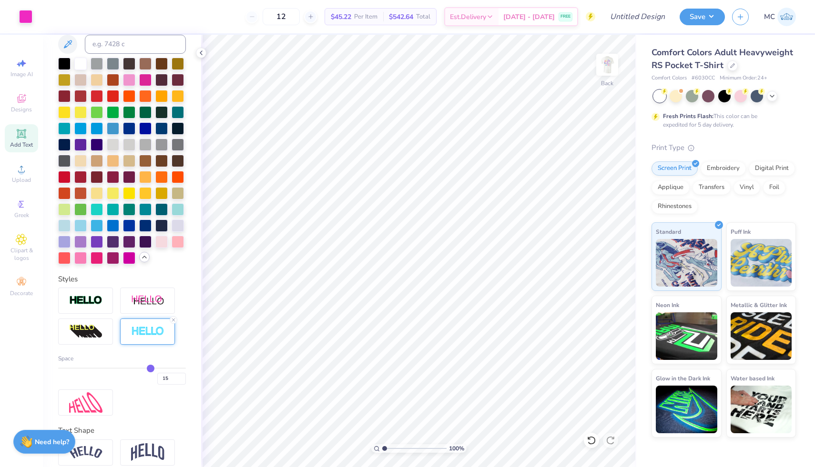
drag, startPoint x: 182, startPoint y: 365, endPoint x: 151, endPoint y: 366, distance: 30.5
click at [151, 368] on input "range" at bounding box center [122, 368] width 128 height 1
type input "14"
type input "13"
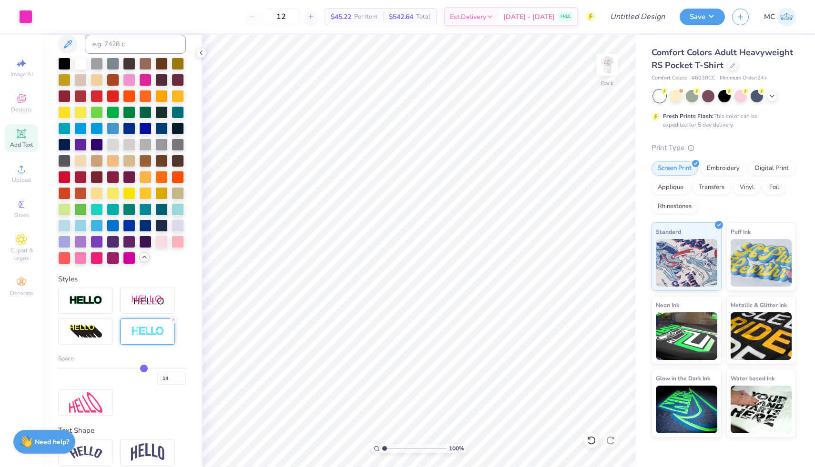
type input "13"
drag, startPoint x: 151, startPoint y: 366, endPoint x: 136, endPoint y: 364, distance: 15.4
click at [136, 368] on input "range" at bounding box center [122, 368] width 128 height 1
drag, startPoint x: 136, startPoint y: 364, endPoint x: 122, endPoint y: 364, distance: 13.8
click at [122, 364] on div "Space 13" at bounding box center [122, 369] width 128 height 30
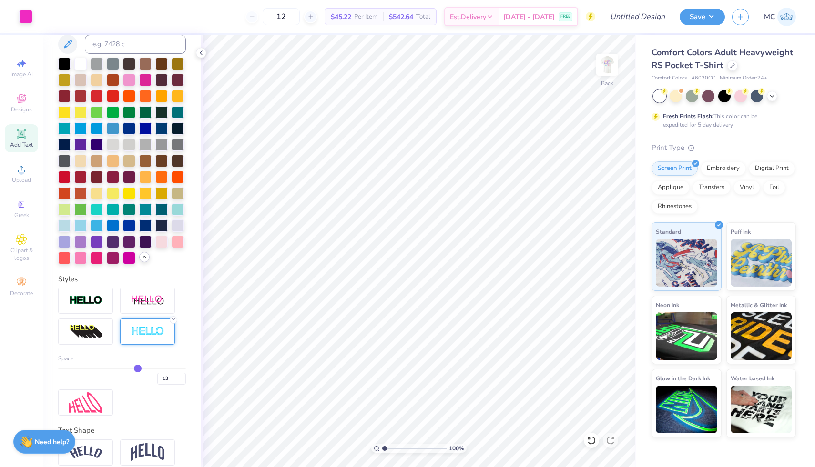
type input "12"
type input "11"
drag, startPoint x: 137, startPoint y: 365, endPoint x: 126, endPoint y: 365, distance: 11.0
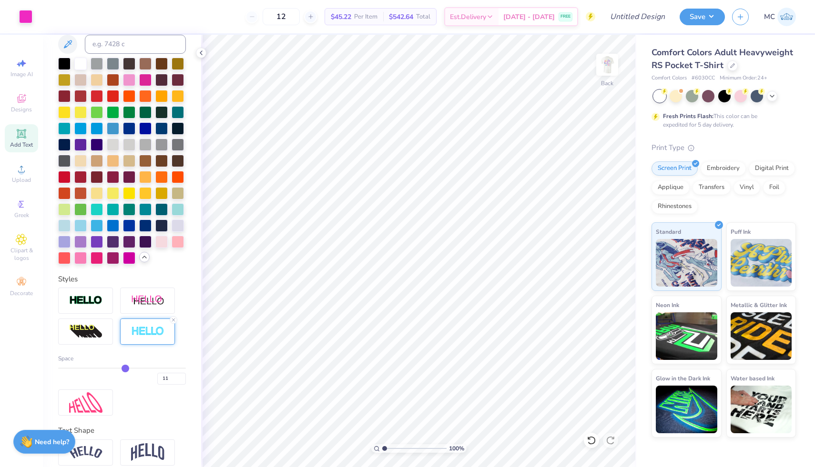
click at [127, 368] on input "range" at bounding box center [122, 368] width 128 height 1
type input "10"
type input "9"
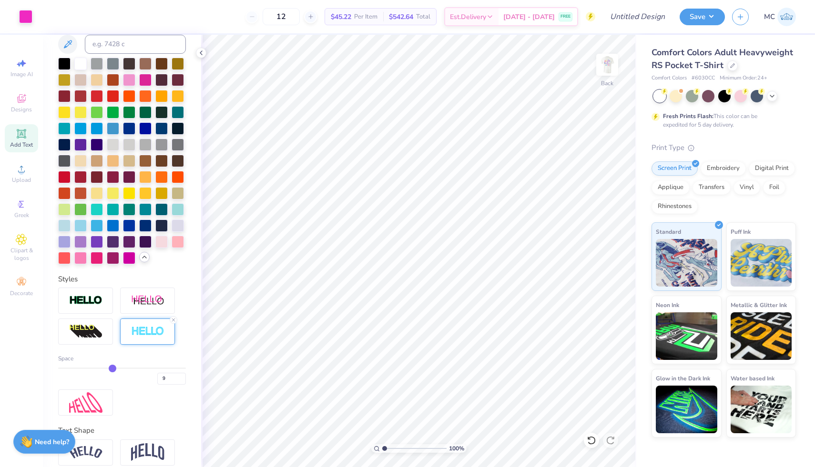
type input "8"
type input "7"
type input "6"
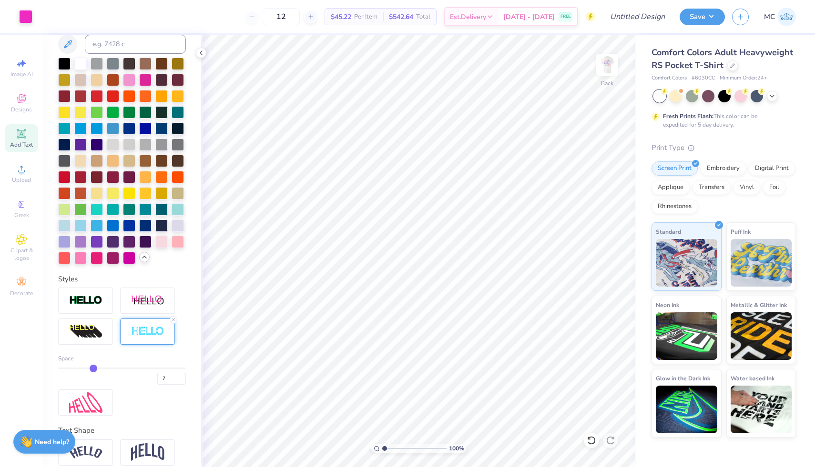
type input "6"
drag, startPoint x: 125, startPoint y: 365, endPoint x: 94, endPoint y: 365, distance: 31.0
click at [93, 368] on input "range" at bounding box center [122, 368] width 128 height 1
type input "5"
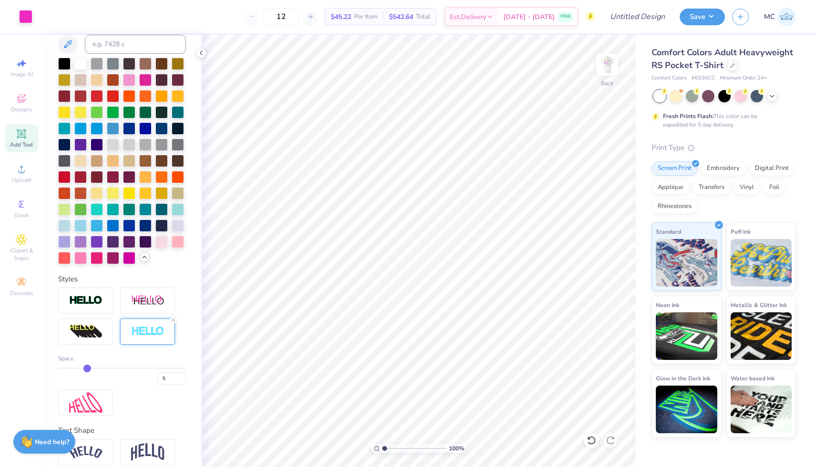
type input "4"
type input "3"
type input "2"
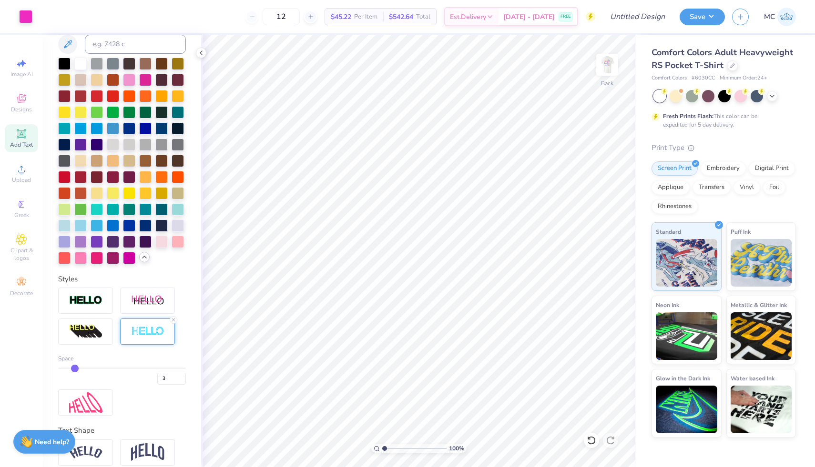
type input "2"
type input "1"
drag, startPoint x: 94, startPoint y: 365, endPoint x: 44, endPoint y: 359, distance: 50.3
click at [58, 368] on input "range" at bounding box center [122, 368] width 128 height 1
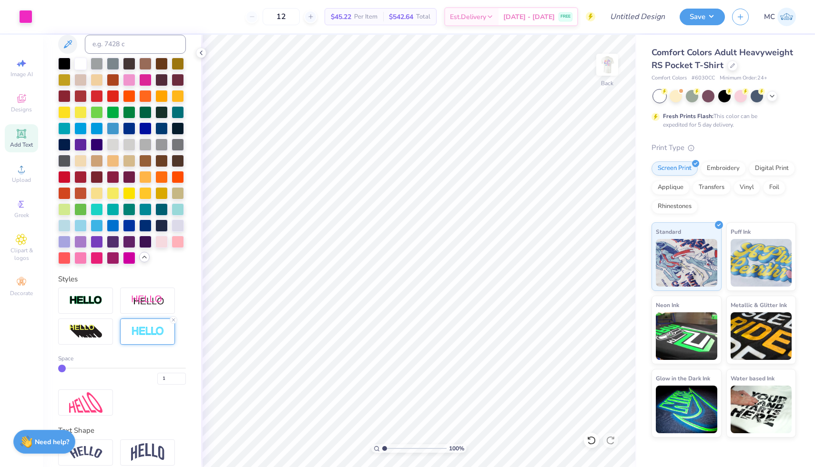
drag, startPoint x: 63, startPoint y: 364, endPoint x: 88, endPoint y: 373, distance: 26.4
click at [88, 373] on div "Space 1" at bounding box center [122, 369] width 128 height 30
type input "2"
type input "3"
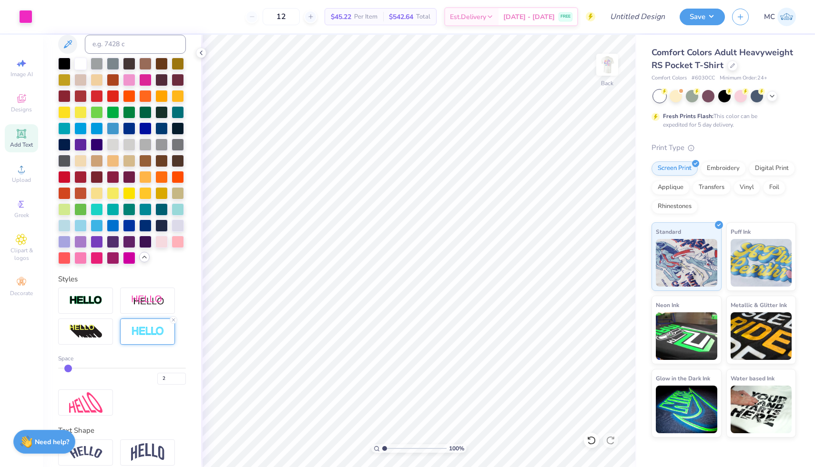
type input "3"
type input "4"
drag, startPoint x: 65, startPoint y: 367, endPoint x: 80, endPoint y: 366, distance: 14.8
click at [80, 368] on input "range" at bounding box center [122, 368] width 128 height 1
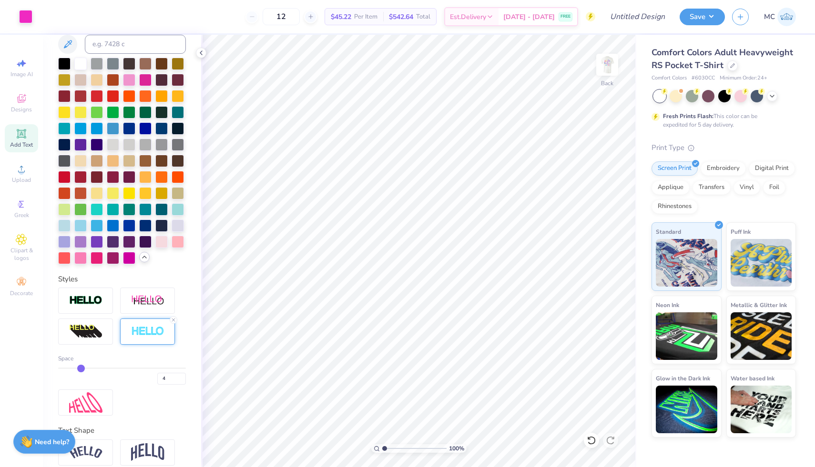
type input "5"
type input "6"
drag, startPoint x: 80, startPoint y: 365, endPoint x: 93, endPoint y: 364, distance: 13.3
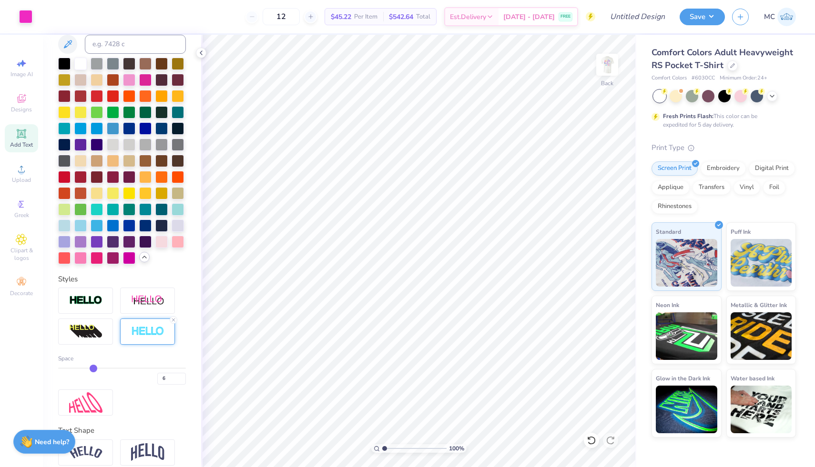
click at [93, 368] on input "range" at bounding box center [122, 368] width 128 height 1
type input "5"
type input "4"
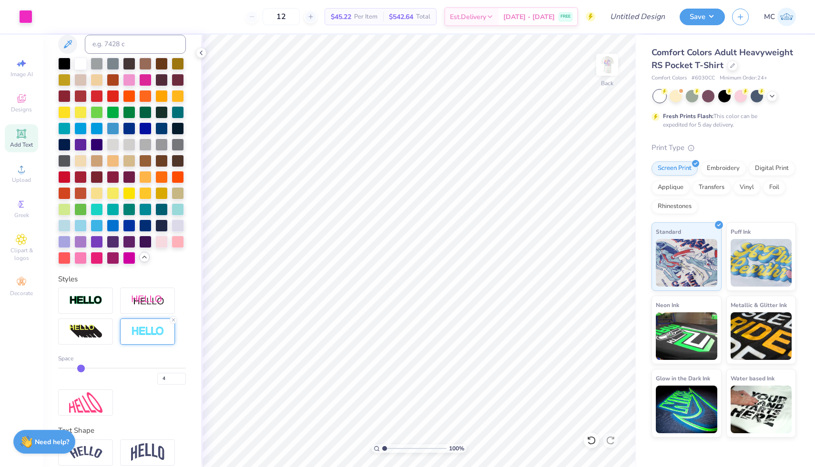
type input "3"
type input "4"
type input "5"
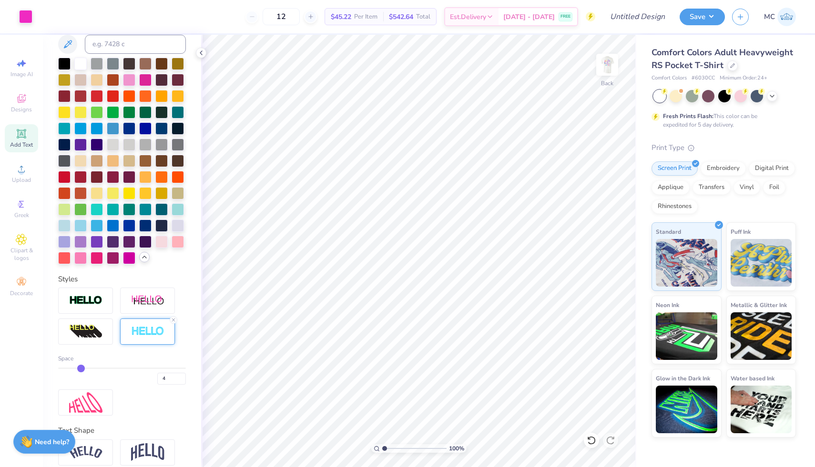
type input "5"
type input "4"
drag, startPoint x: 93, startPoint y: 365, endPoint x: 83, endPoint y: 367, distance: 9.7
click at [83, 368] on input "range" at bounding box center [122, 368] width 128 height 1
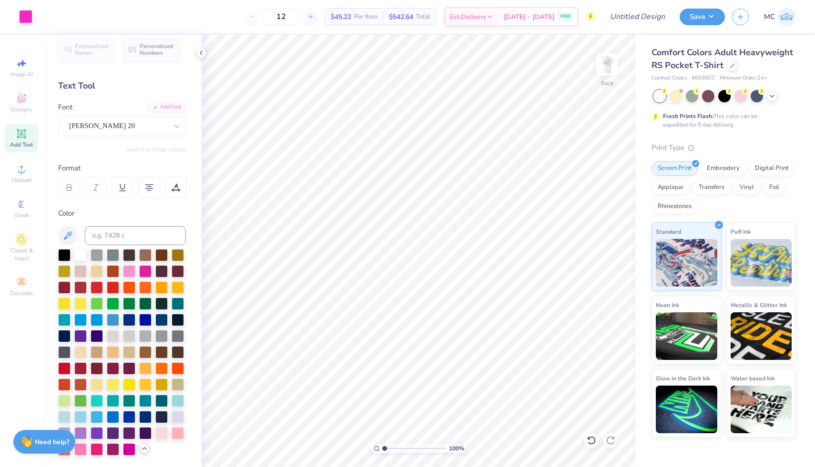
scroll to position [0, 0]
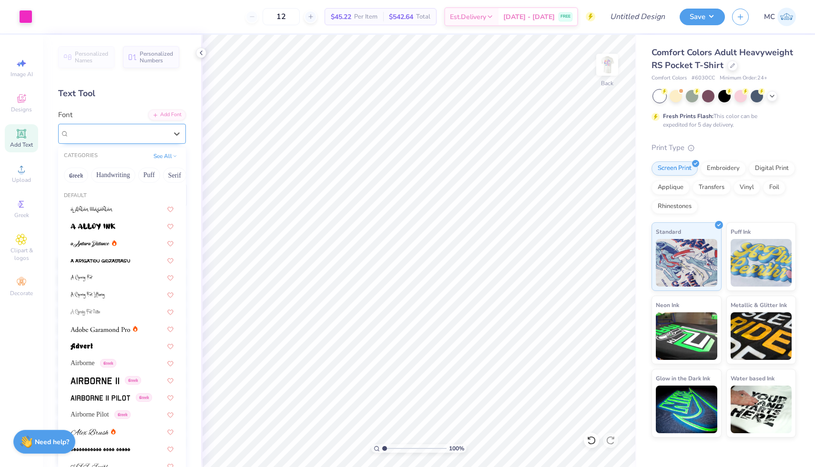
click at [161, 135] on div "[PERSON_NAME] 20" at bounding box center [118, 133] width 100 height 15
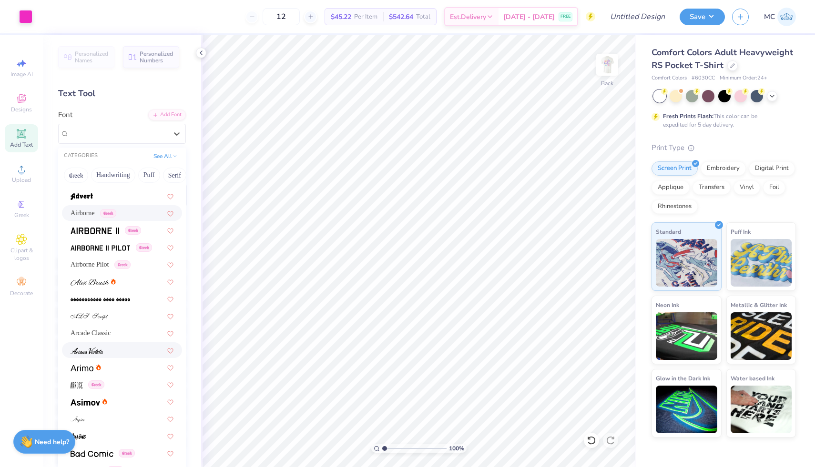
scroll to position [141, 0]
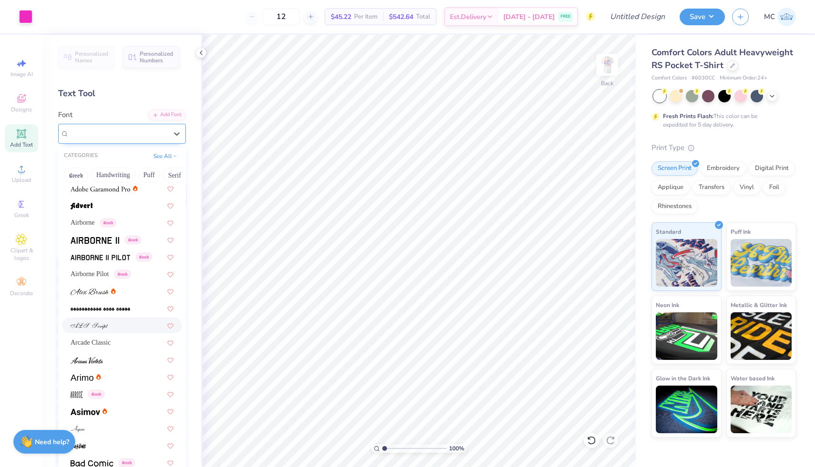
click at [136, 133] on div "[PERSON_NAME] 20" at bounding box center [118, 133] width 98 height 11
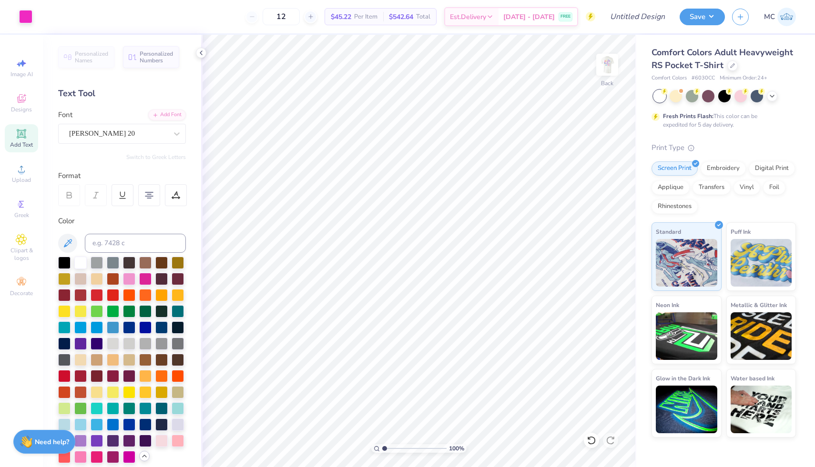
click at [102, 88] on div "Text Tool" at bounding box center [122, 93] width 128 height 13
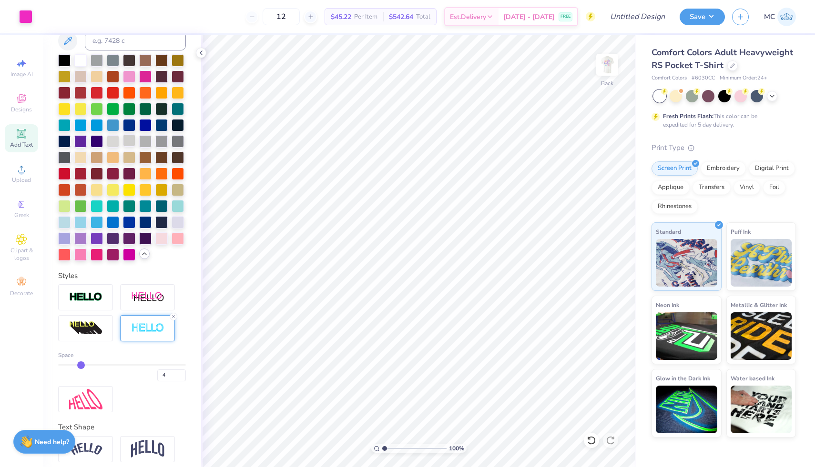
scroll to position [203, 0]
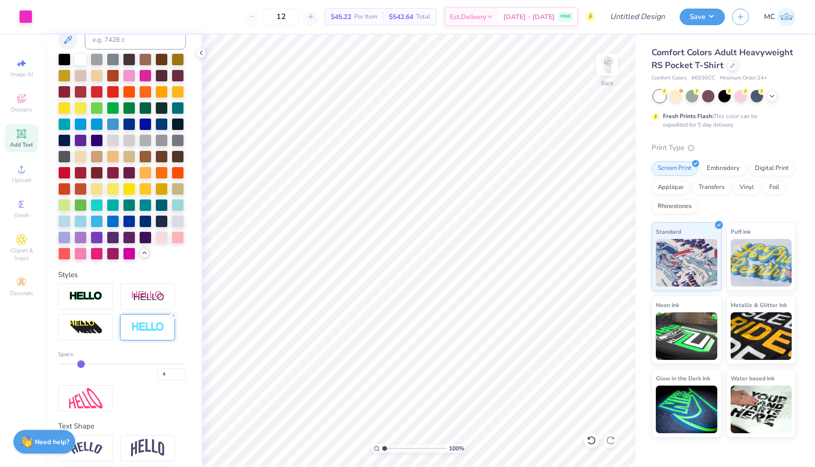
type input "3"
click at [75, 363] on input "range" at bounding box center [122, 363] width 128 height 1
click at [70, 363] on input "range" at bounding box center [122, 363] width 128 height 1
type input "2"
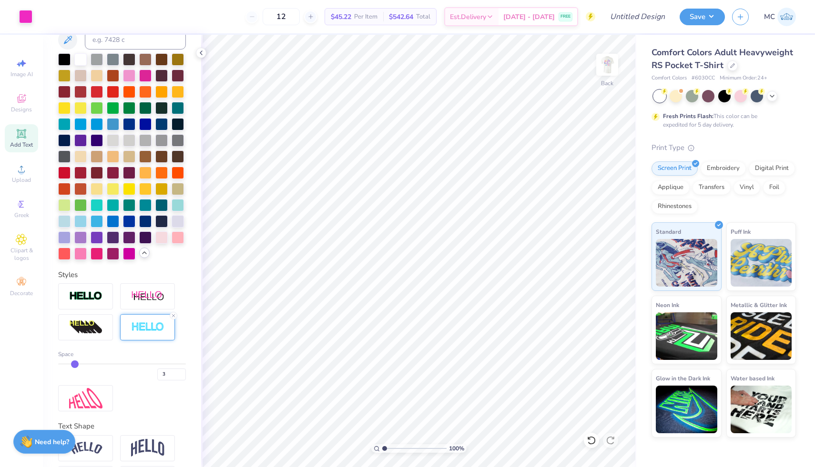
type input "2"
click at [70, 363] on input "range" at bounding box center [122, 363] width 128 height 1
type input "3"
click at [73, 364] on input "range" at bounding box center [122, 363] width 128 height 1
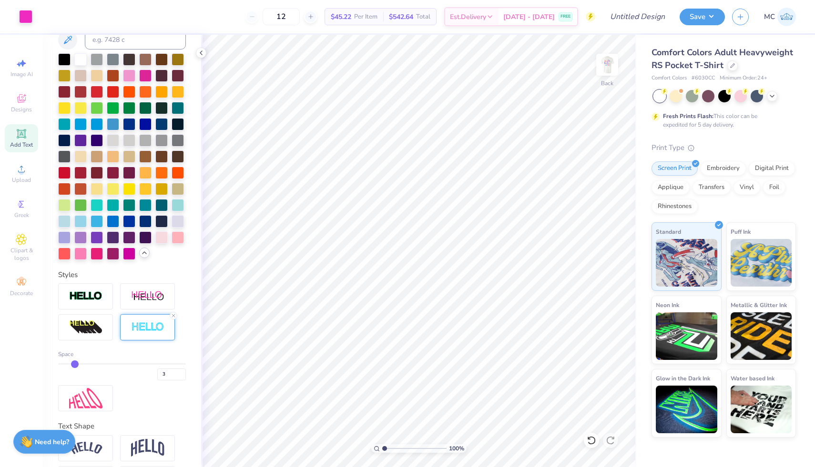
click at [71, 364] on input "range" at bounding box center [122, 363] width 128 height 1
type input "2"
click at [70, 364] on input "range" at bounding box center [122, 363] width 128 height 1
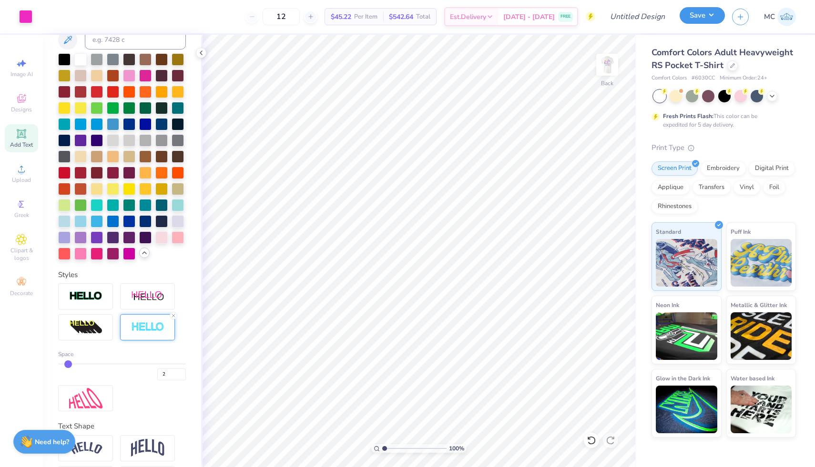
click at [712, 14] on button "Save" at bounding box center [701, 15] width 45 height 17
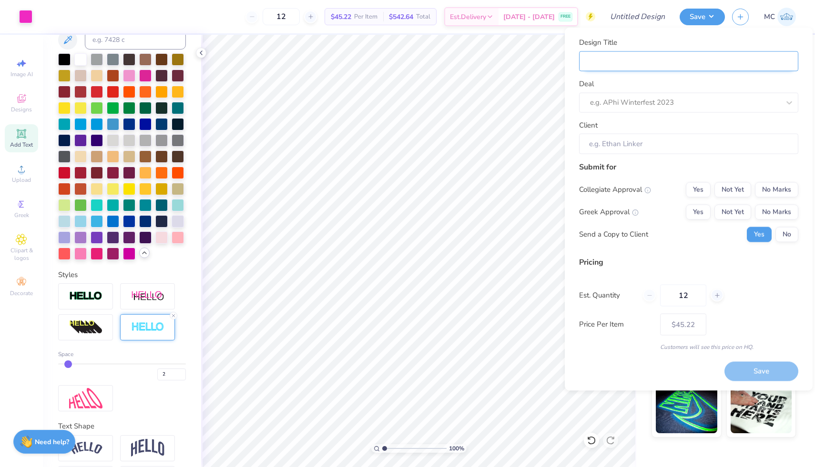
click at [657, 63] on input "Design Title" at bounding box center [688, 61] width 219 height 20
type input "t"
type input "th"
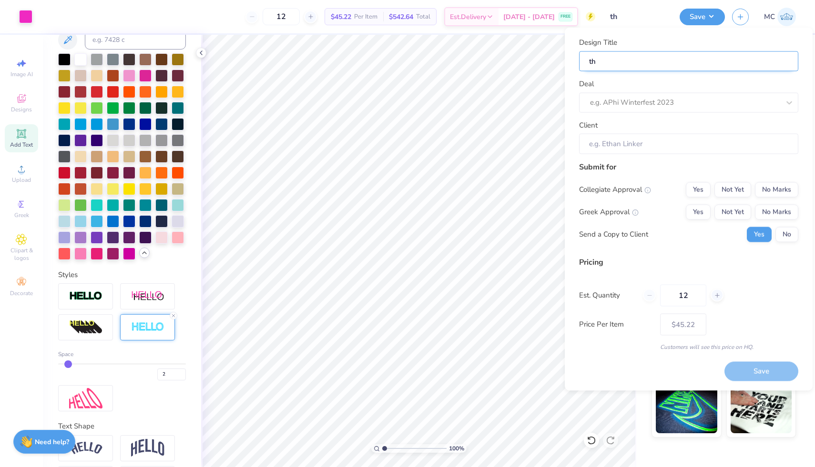
type input "the"
type input "thet"
type input "theta"
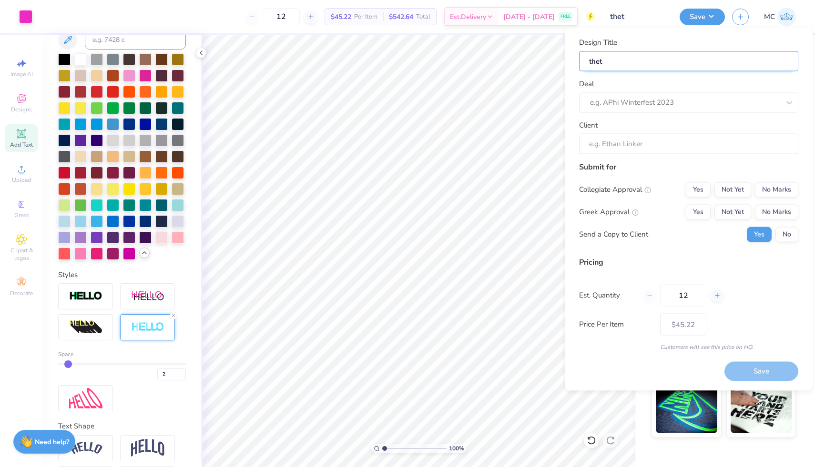
type input "theta"
type input "theta x"
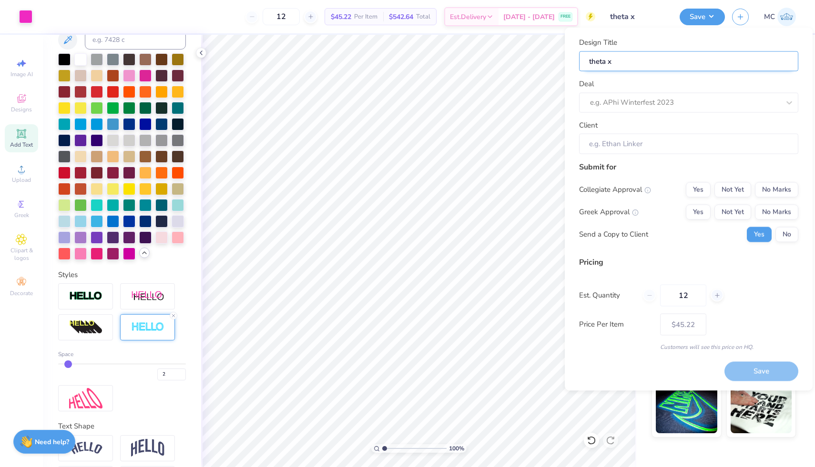
type input "theta x"
type input "theta x s"
type input "theta x si"
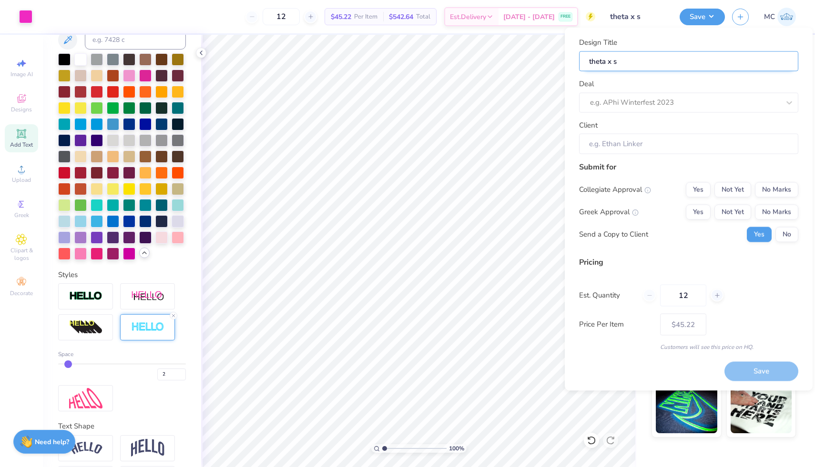
type input "theta x si"
type input "theta x sig"
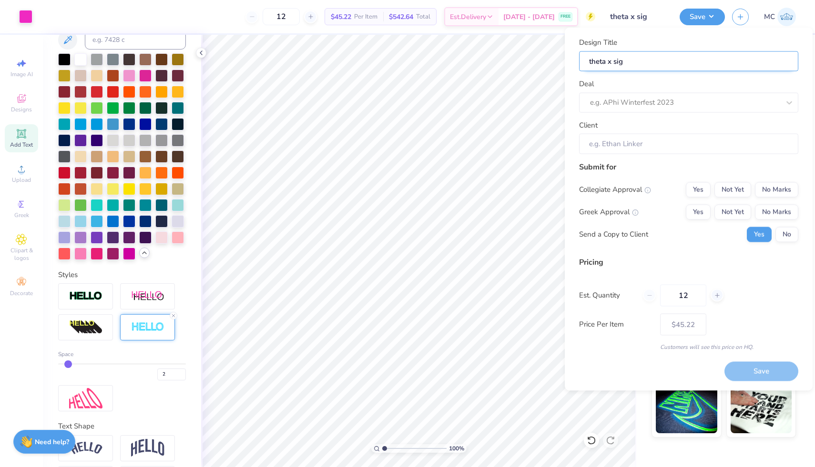
type input "theta x sig p"
type input "theta x sig pi"
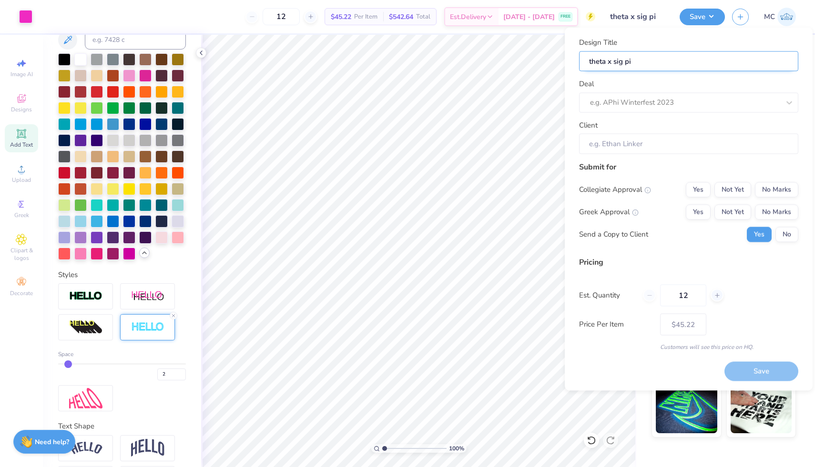
type input "theta x sig pi"
type input "theta x sig pi s"
type input "theta x sig pi sh"
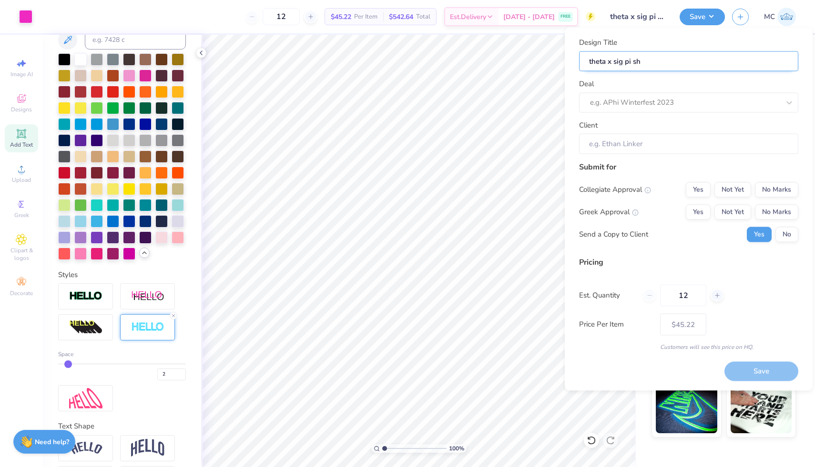
type input "theta x sig pi shi"
type input "theta x sig pi shir"
type input "theta x sig pi shirt"
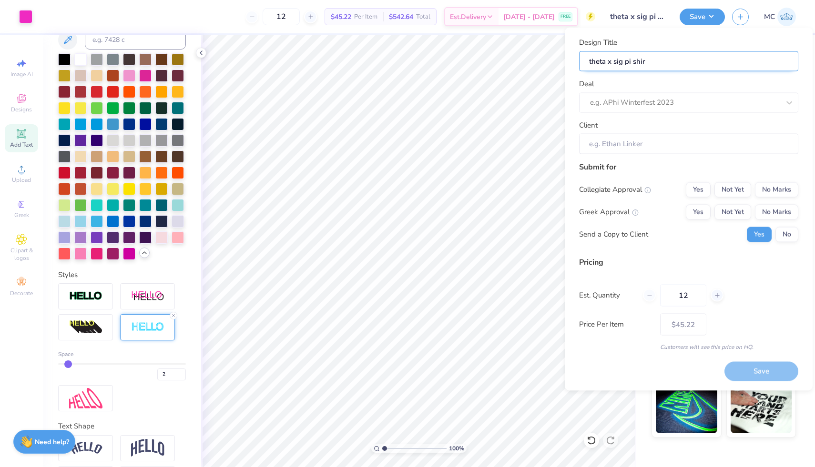
type input "theta x sig pi shirt"
click at [623, 61] on input "theta x sig pi shirt" at bounding box center [688, 61] width 219 height 20
type input "theta x sigm pi shirt"
type input "theta x sigma pi shirt"
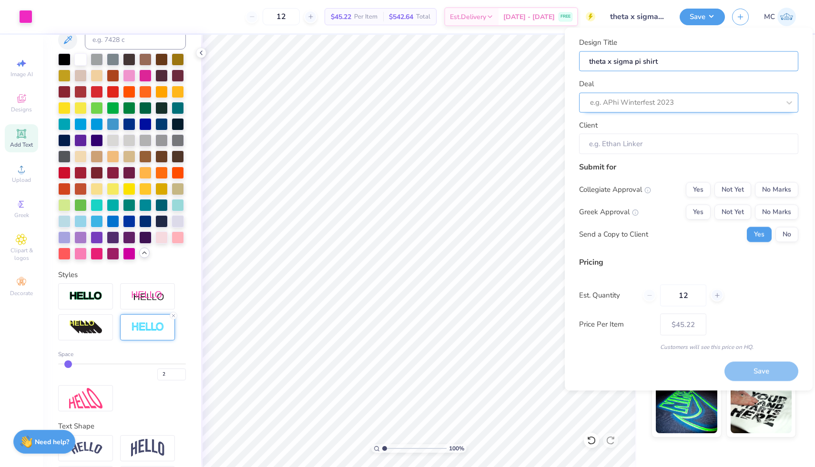
type input "theta x sigma pi shirt"
click at [716, 101] on div at bounding box center [675, 102] width 171 height 13
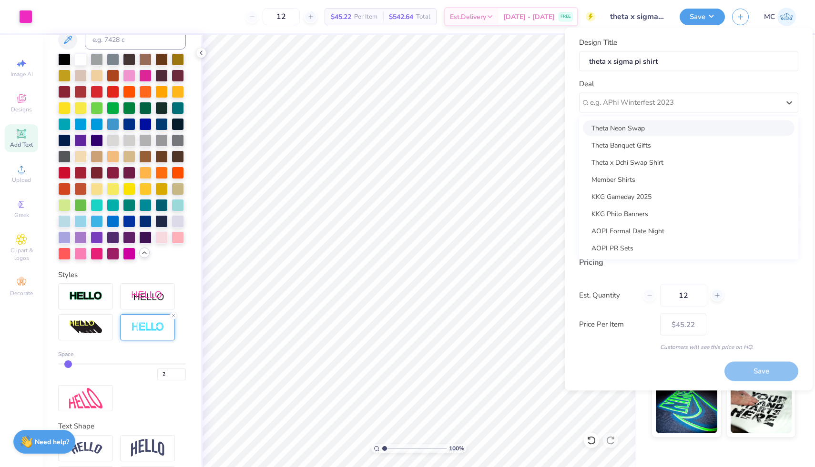
click at [676, 132] on div "Theta Neon Swap" at bounding box center [688, 128] width 211 height 16
type input "Caroline Villa"
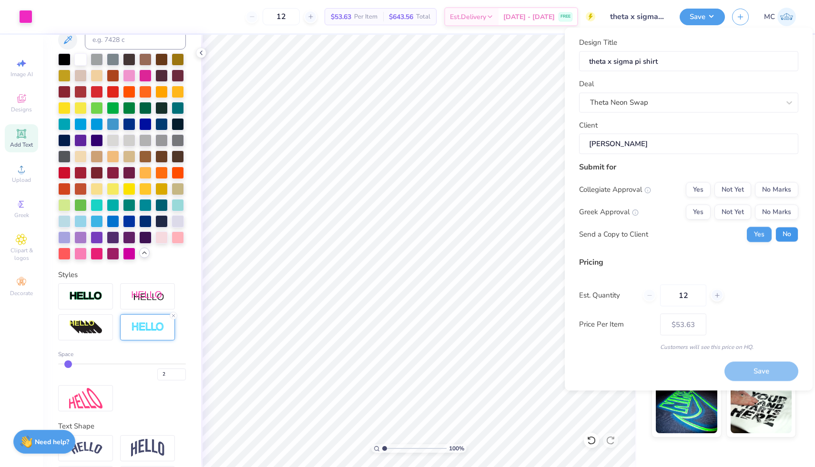
click at [788, 232] on button "No" at bounding box center [786, 234] width 23 height 15
click at [766, 187] on button "No Marks" at bounding box center [776, 189] width 43 height 15
click at [701, 212] on button "Yes" at bounding box center [697, 211] width 25 height 15
click at [754, 366] on button "Save" at bounding box center [761, 372] width 74 height 20
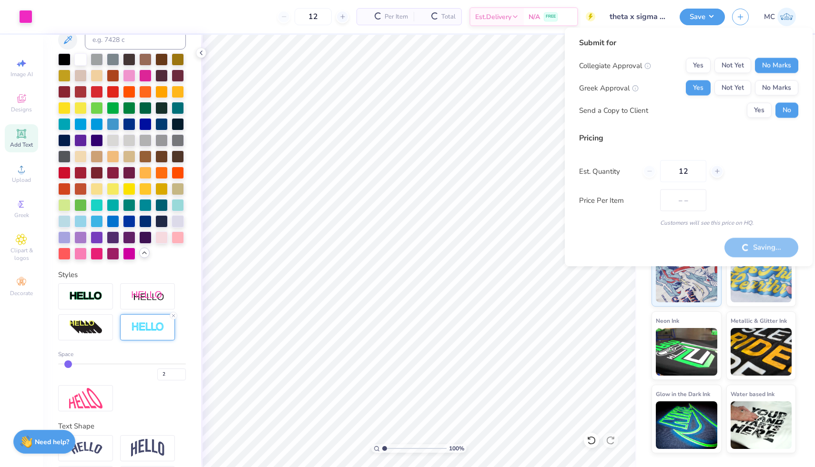
type input "$53.63"
